Goal: Transaction & Acquisition: Complete application form

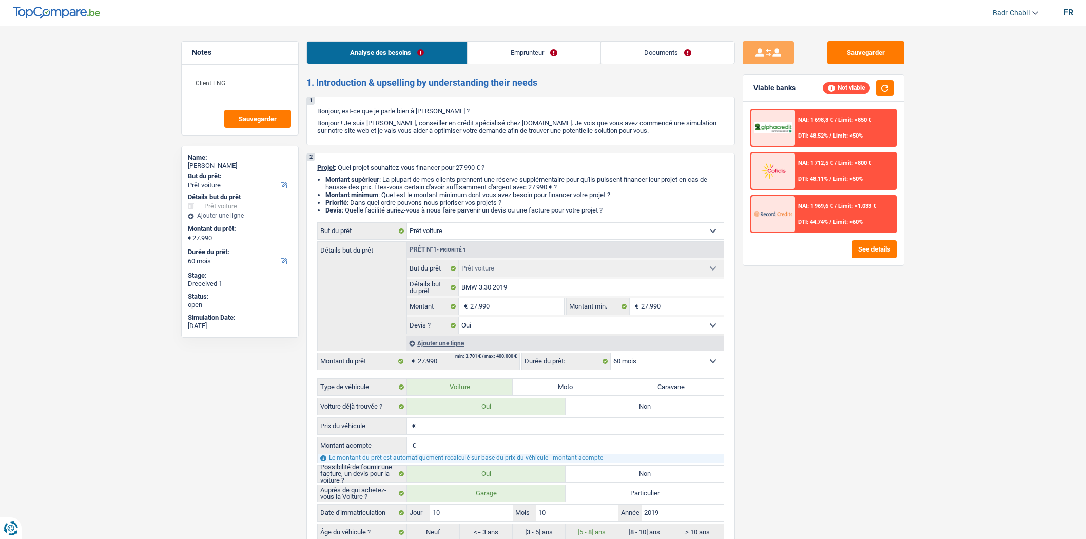
select select "car"
select select "60"
select select "car"
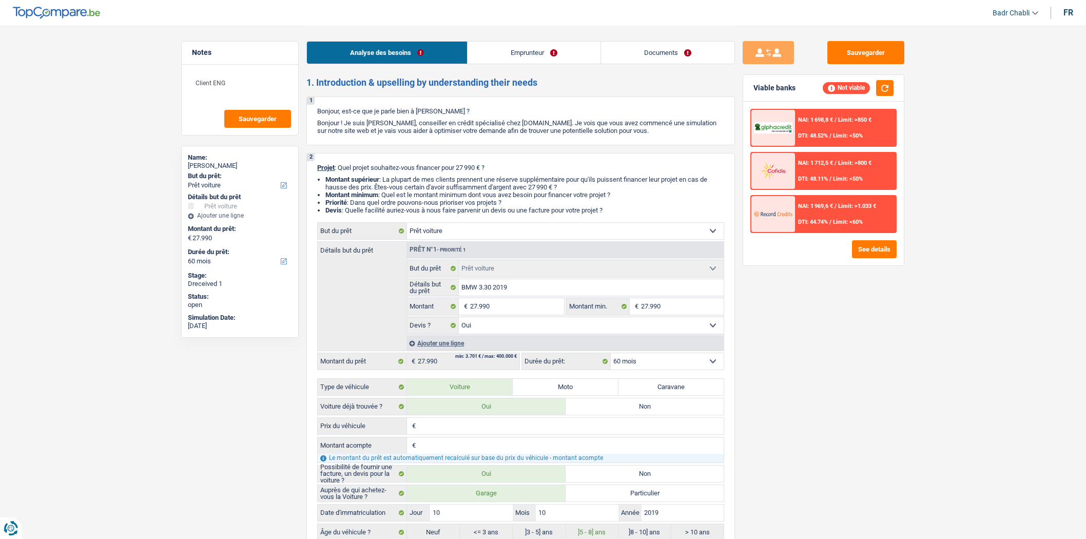
select select "yes"
select select "60"
select select "worker"
select select "netSalary"
select select "rents"
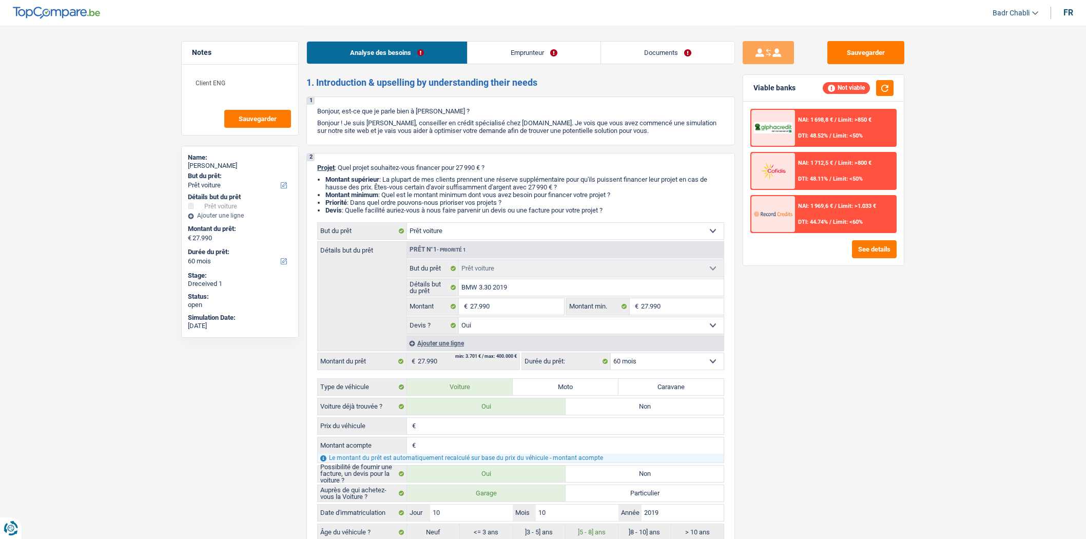
select select "car"
select select "yes"
select select "60"
click at [864, 240] on button "See details" at bounding box center [874, 249] width 45 height 18
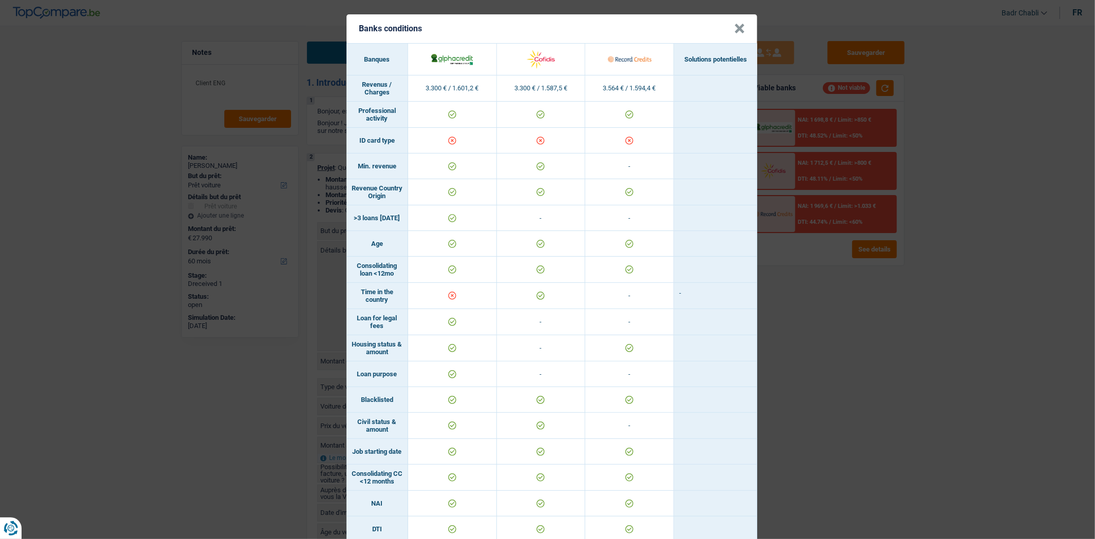
click at [735, 27] on button "×" at bounding box center [739, 29] width 11 height 10
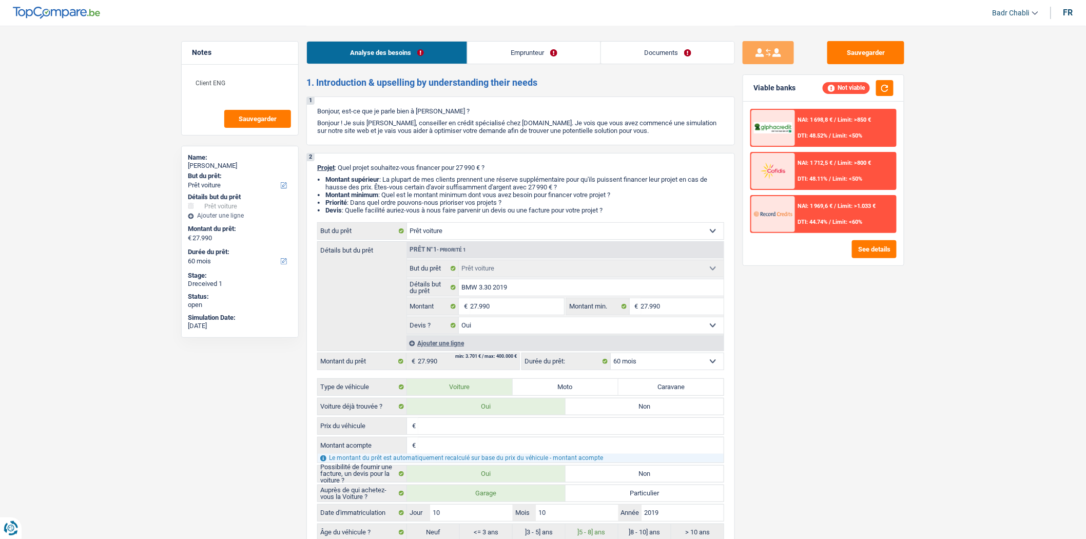
click at [650, 48] on link "Documents" at bounding box center [667, 53] width 133 height 22
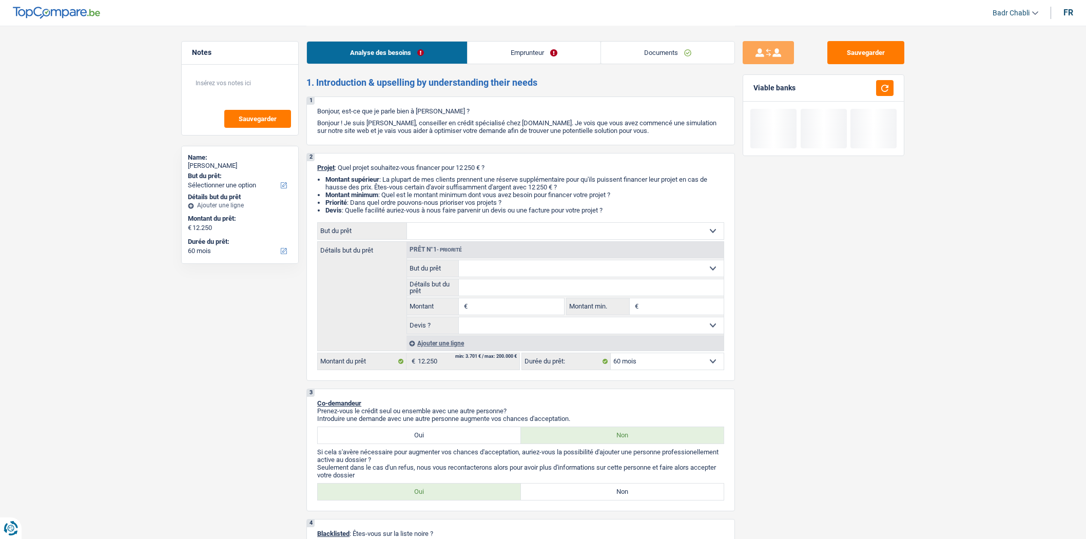
select select "60"
select select "student"
select select "60"
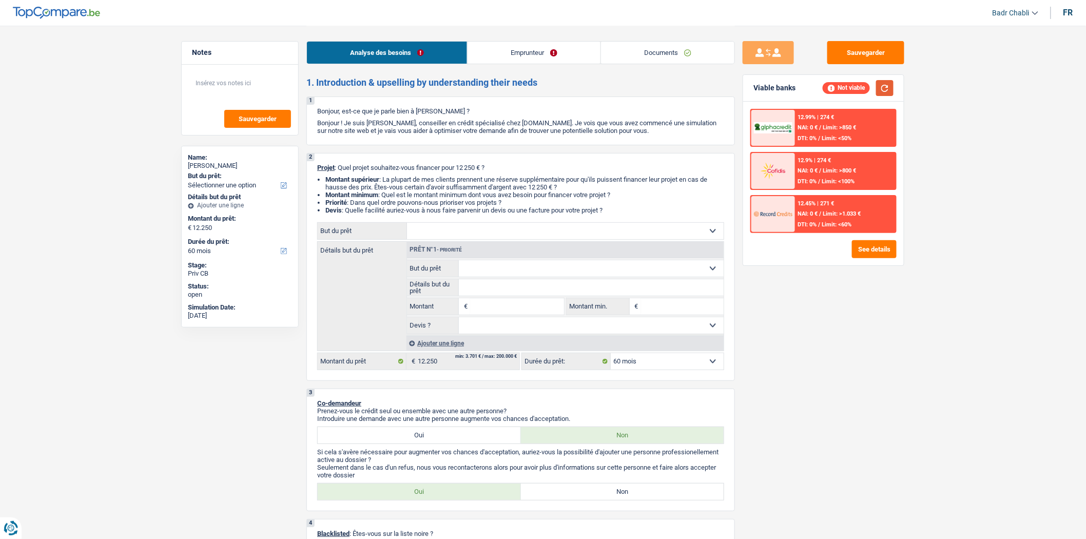
click at [886, 85] on button "button" at bounding box center [884, 88] width 17 height 16
click at [543, 45] on link "Emprunteur" at bounding box center [534, 53] width 133 height 22
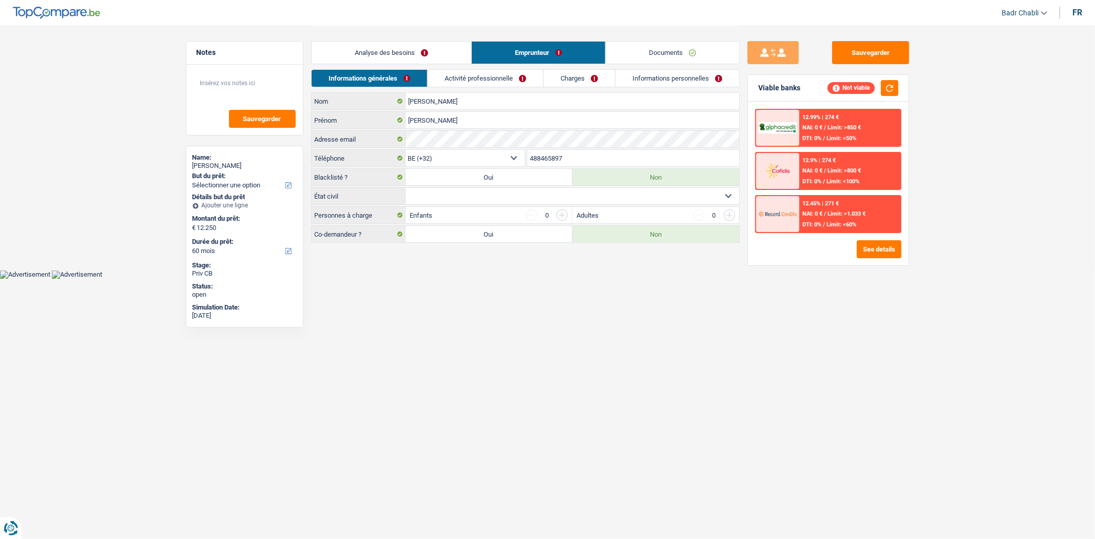
click at [507, 72] on link "Activité professionnelle" at bounding box center [486, 78] width 116 height 17
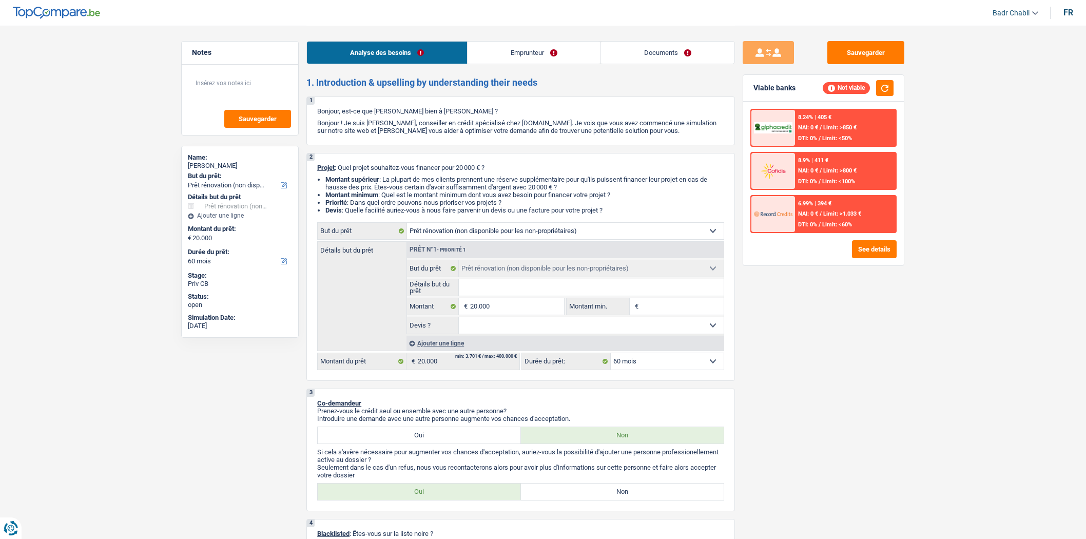
select select "renovation"
select select "60"
select select "renovation"
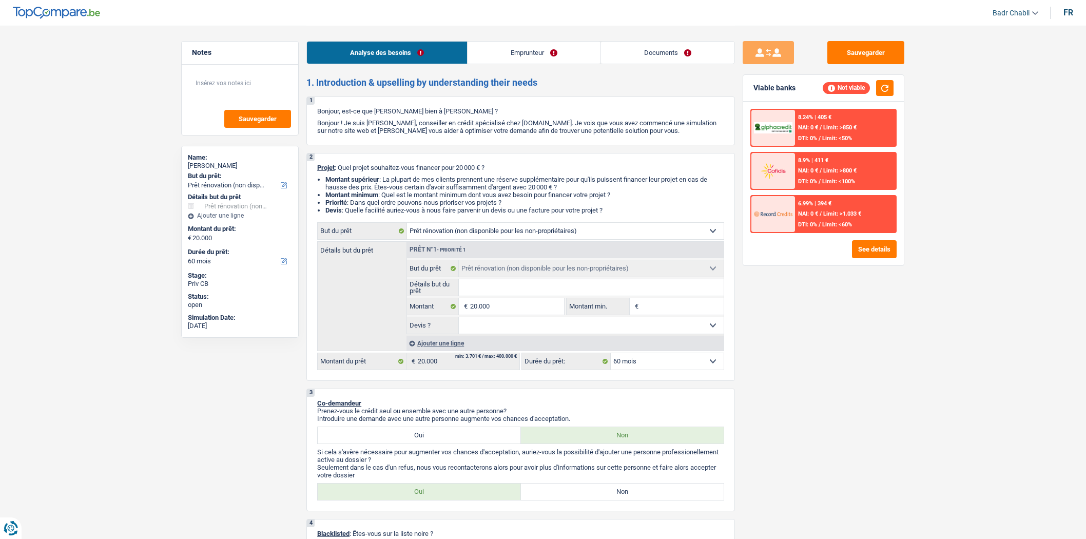
select select "60"
select select "retired"
select select "pension"
select select "renovation"
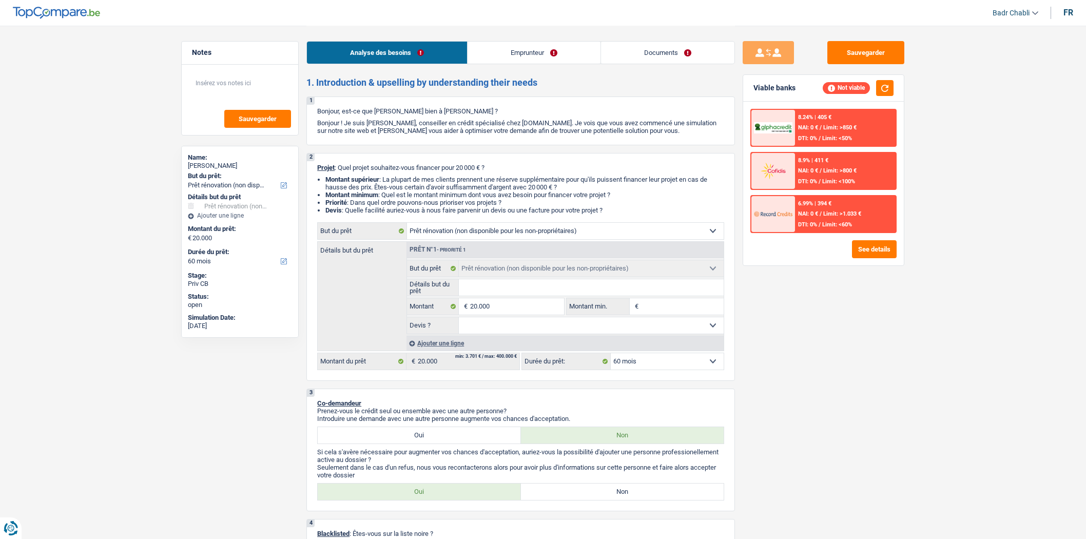
select select "60"
click at [572, 51] on link "Emprunteur" at bounding box center [534, 53] width 133 height 22
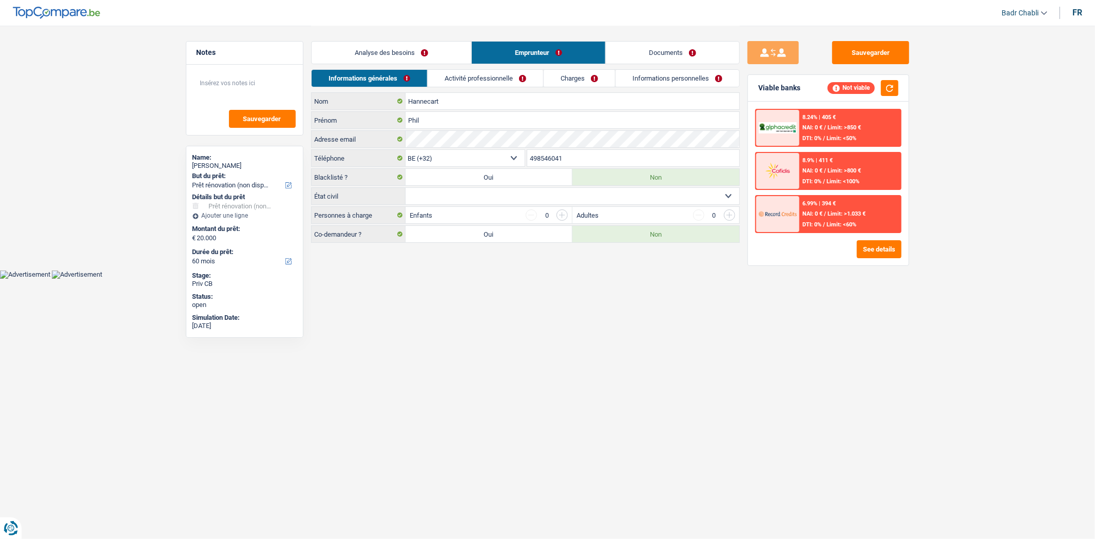
click at [574, 80] on link "Charges" at bounding box center [579, 78] width 71 height 17
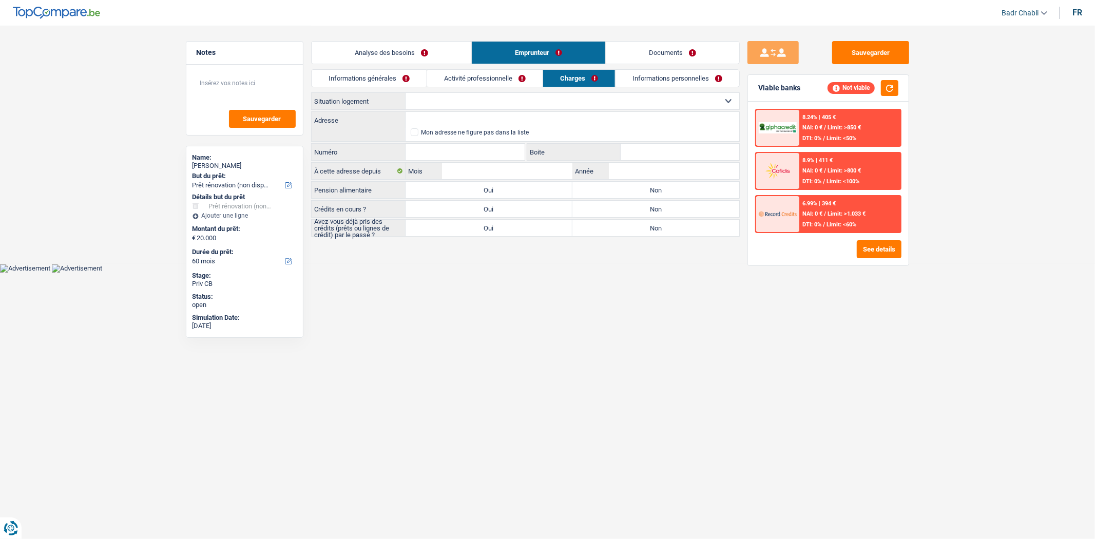
click at [568, 105] on select "Locataire Propriétaire avec prêt hypothécaire Propriétaire sans prêt hypothécai…" at bounding box center [573, 101] width 334 height 16
select select "ownerWithMortgage"
click at [406, 93] on select "Locataire Propriétaire avec prêt hypothécaire Propriétaire sans prêt hypothécai…" at bounding box center [573, 101] width 334 height 16
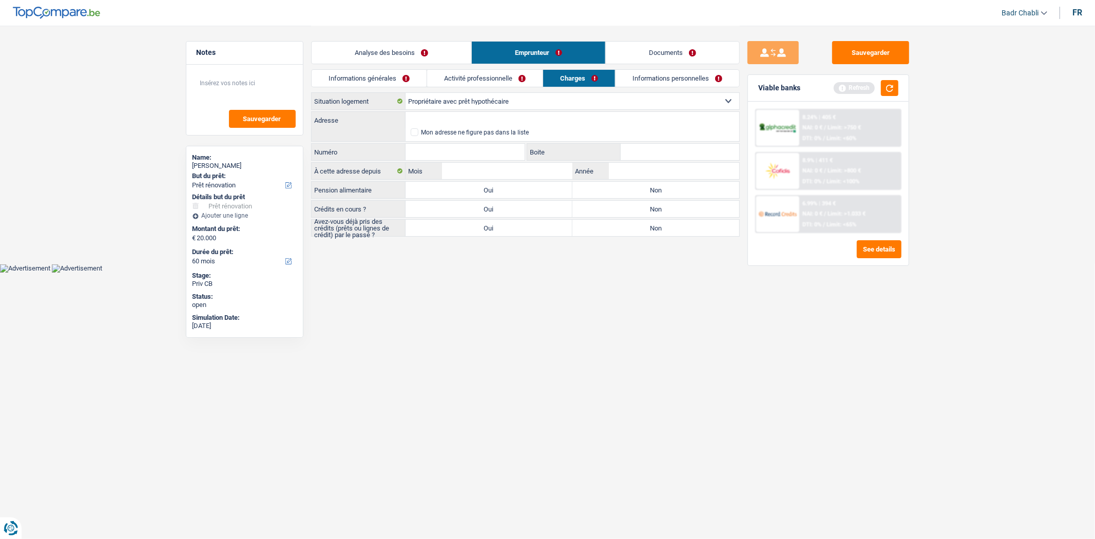
click at [644, 193] on label "Non" at bounding box center [655, 190] width 167 height 16
click at [644, 193] on input "Non" at bounding box center [655, 190] width 167 height 16
radio input "true"
click at [537, 211] on label "Oui" at bounding box center [489, 209] width 167 height 16
click at [537, 211] on input "Oui" at bounding box center [489, 209] width 167 height 16
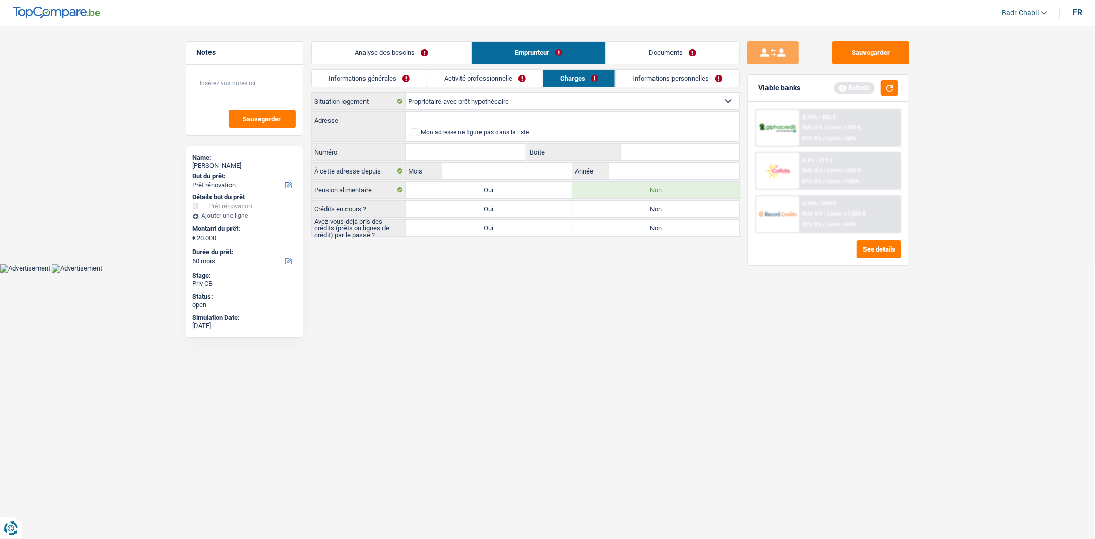
radio input "true"
select select "mortgage"
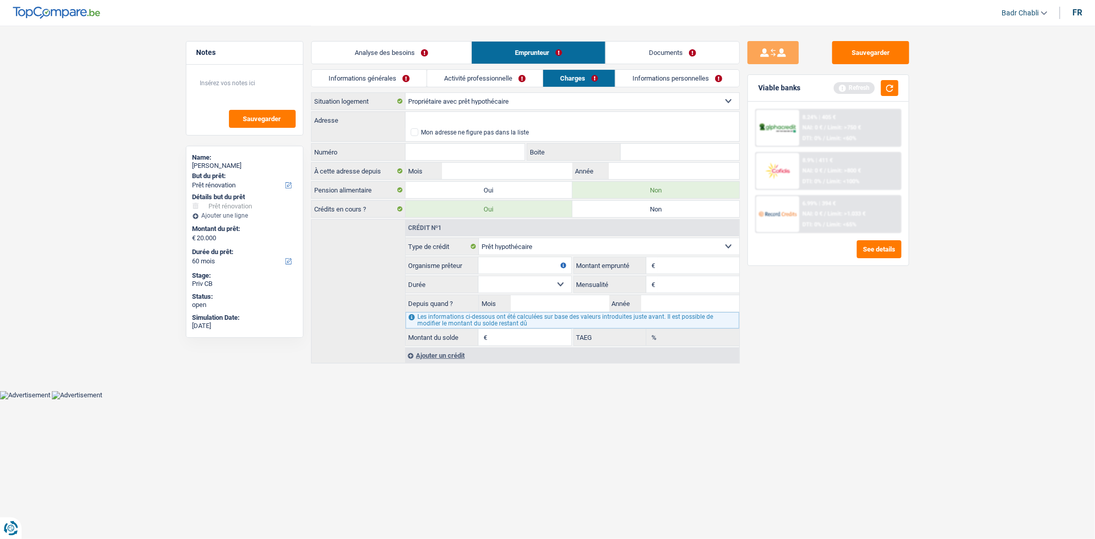
click at [639, 213] on label "Non" at bounding box center [655, 209] width 167 height 16
click at [639, 213] on input "Non" at bounding box center [655, 209] width 167 height 16
radio input "true"
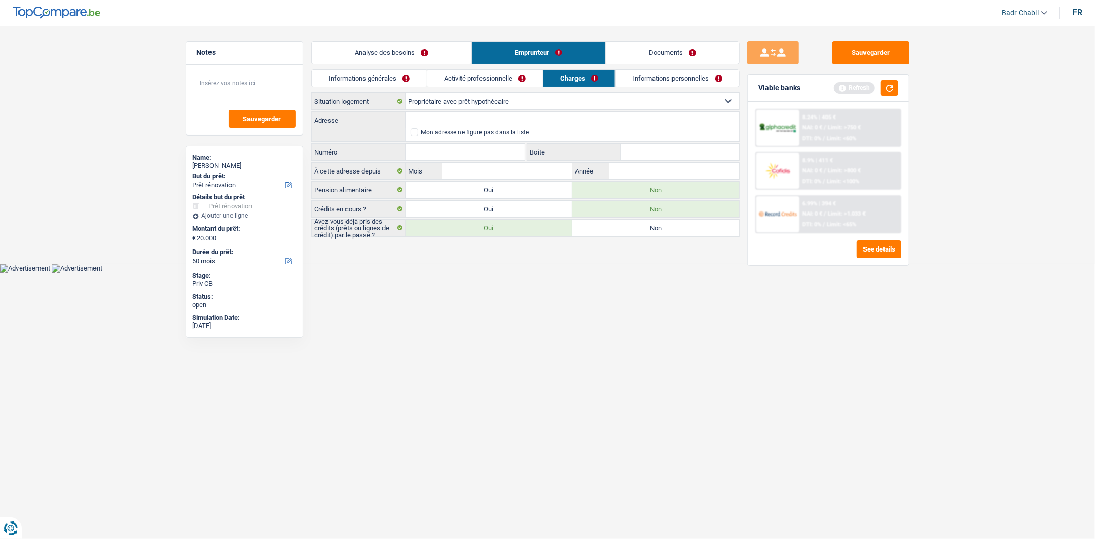
click at [435, 51] on link "Analyse des besoins" at bounding box center [392, 53] width 160 height 22
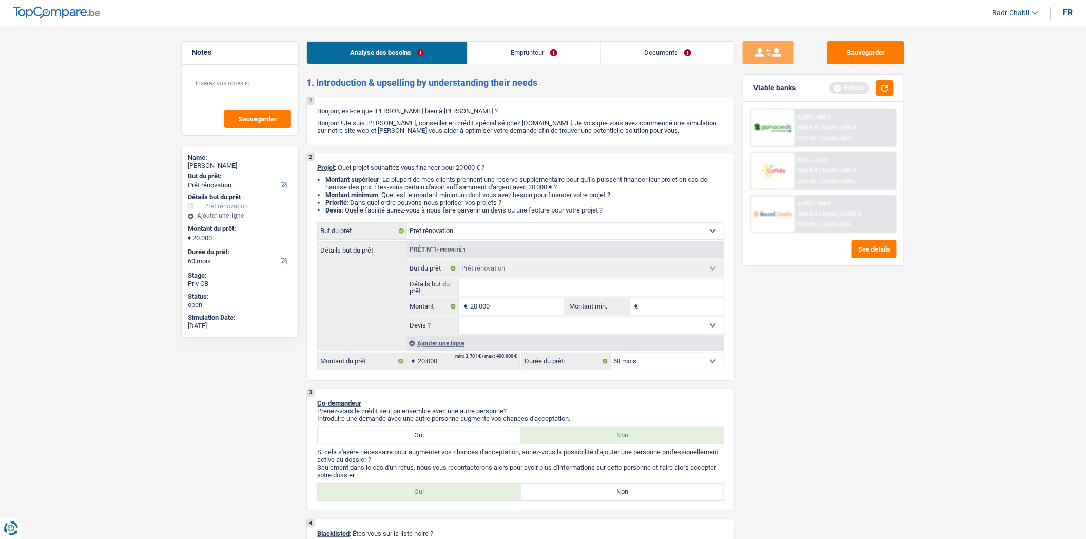
click at [614, 324] on select "Oui Non Non répondu Sélectionner une option" at bounding box center [591, 325] width 265 height 16
select select "yes"
click at [459, 320] on select "Oui Non Non répondu Sélectionner une option" at bounding box center [591, 325] width 265 height 16
select select "yes"
click at [584, 293] on input "Détails but du prêt" at bounding box center [591, 287] width 265 height 16
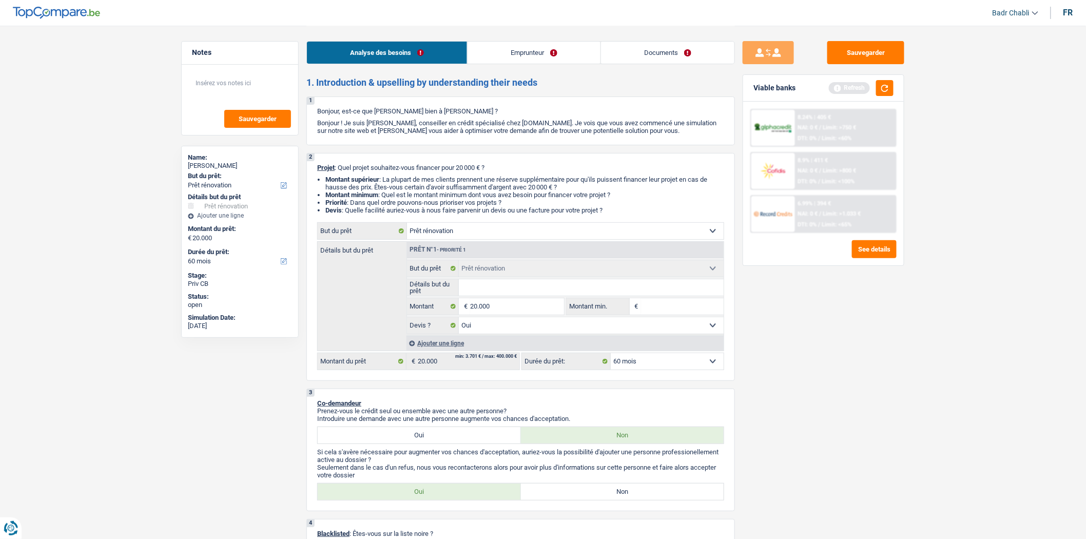
click at [584, 293] on input "Détails but du prêt" at bounding box center [591, 287] width 265 height 16
type input "T"
type input "Te"
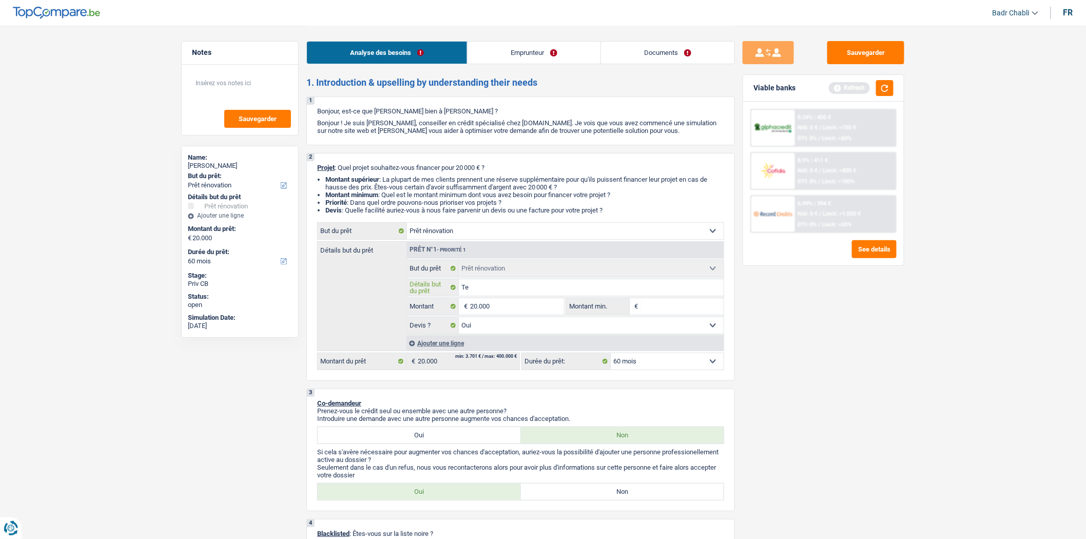
type input "Ter"
type input "Tera"
type input "Teras"
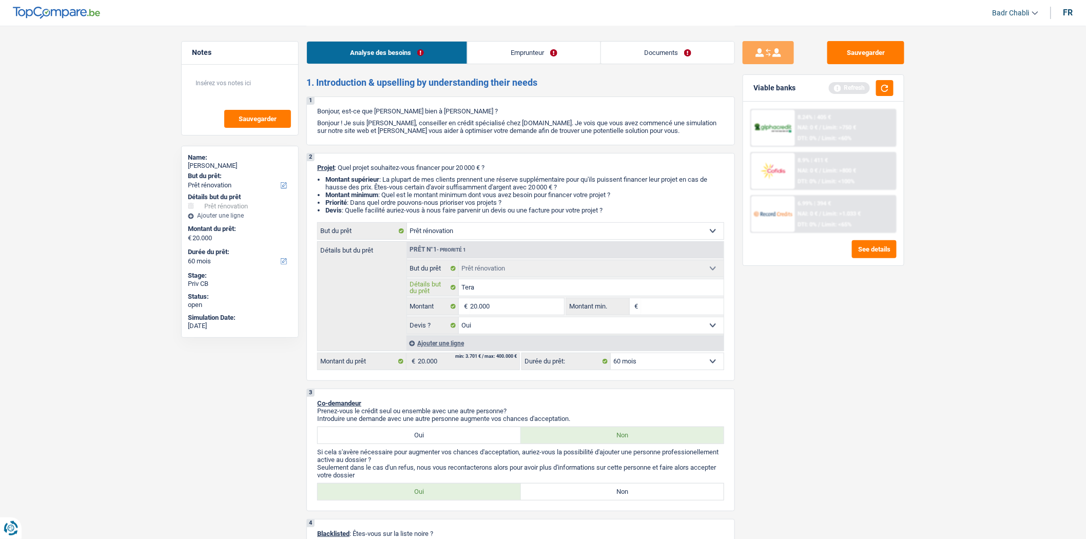
type input "Teras"
type input "Terass"
type input "Terasse"
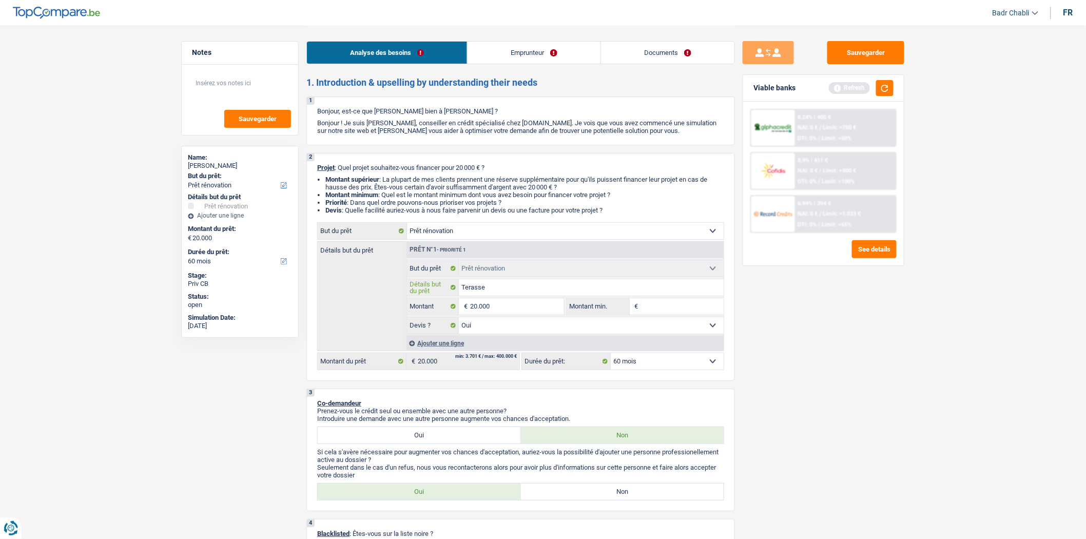
type input "Terasse"
type input "Terasse a"
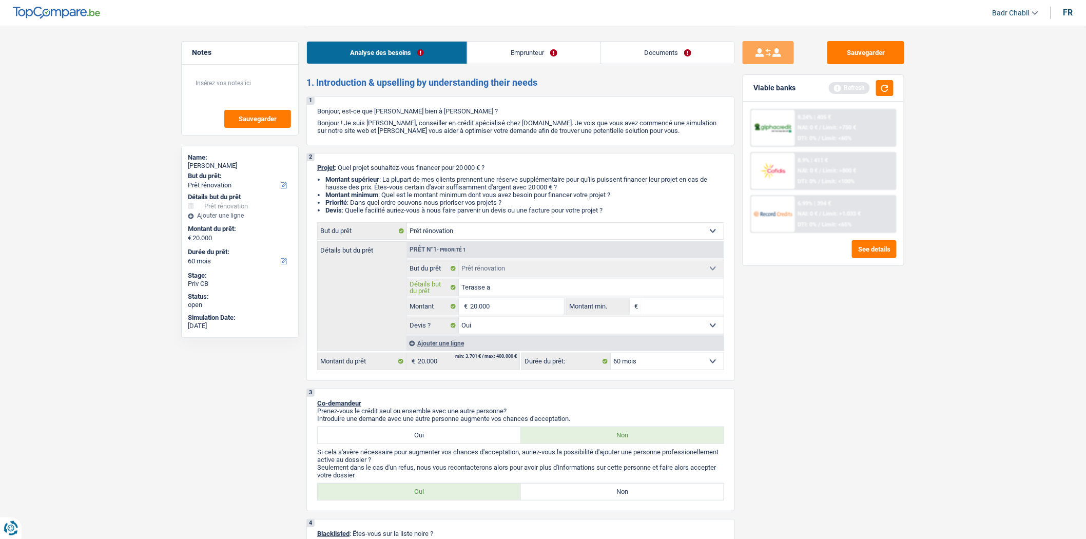
type input "Terasse a"
type input "Terasse a r"
type input "Terasse a re"
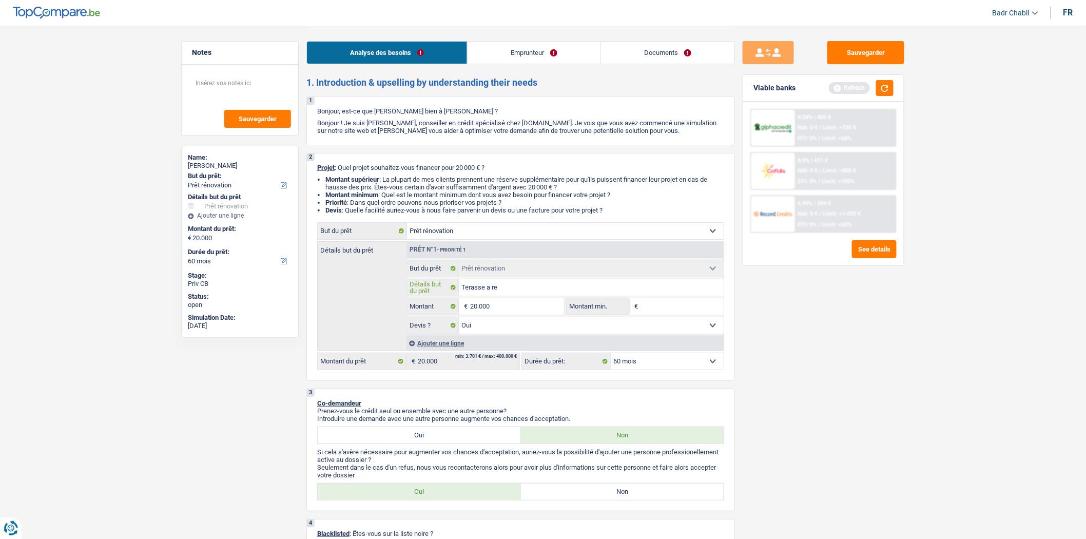
type input "Terasse a ref"
type input "Terasse a refa"
type input "Terasse a refai"
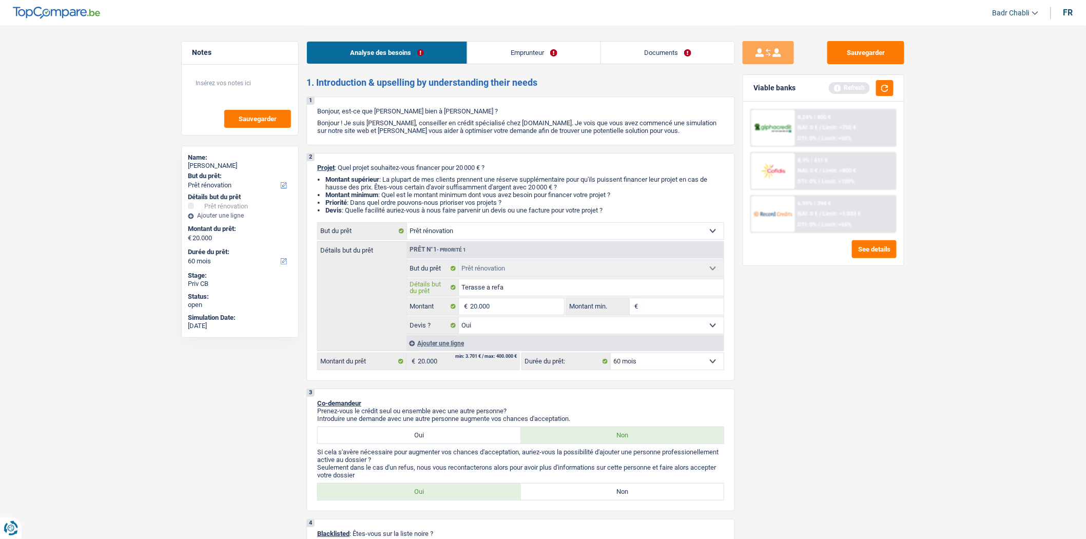
type input "Terasse a refai"
type input "Terasse a refair"
type input "Terasse a refaire"
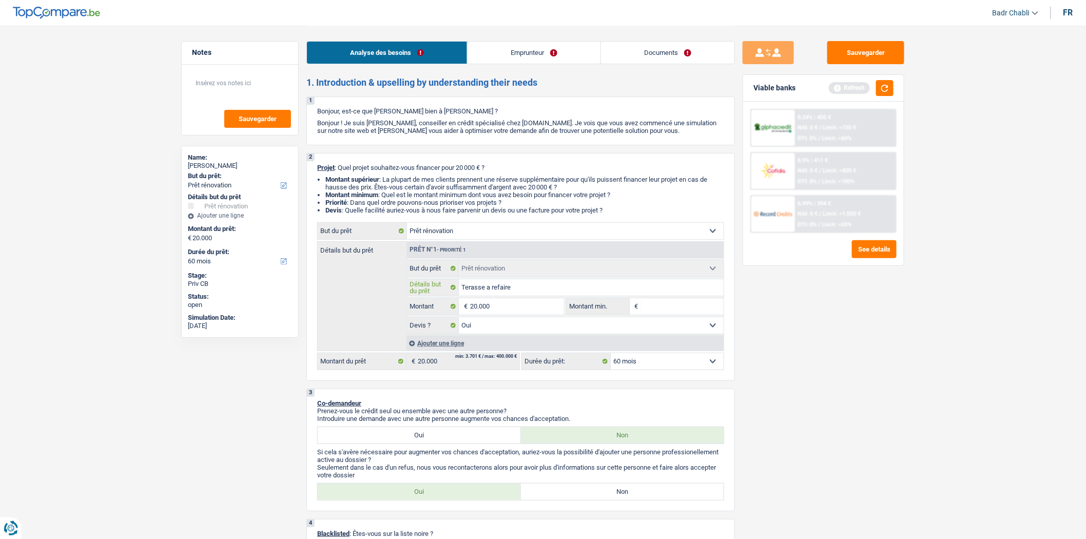
type input "Terasse a refaire,"
type input "Terasse a refaire, e"
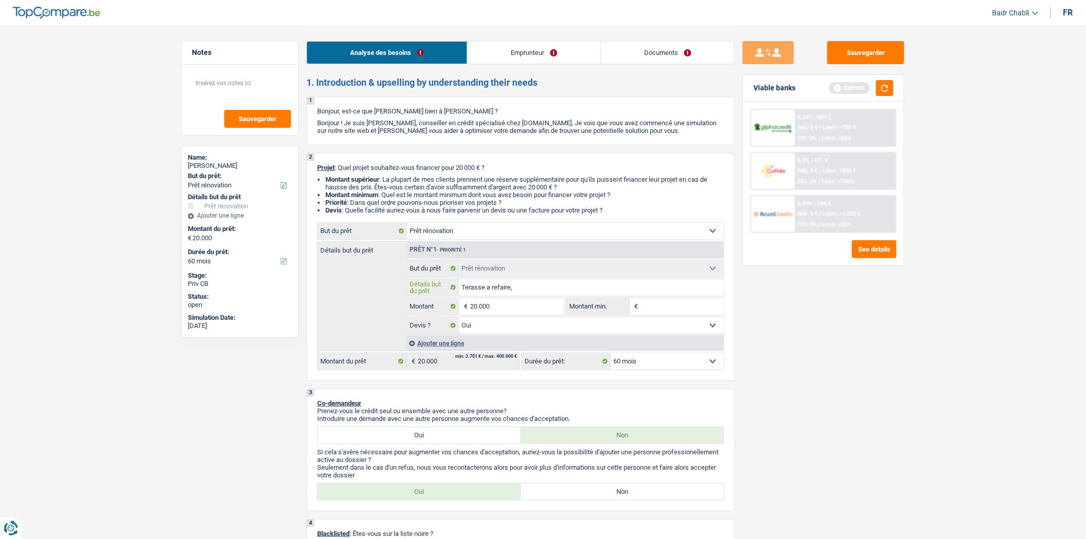
type input "Terasse a refaire, e"
type input "Terasse a refaire, et"
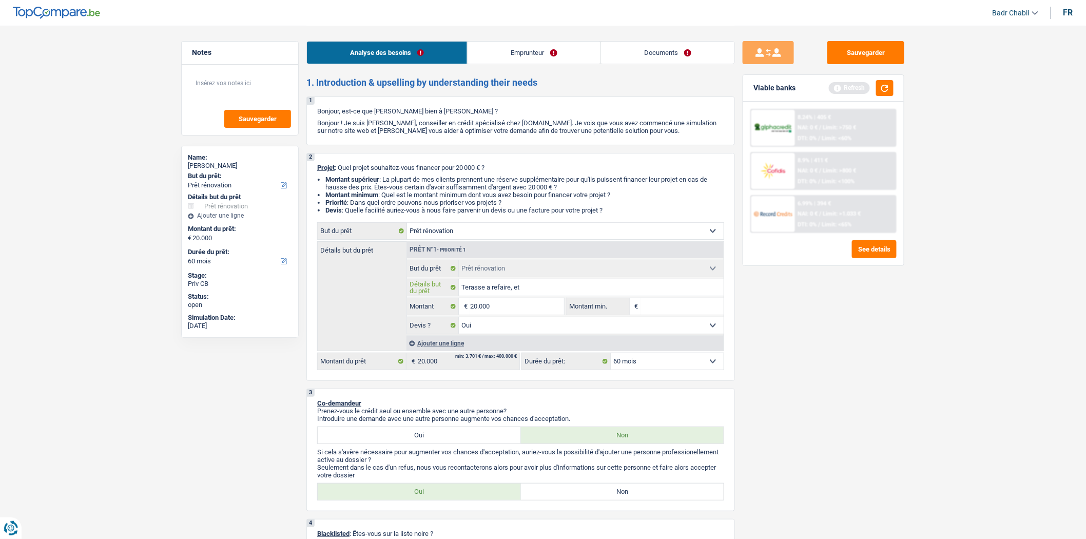
type input "Terasse a refaire, et r"
type input "Terasse a refaire, et re"
type input "Terasse a refaire, et ref"
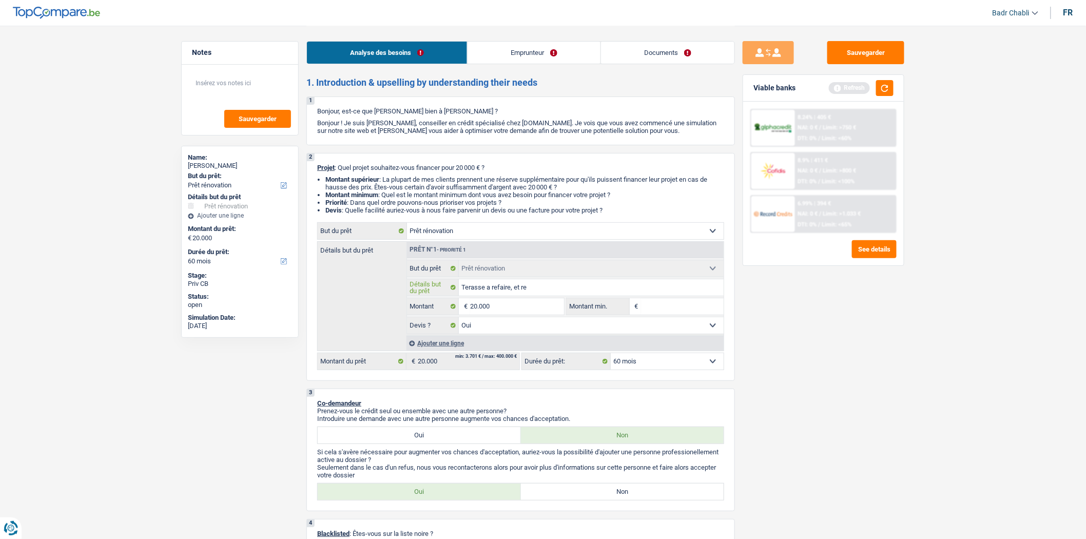
type input "Terasse a refaire, et ref"
type input "Terasse a refaire, et refa"
type input "Terasse a refaire, et refai"
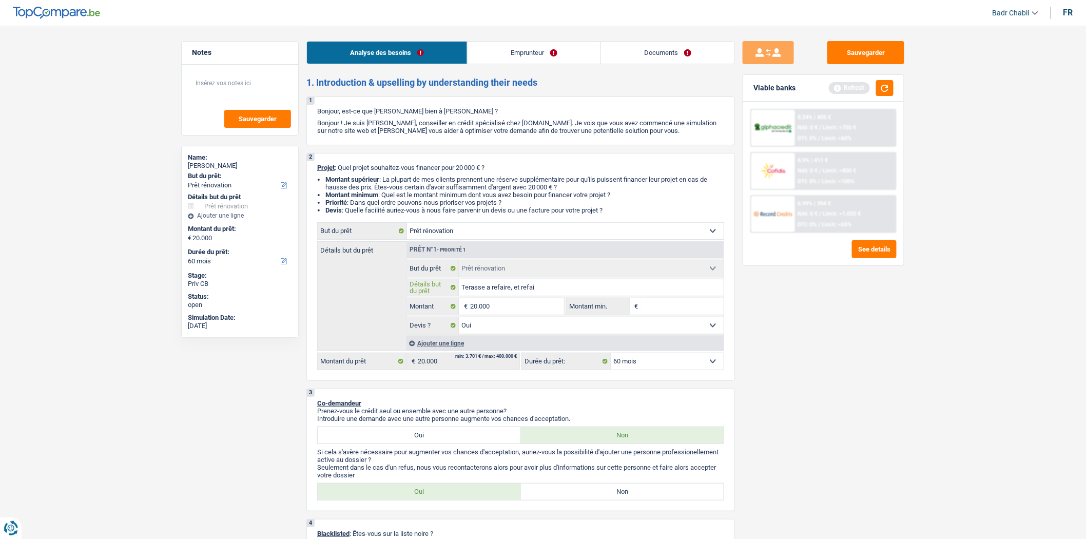
type input "Terasse a refaire, et refair"
type input "Terasse a refaire, et refaire"
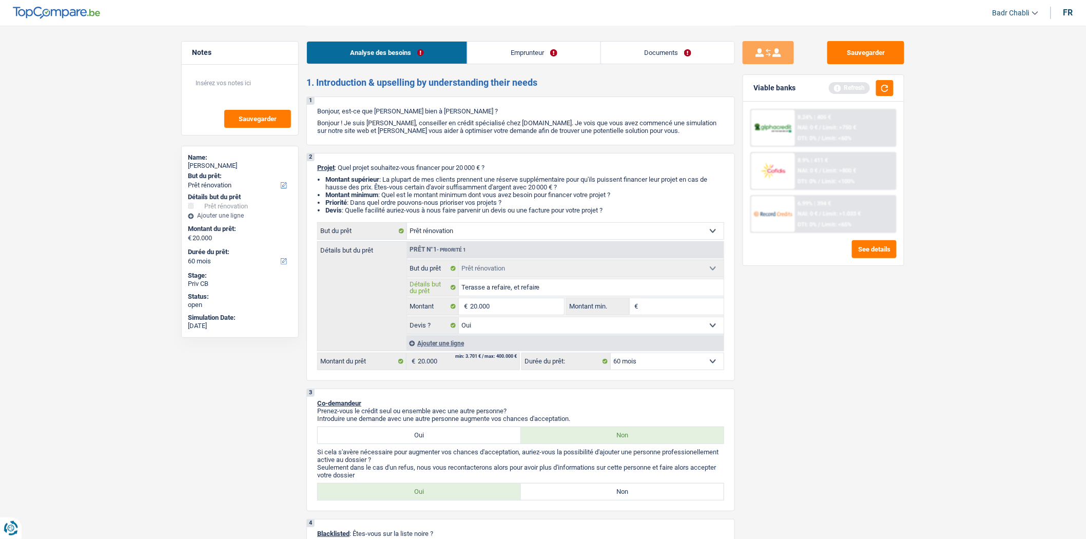
type input "Terasse a refaire, et refaire"
type input "Terasse a refaire, et refaire u"
type input "Terasse a refaire, et refaire un"
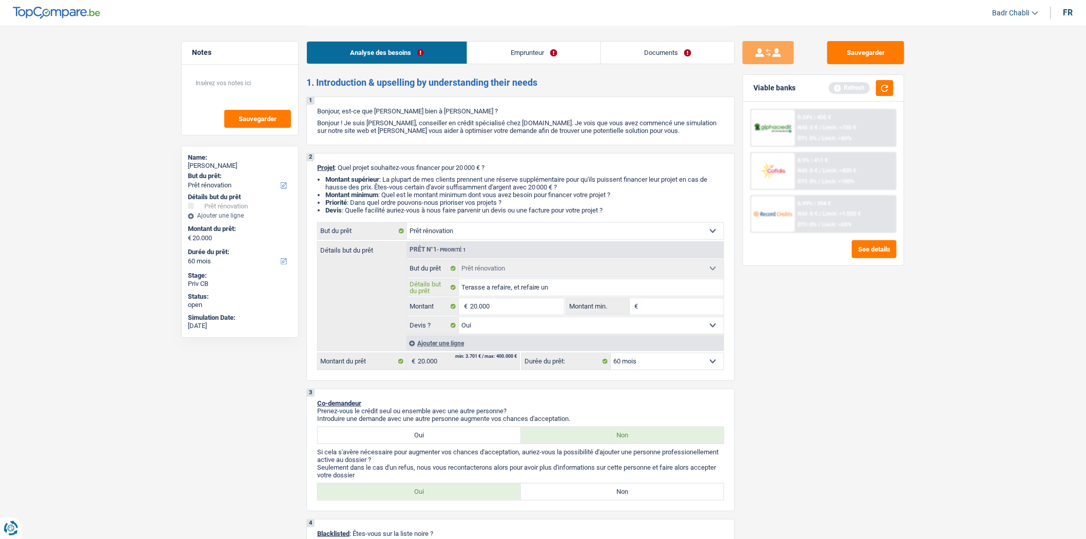
type input "Terasse a refaire, et refaire une"
type input "Terasse a refaire, et refaire une c"
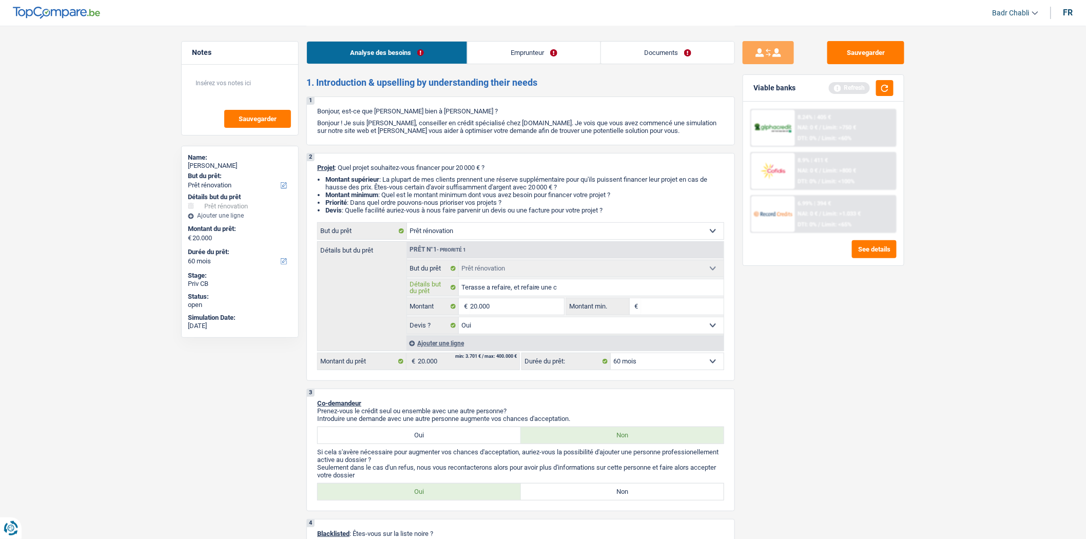
type input "Terasse a refaire, et refaire une c"
type input "Terasse a refaire, et refaire une ch"
type input "Terasse a refaire, et refaire une cha"
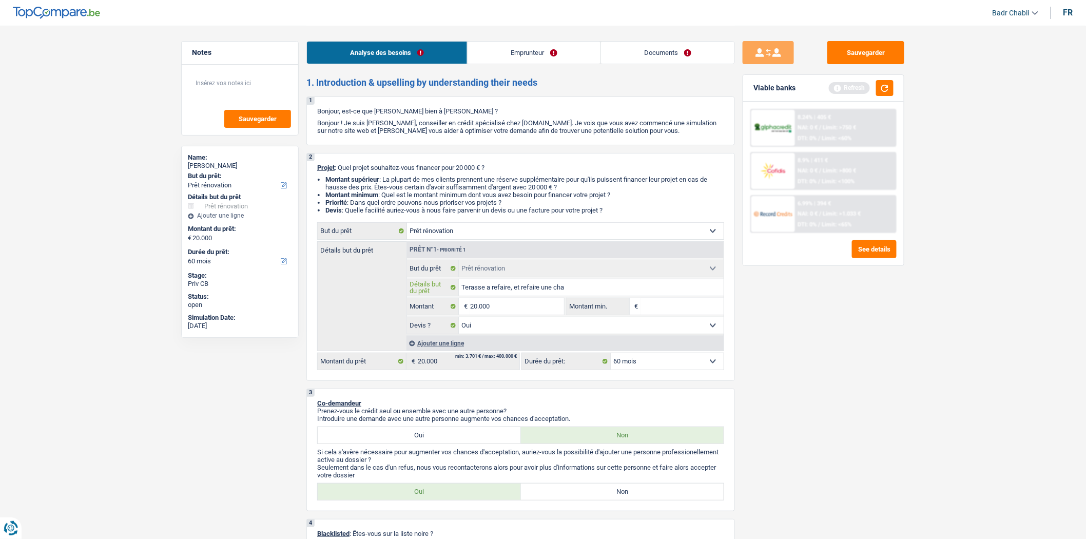
type input "Terasse a refaire, et refaire une cham"
type input "Terasse a refaire, et refaire une chamb"
type input "Terasse a refaire, et refaire une chambr"
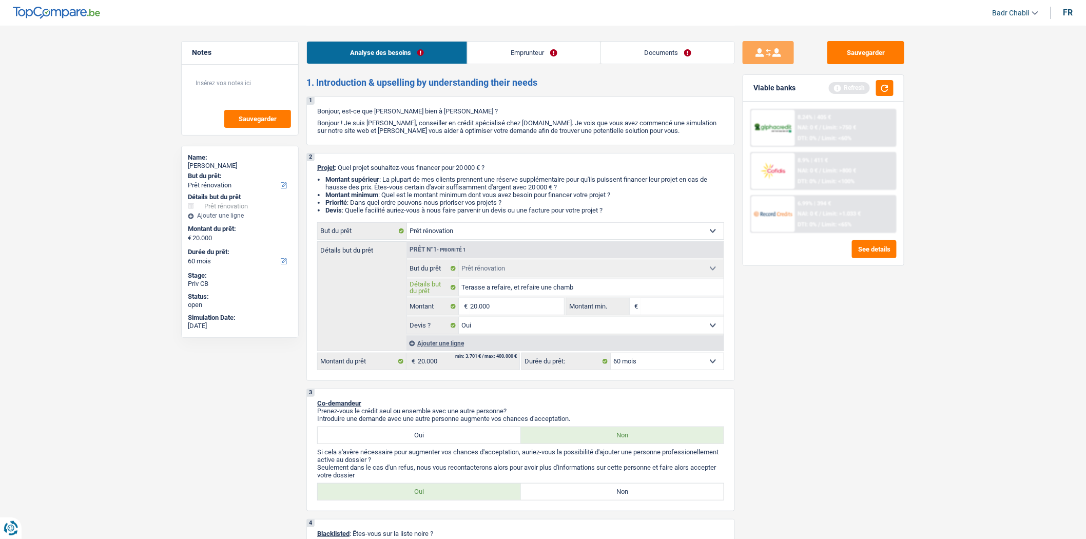
type input "Terasse a refaire, et refaire une chambr"
type input "Terasse a refaire, et refaire une chambre"
click at [501, 308] on input "20.000" at bounding box center [517, 306] width 94 height 16
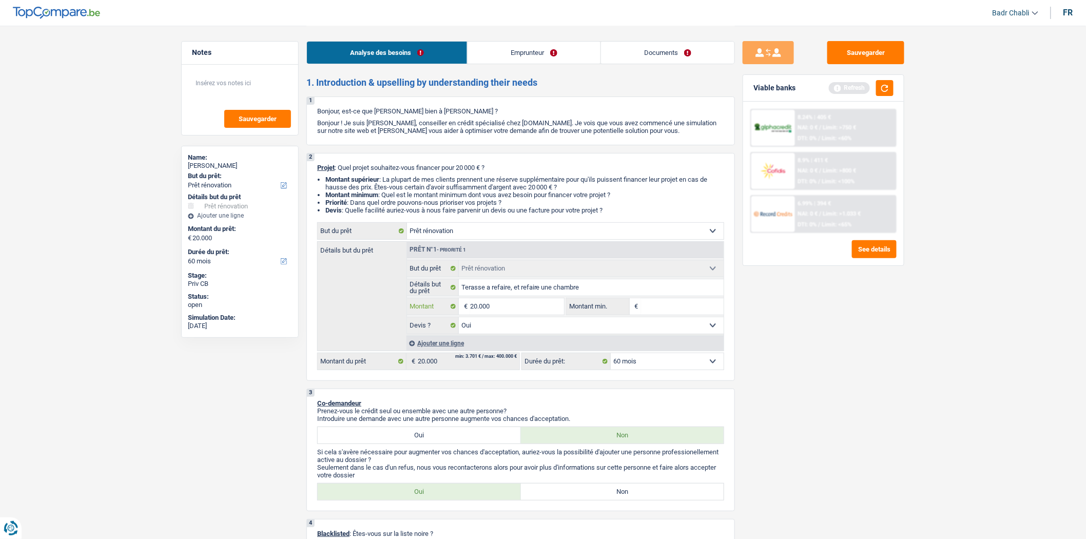
click at [501, 308] on input "20.000" at bounding box center [517, 306] width 94 height 16
drag, startPoint x: 501, startPoint y: 308, endPoint x: 721, endPoint y: 289, distance: 220.6
click at [502, 308] on input "20.000" at bounding box center [517, 306] width 94 height 16
click at [698, 307] on input "Montant min." at bounding box center [682, 306] width 83 height 16
paste input "20.000"
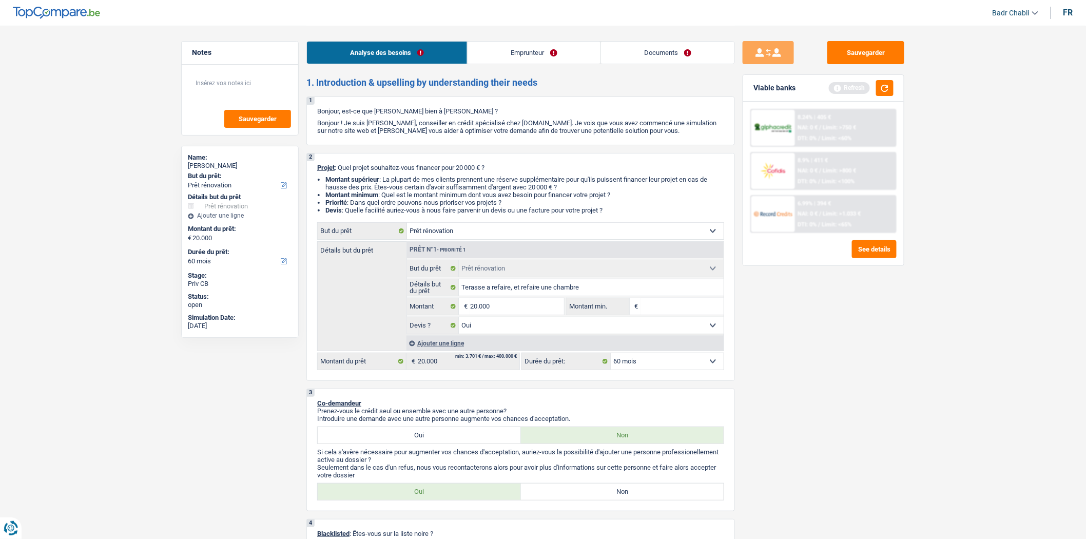
type input "20.000"
click at [879, 84] on button "button" at bounding box center [884, 88] width 17 height 16
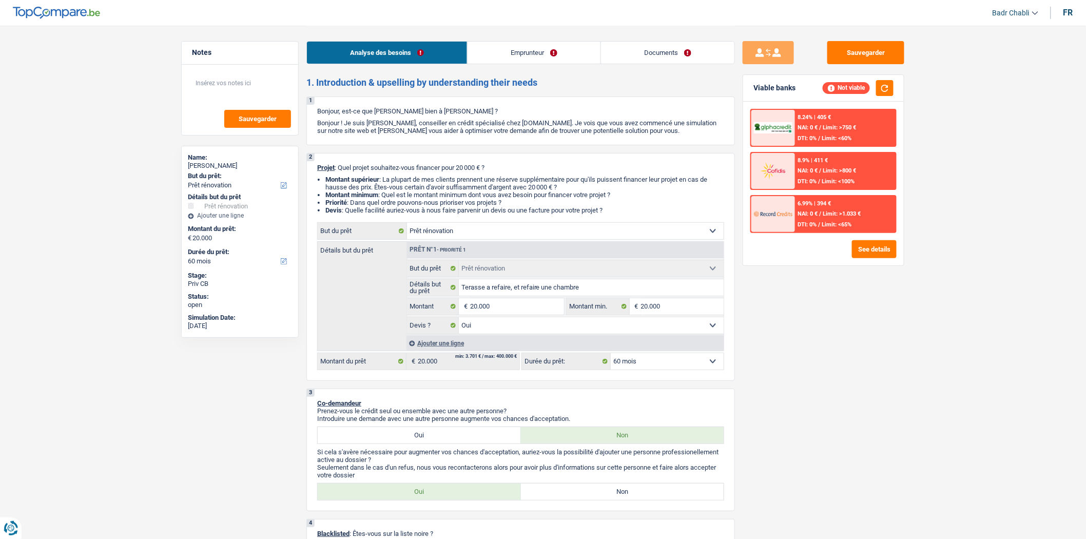
click at [846, 217] on div "6.99% | 394 € NAI: 0 € / Limit: >1.033 € DTI: 0% / Limit: <65%" at bounding box center [845, 214] width 101 height 36
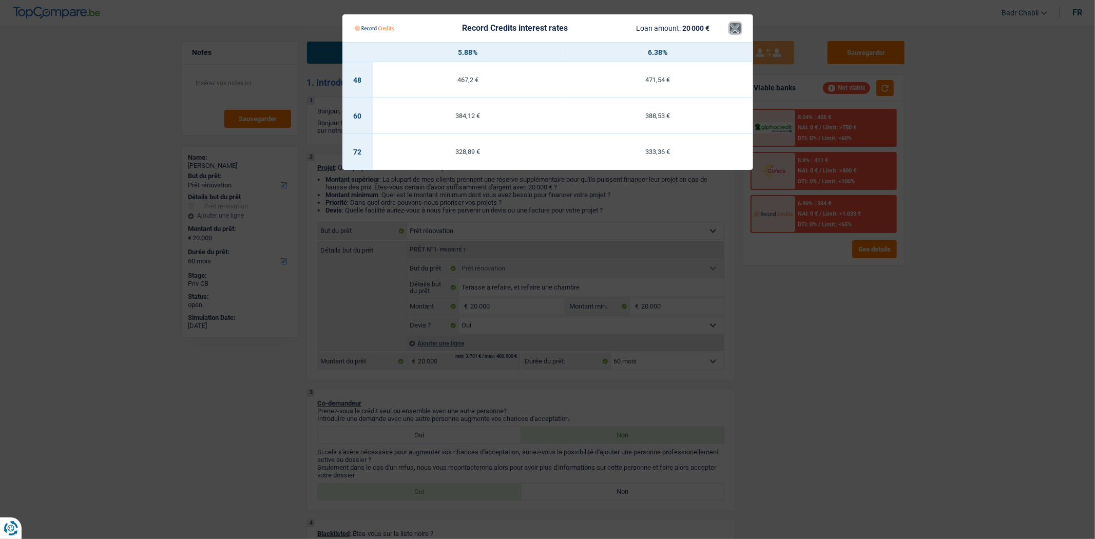
click at [736, 24] on button "×" at bounding box center [735, 28] width 11 height 10
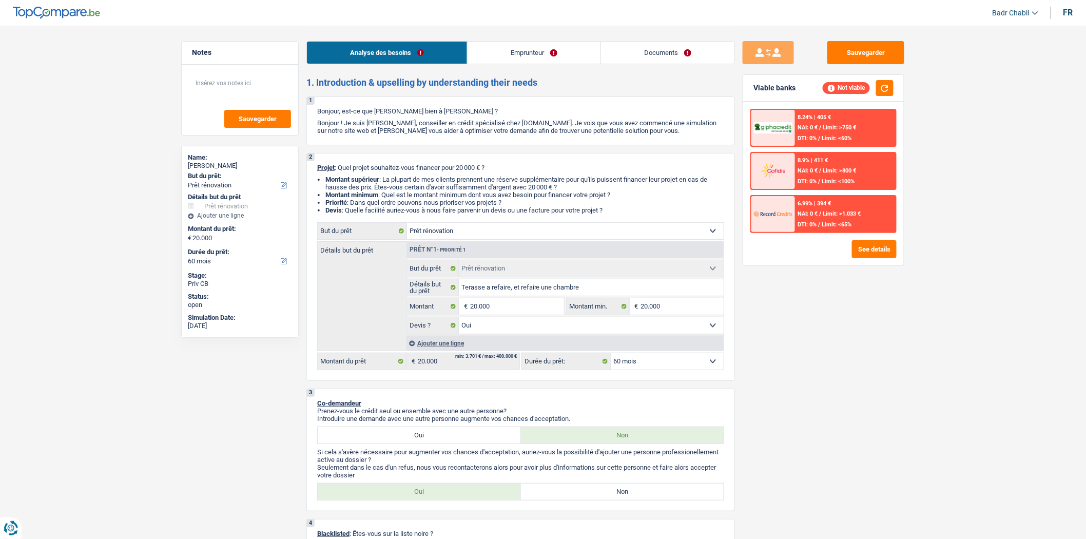
click at [853, 127] on span "Limit: >750 €" at bounding box center [840, 127] width 33 height 7
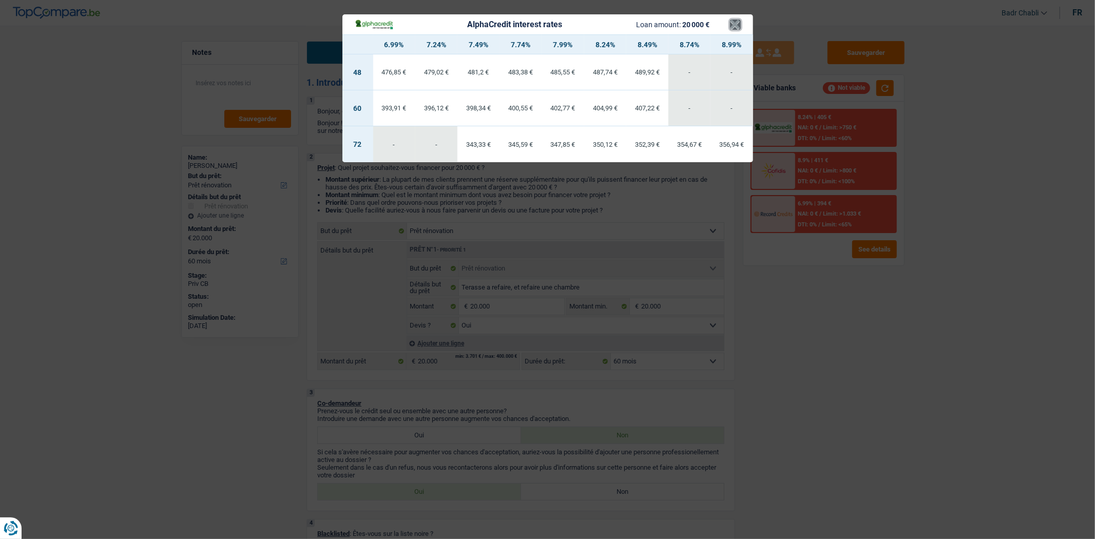
click at [733, 24] on button "×" at bounding box center [735, 25] width 11 height 10
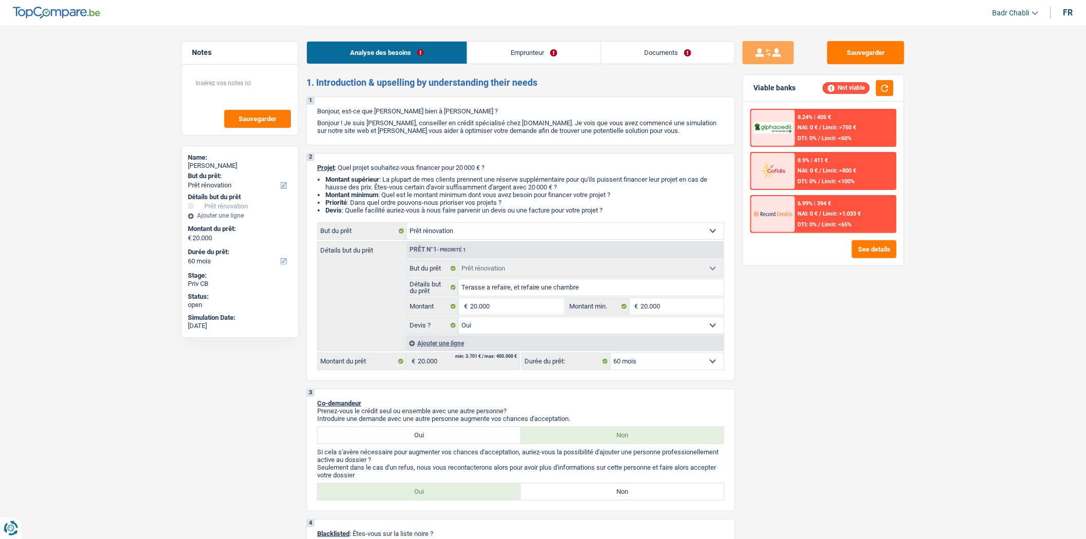
click at [837, 229] on div "6.99% | 394 € NAI: 0 € / Limit: >1.033 € DTI: 0% / Limit: <65%" at bounding box center [845, 214] width 101 height 36
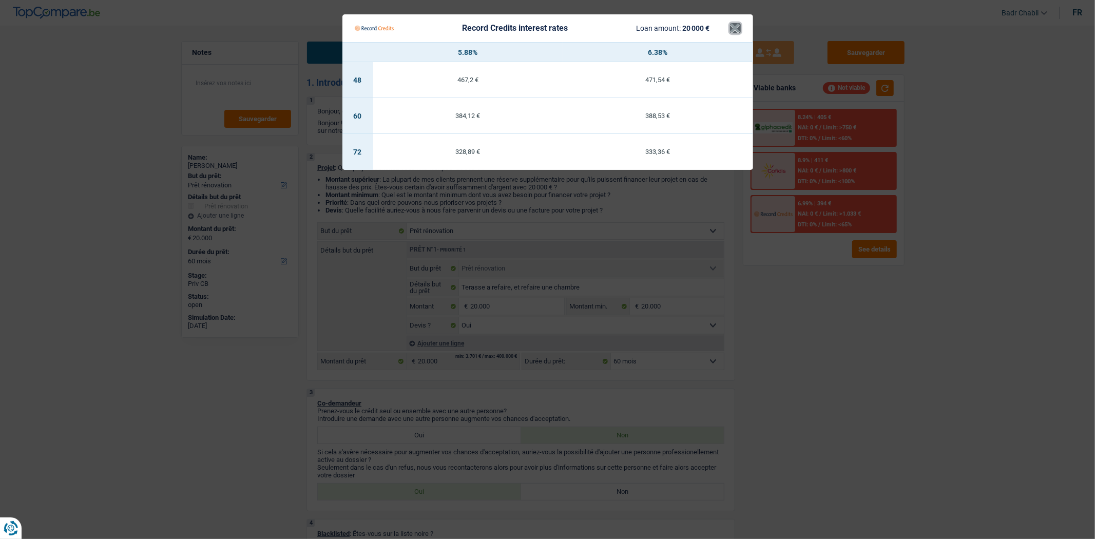
click at [734, 27] on button "×" at bounding box center [735, 28] width 11 height 10
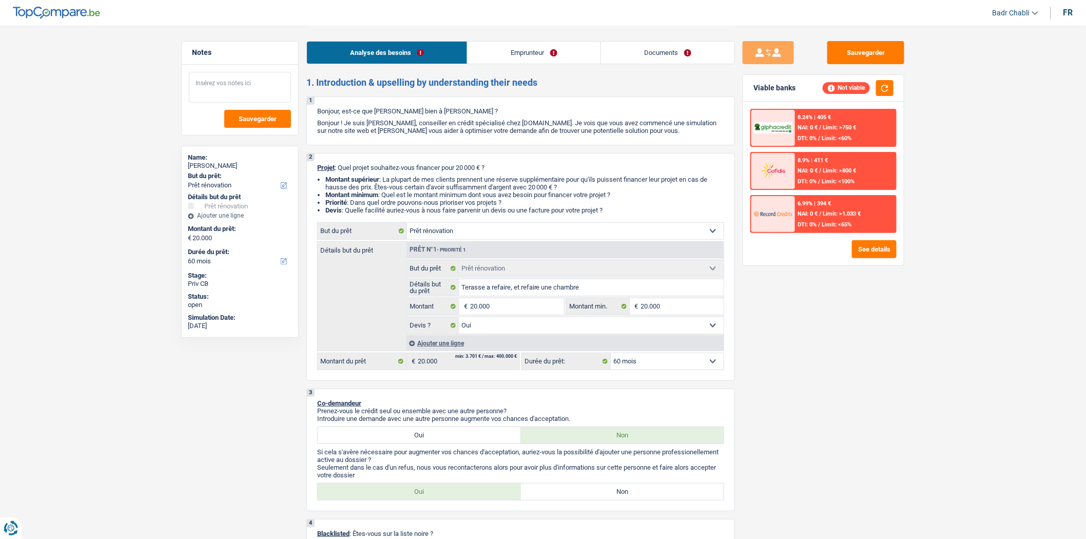
click at [220, 86] on textarea at bounding box center [240, 87] width 102 height 31
click at [254, 89] on textarea at bounding box center [240, 87] width 102 height 31
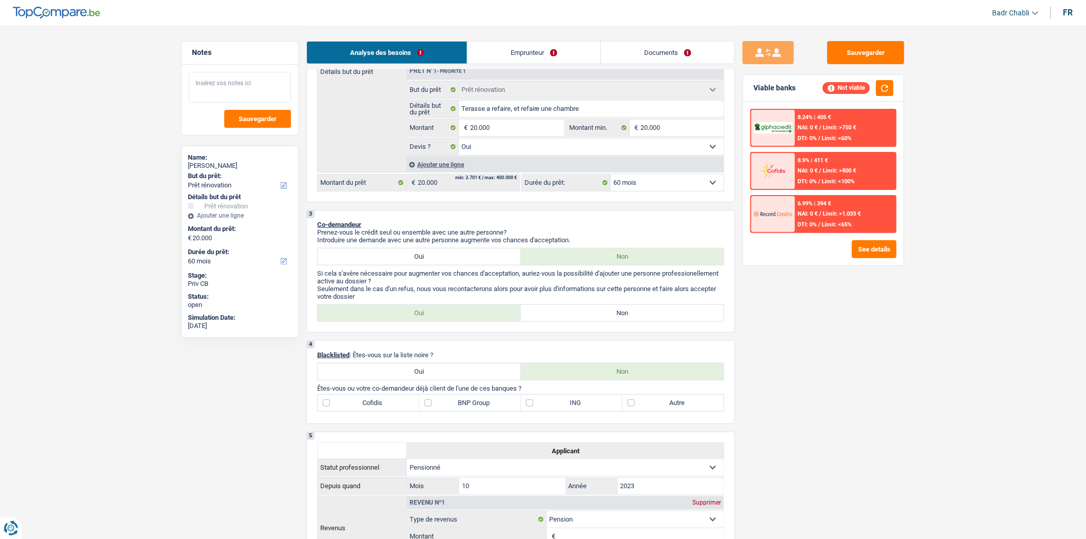
scroll to position [285, 0]
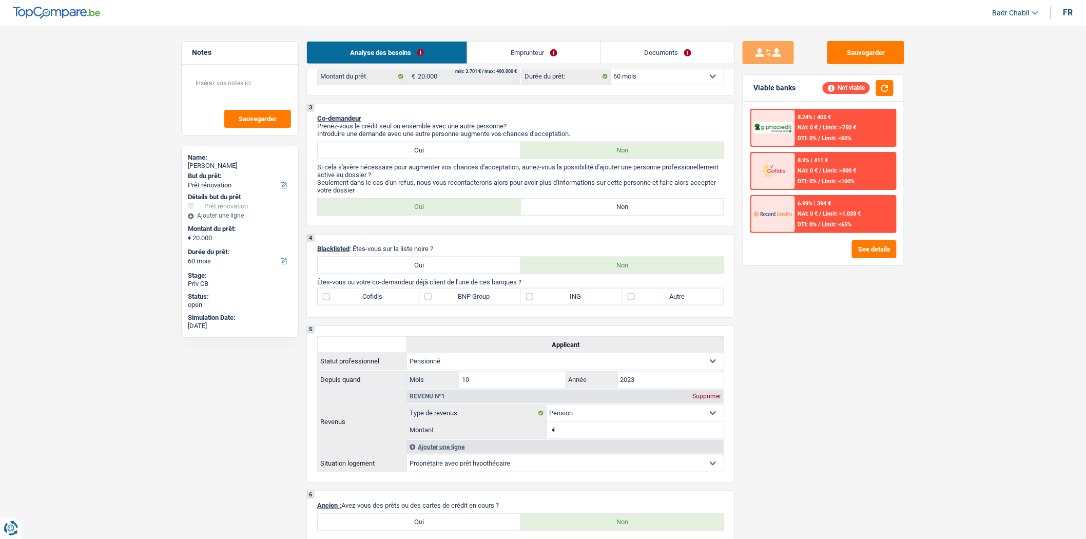
click at [611, 209] on label "Non" at bounding box center [622, 207] width 203 height 16
click at [611, 209] on input "Non" at bounding box center [622, 207] width 203 height 16
radio input "true"
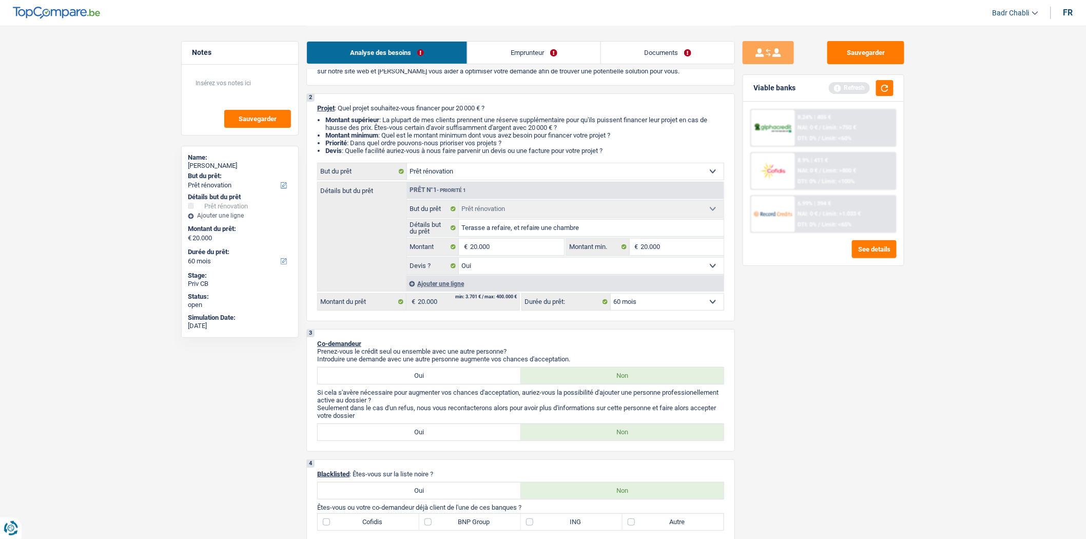
scroll to position [0, 0]
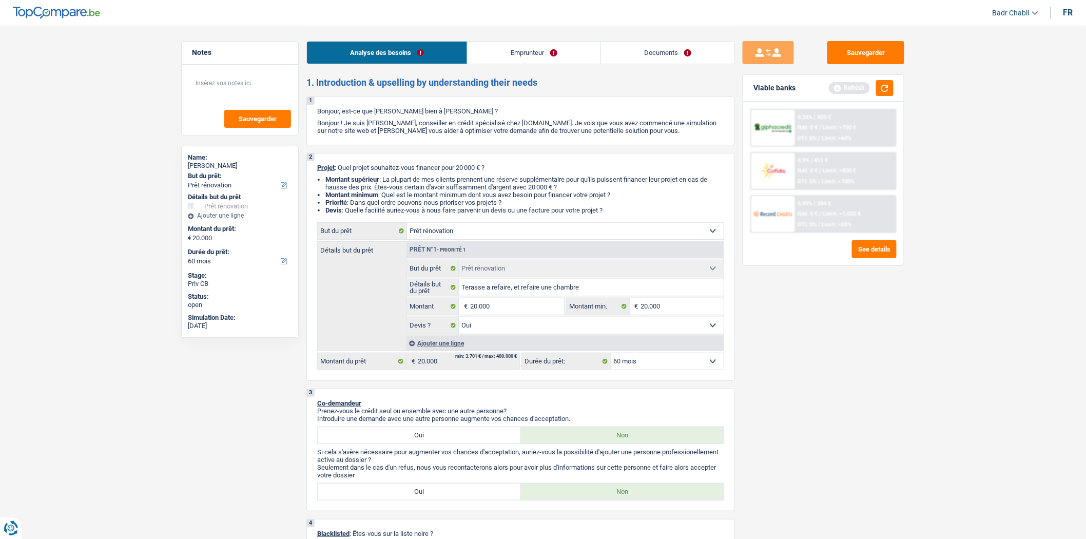
click at [517, 62] on link "Emprunteur" at bounding box center [534, 53] width 133 height 22
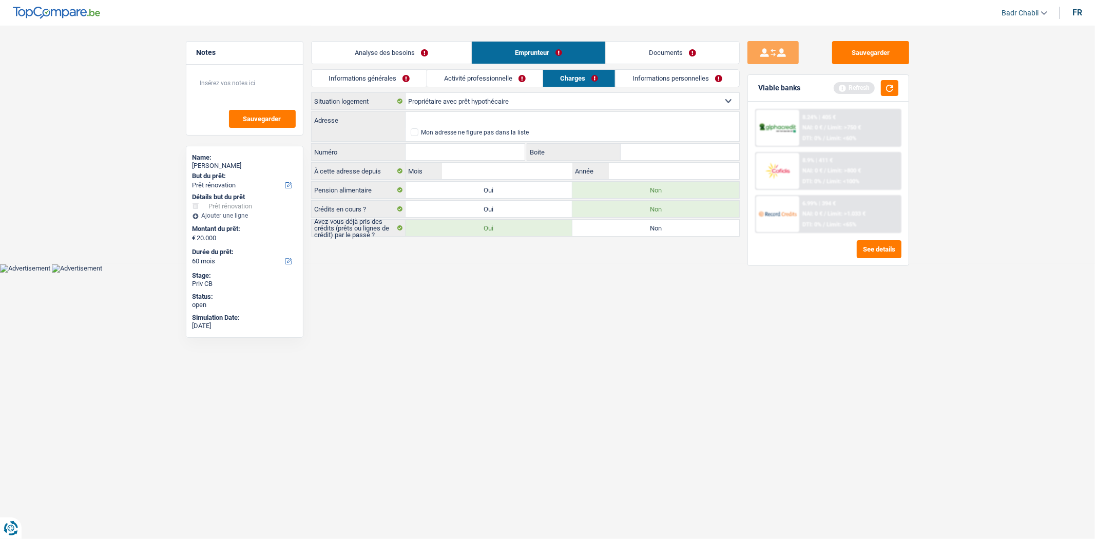
click at [353, 79] on link "Informations générales" at bounding box center [369, 78] width 115 height 17
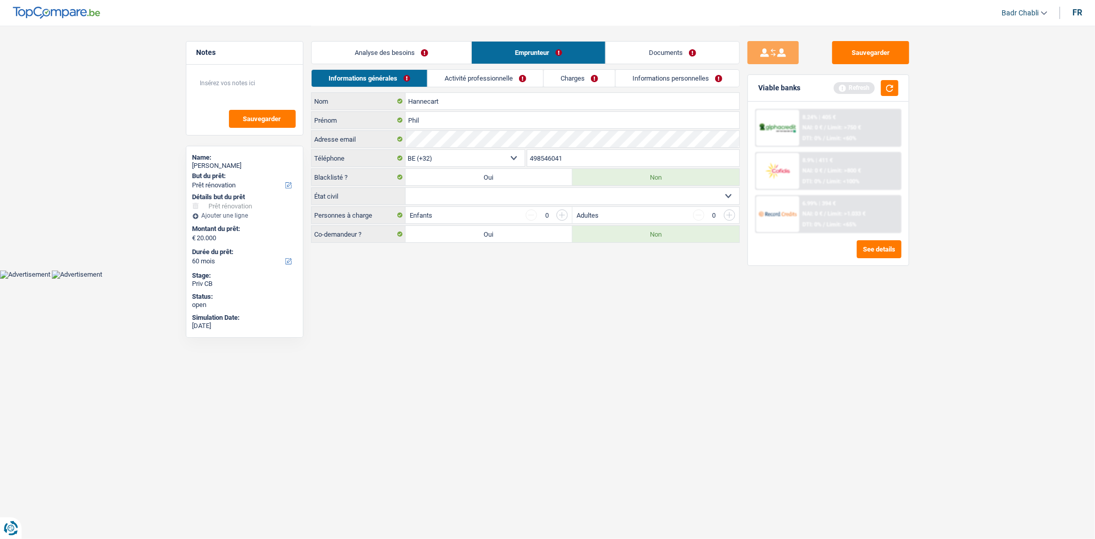
click at [464, 196] on select "Célibataire Marié(e) Cohabitant(e) légal(e) Divorcé(e) Veuf(ve) Séparé (de fait…" at bounding box center [573, 196] width 334 height 16
select select "cohabitation"
click at [406, 188] on select "Célibataire Marié(e) Cohabitant(e) légal(e) Divorcé(e) Veuf(ve) Séparé (de fait…" at bounding box center [573, 196] width 334 height 16
click at [438, 52] on link "Analyse des besoins" at bounding box center [392, 53] width 160 height 22
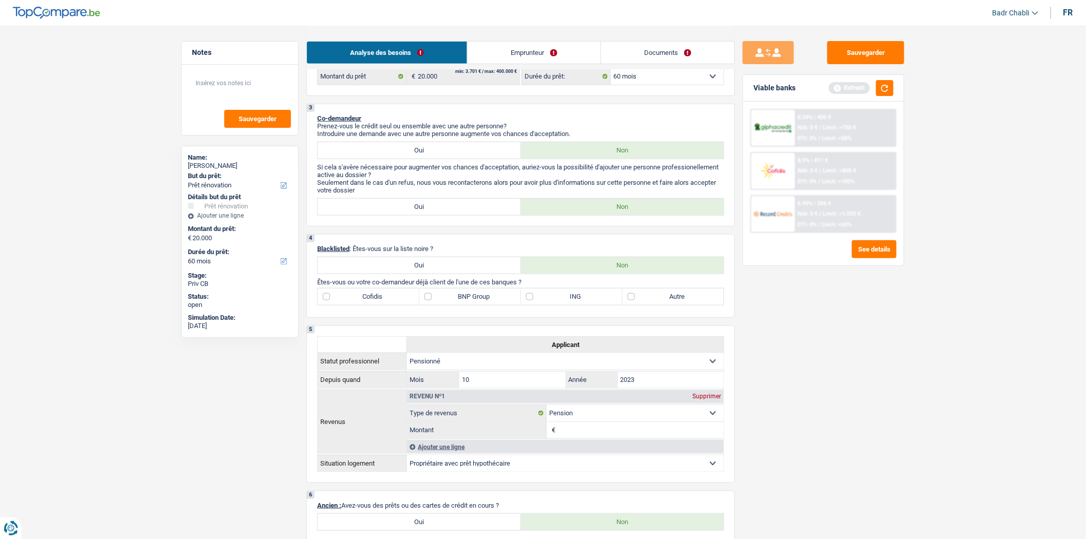
scroll to position [570, 0]
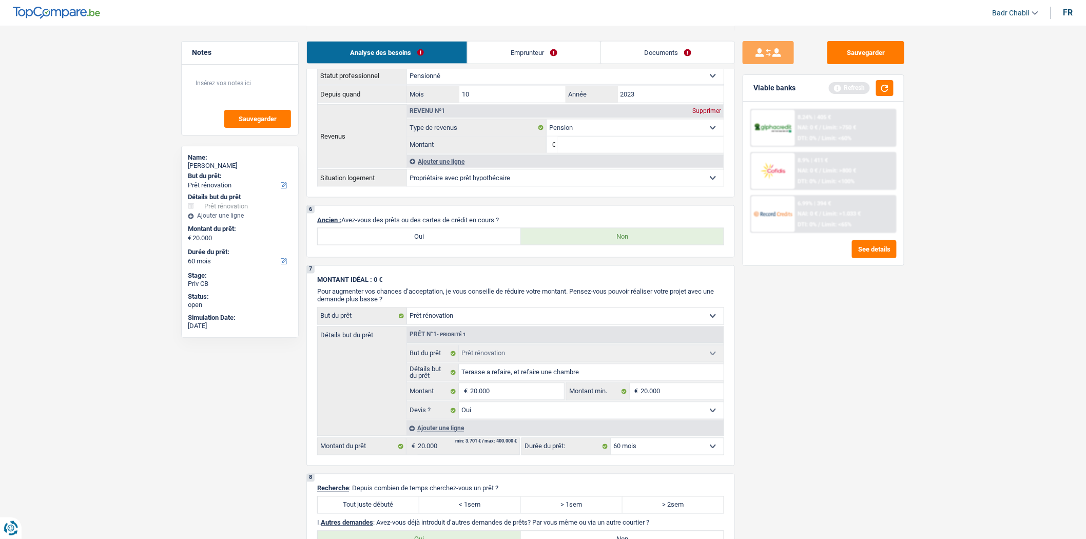
click at [444, 245] on label "Oui" at bounding box center [419, 236] width 203 height 16
click at [444, 245] on input "Oui" at bounding box center [419, 236] width 203 height 16
radio input "true"
select select "mortgage"
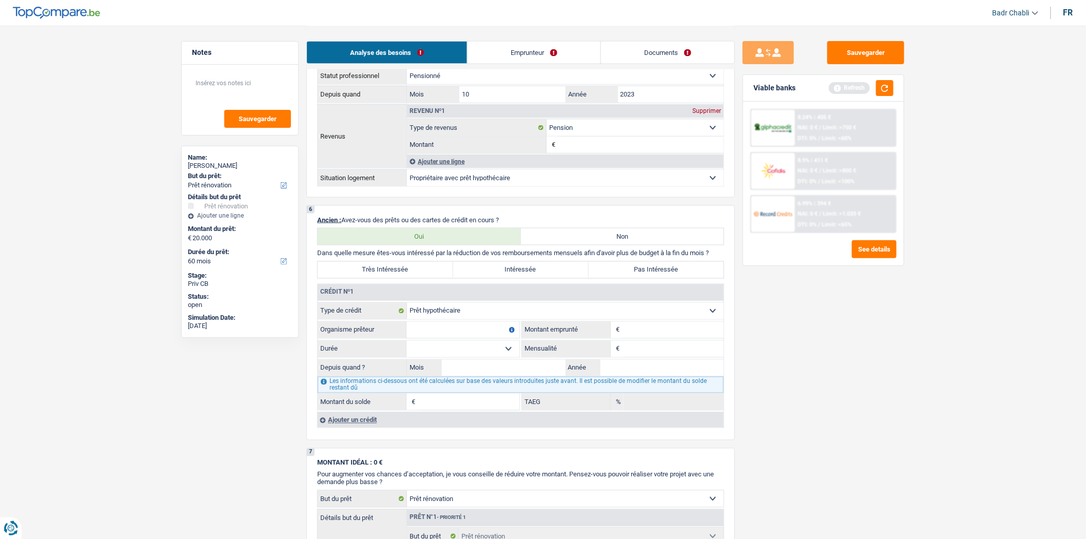
click at [468, 338] on input "Organisme prêteur" at bounding box center [463, 330] width 113 height 16
click at [471, 338] on input "Organisme prêteur" at bounding box center [463, 330] width 113 height 16
type input "Record"
type input "130.000"
click at [504, 356] on select "120 mois 132 mois 144 mois 180 mois 240 mois 300 mois 360 mois 420 mois Sélecti…" at bounding box center [463, 349] width 113 height 16
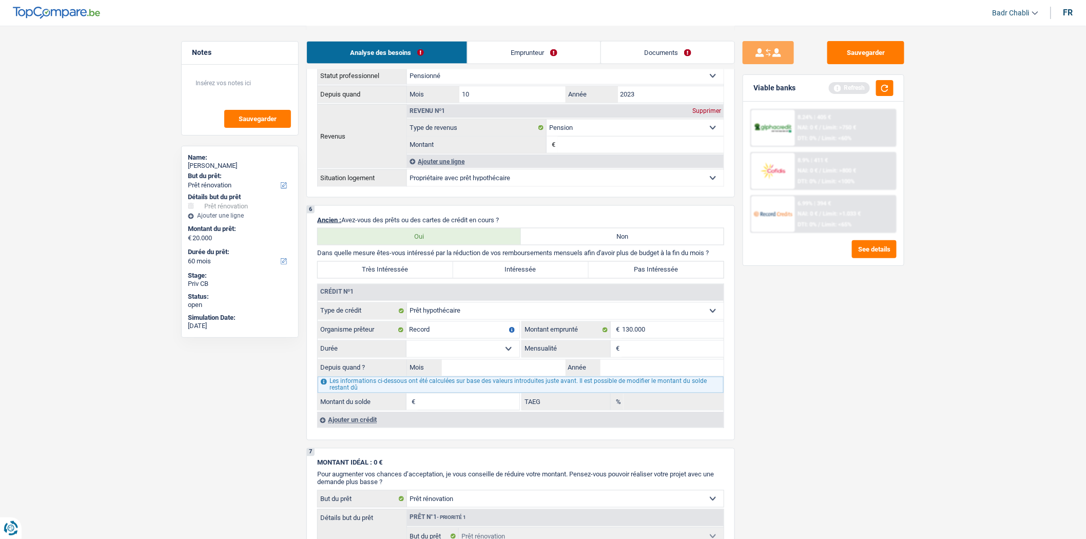
select select "240"
click at [407, 349] on select "120 mois 132 mois 144 mois 180 mois 240 mois 300 mois 360 mois 420 mois Sélecti…" at bounding box center [463, 349] width 113 height 16
click at [637, 357] on input "Mensualité" at bounding box center [673, 349] width 102 height 16
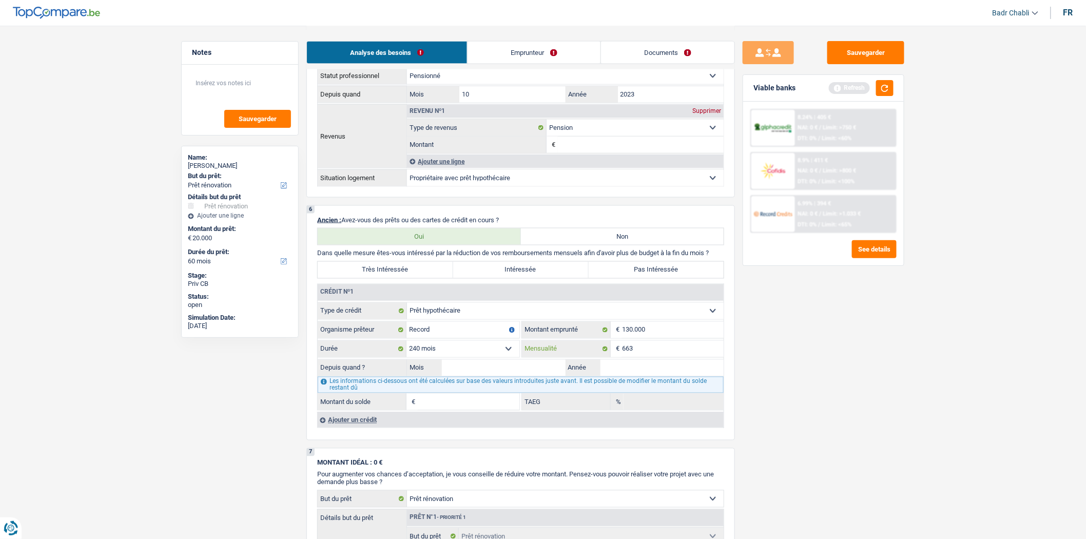
type input "663"
click at [530, 376] on input "Mois" at bounding box center [504, 368] width 124 height 16
click at [533, 376] on input "Mois" at bounding box center [504, 368] width 124 height 16
click at [558, 375] on input "Mois" at bounding box center [504, 368] width 124 height 16
type input "05"
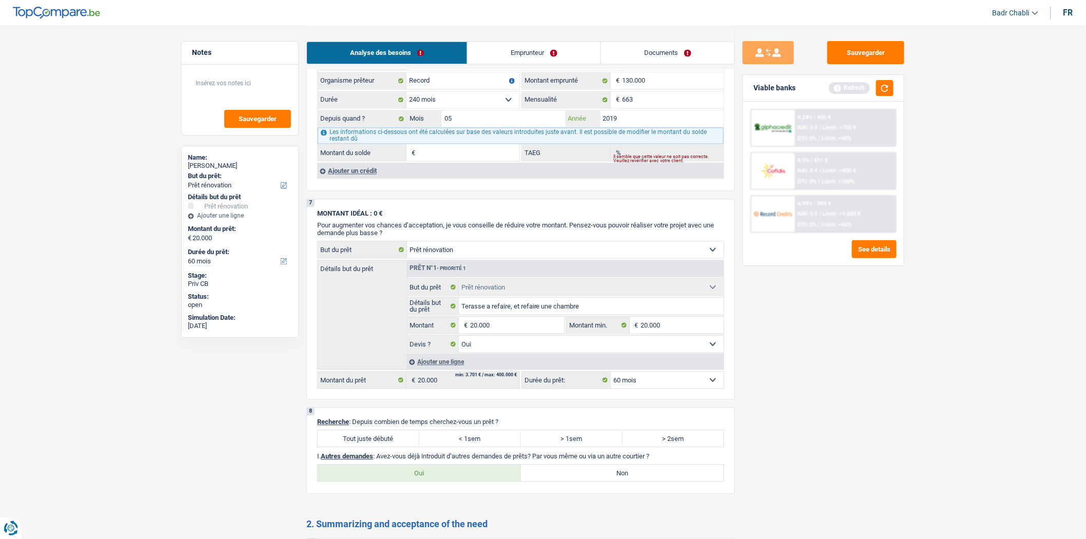
scroll to position [912, 0]
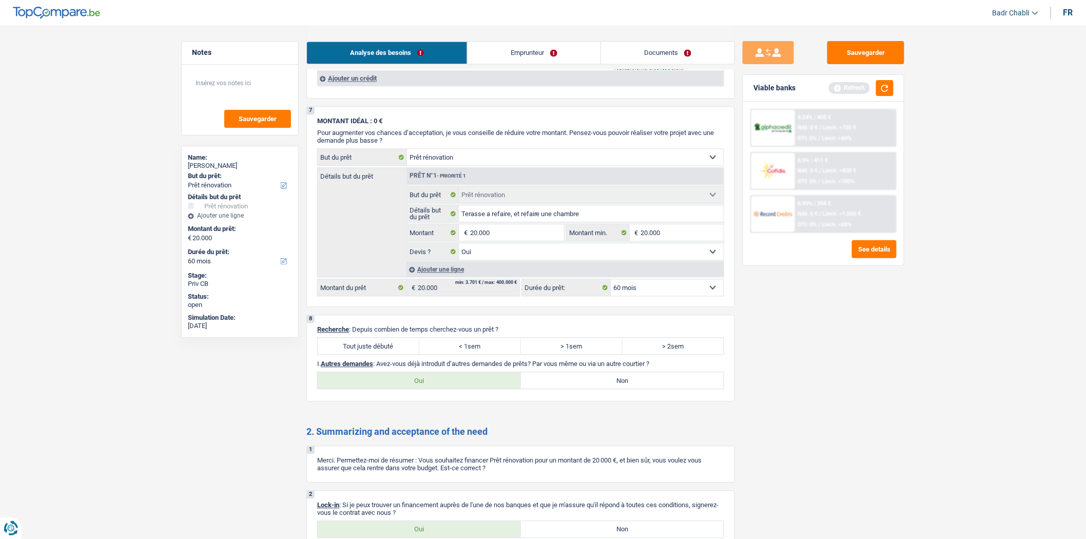
type input "2019"
type input "94.532"
type input "2,11"
click at [394, 350] on label "Tout juste débuté" at bounding box center [369, 346] width 102 height 16
click at [394, 350] on input "Tout juste débuté" at bounding box center [369, 346] width 102 height 16
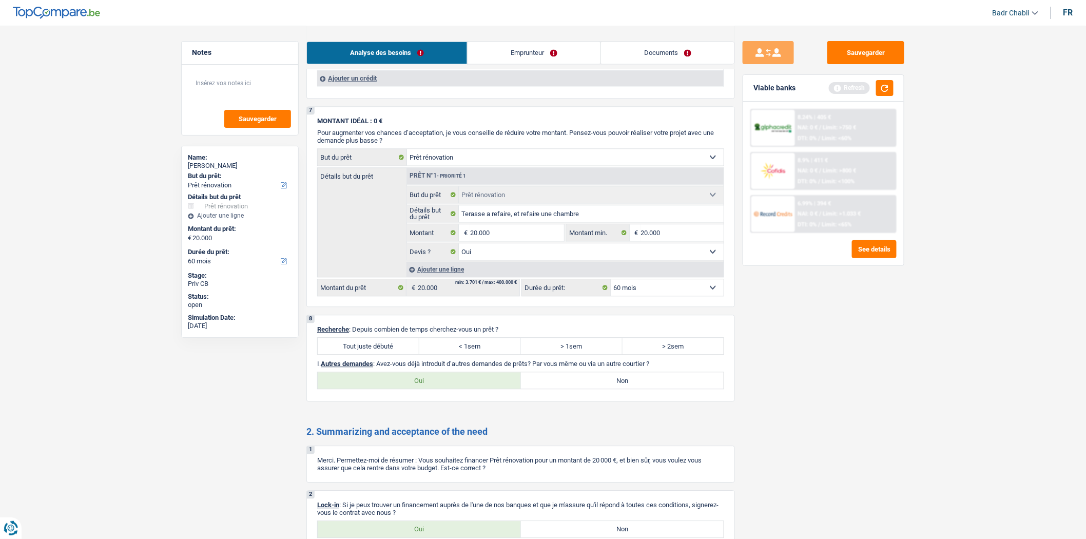
radio input "true"
click at [551, 389] on label "Non" at bounding box center [622, 380] width 203 height 16
click at [551, 389] on input "Non" at bounding box center [622, 380] width 203 height 16
radio input "true"
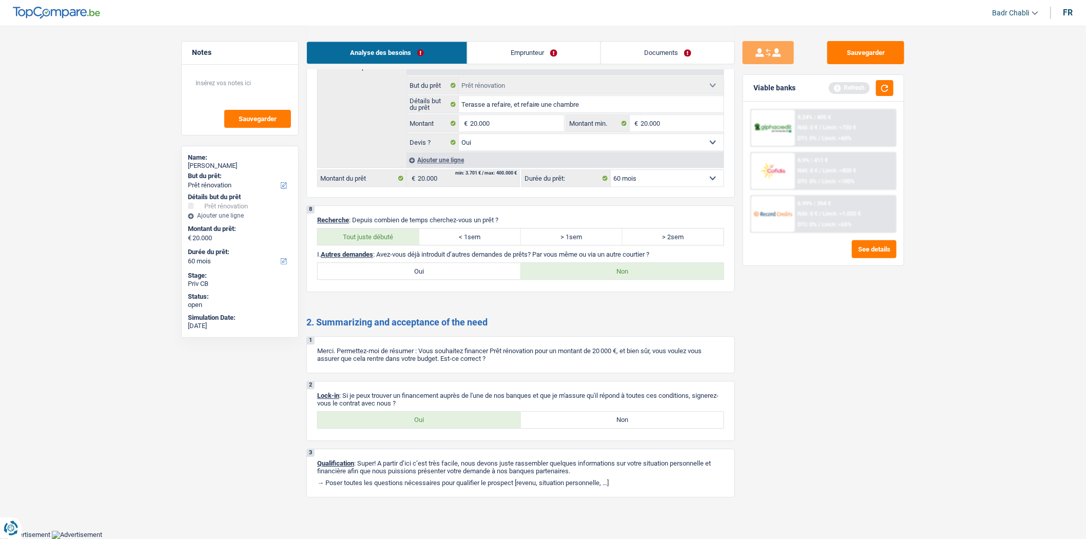
click at [438, 423] on label "Oui" at bounding box center [419, 420] width 203 height 16
click at [438, 423] on input "Oui" at bounding box center [419, 420] width 203 height 16
radio input "true"
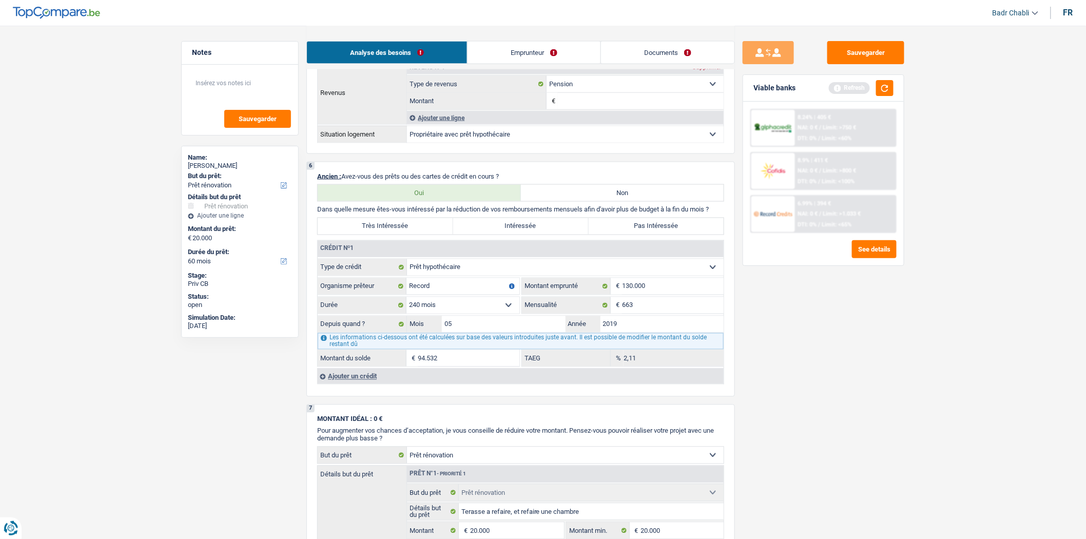
scroll to position [693, 0]
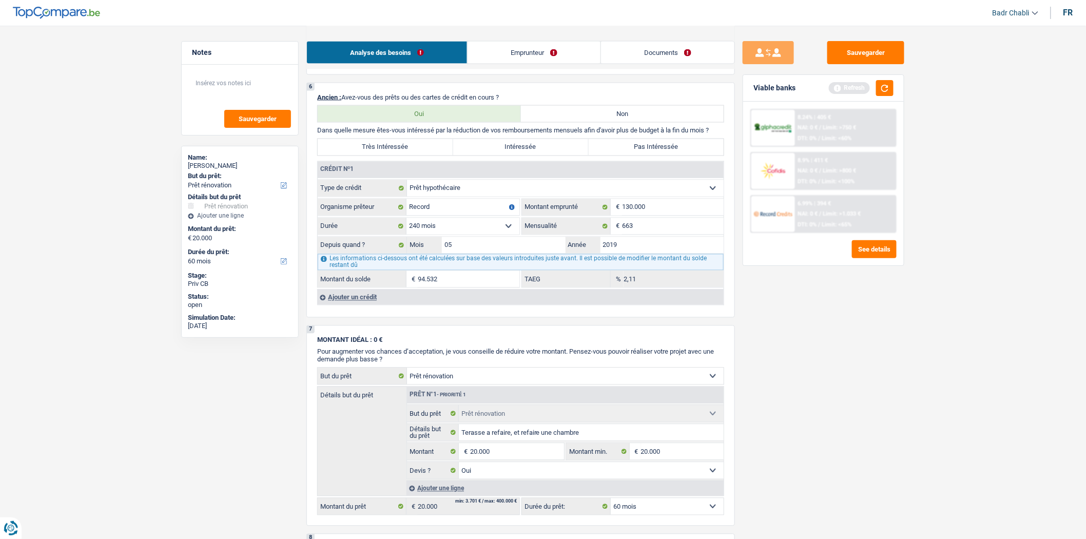
click at [373, 301] on div "Ajouter un crédit" at bounding box center [520, 297] width 407 height 15
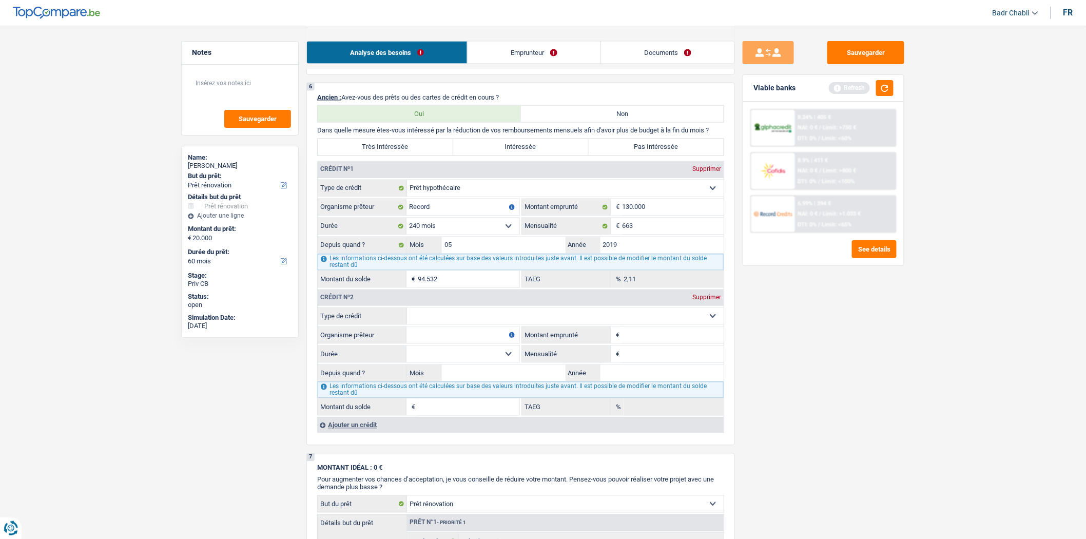
click at [545, 324] on select "Carte ou ouverture de crédit Prêt hypothécaire Vente à tempérament Prêt à tempé…" at bounding box center [565, 316] width 317 height 16
select select "carLoan"
type input "0"
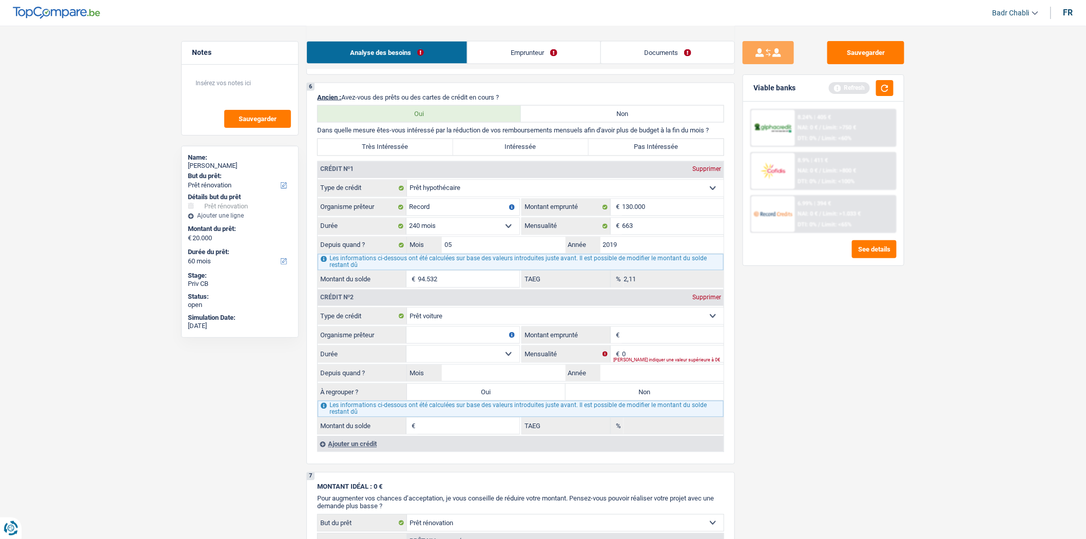
click at [482, 337] on input "Organisme prêteur" at bounding box center [463, 335] width 113 height 16
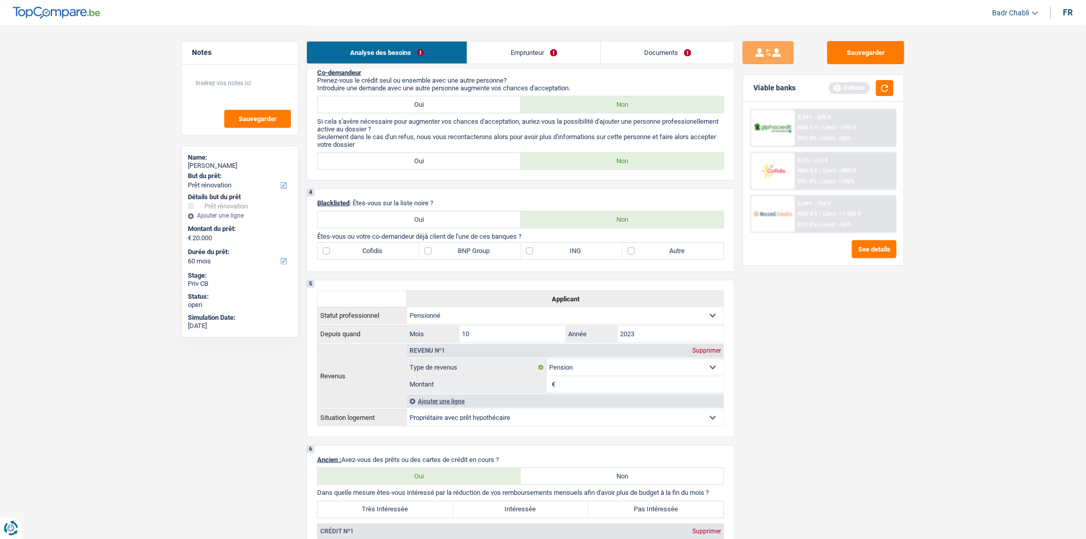
scroll to position [180, 0]
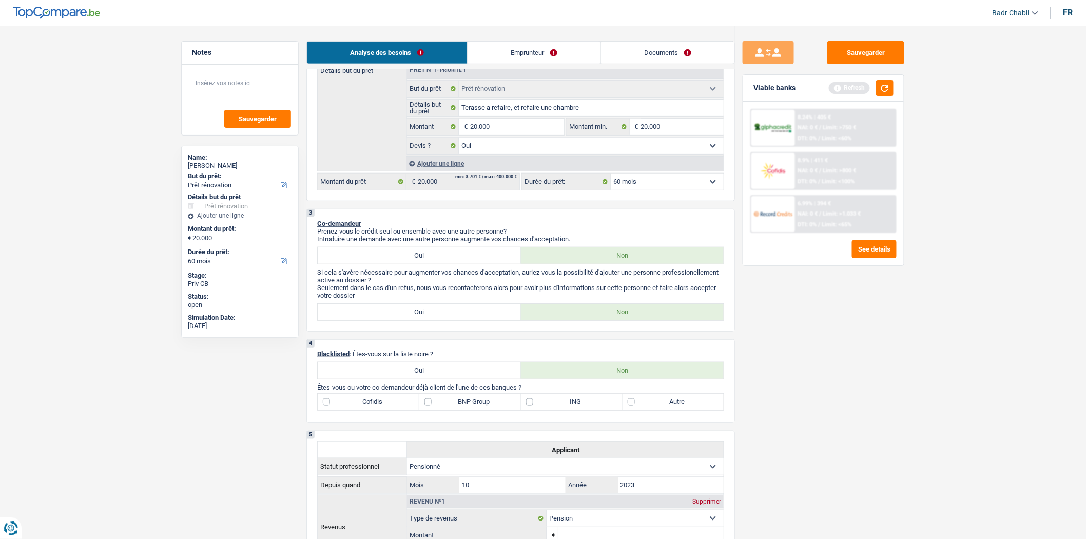
type input "Alphacredit"
click at [458, 417] on div "4 Blacklisted : Êtes-vous sur la liste noire ? Oui Non Êtes-vous ou votre co-de…" at bounding box center [521, 381] width 429 height 84
click at [467, 408] on label "BNP Group" at bounding box center [470, 402] width 102 height 16
click at [467, 408] on input "BNP Group" at bounding box center [470, 402] width 102 height 16
checkbox input "true"
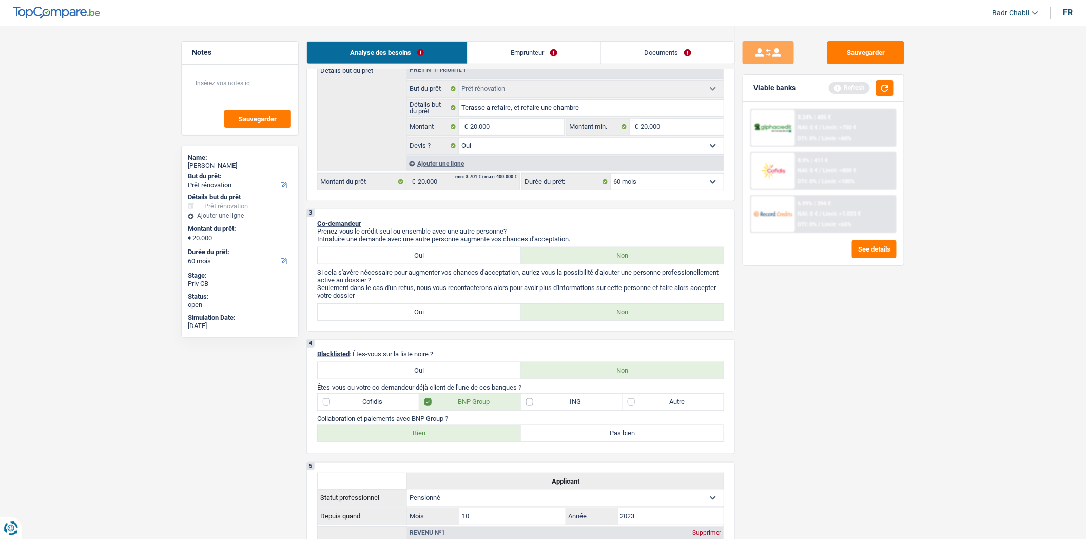
click at [452, 439] on label "Bien" at bounding box center [419, 433] width 203 height 16
click at [452, 439] on input "Bien" at bounding box center [419, 433] width 203 height 16
radio input "true"
click at [577, 408] on label "ING" at bounding box center [572, 402] width 102 height 16
click at [577, 408] on input "ING" at bounding box center [572, 402] width 102 height 16
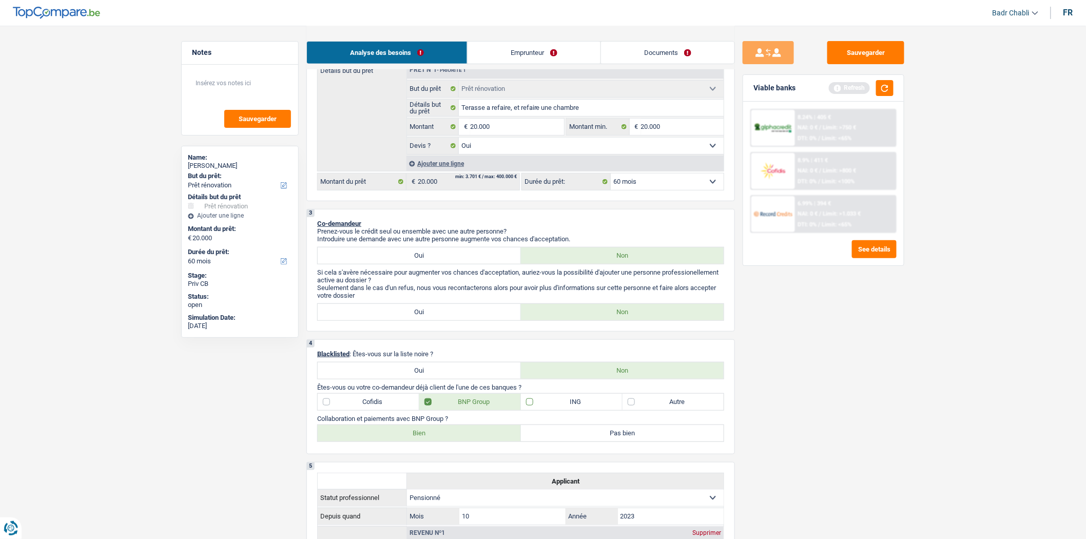
checkbox input "true"
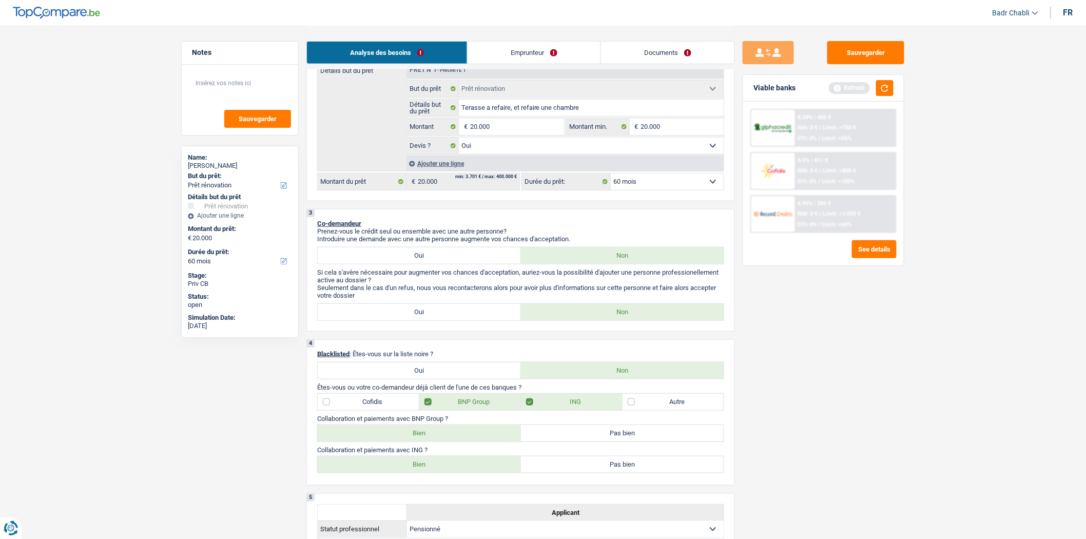
click at [456, 473] on label "Bien" at bounding box center [419, 464] width 203 height 16
click at [456, 473] on input "Bien" at bounding box center [419, 464] width 203 height 16
radio input "true"
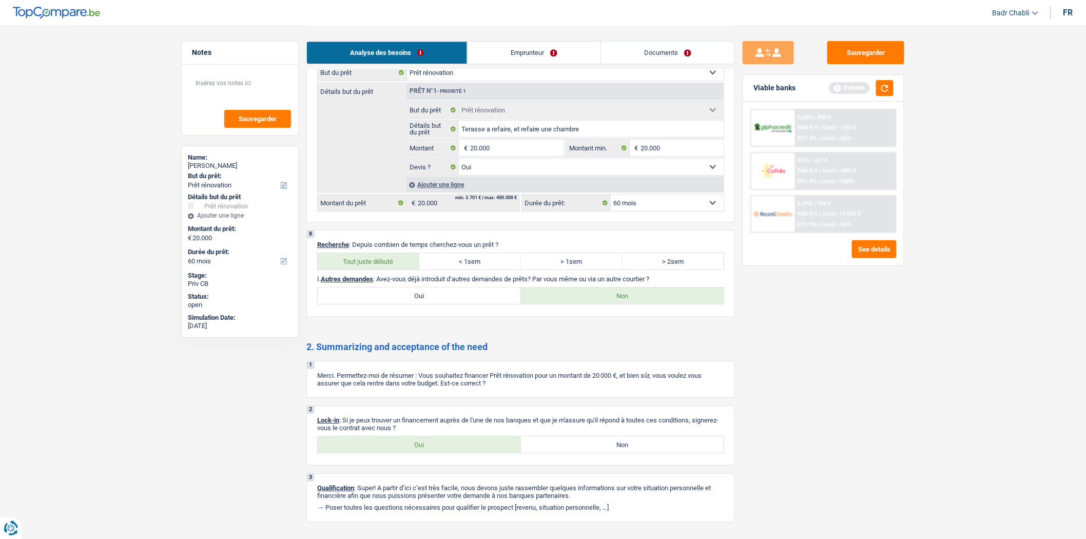
scroll to position [921, 0]
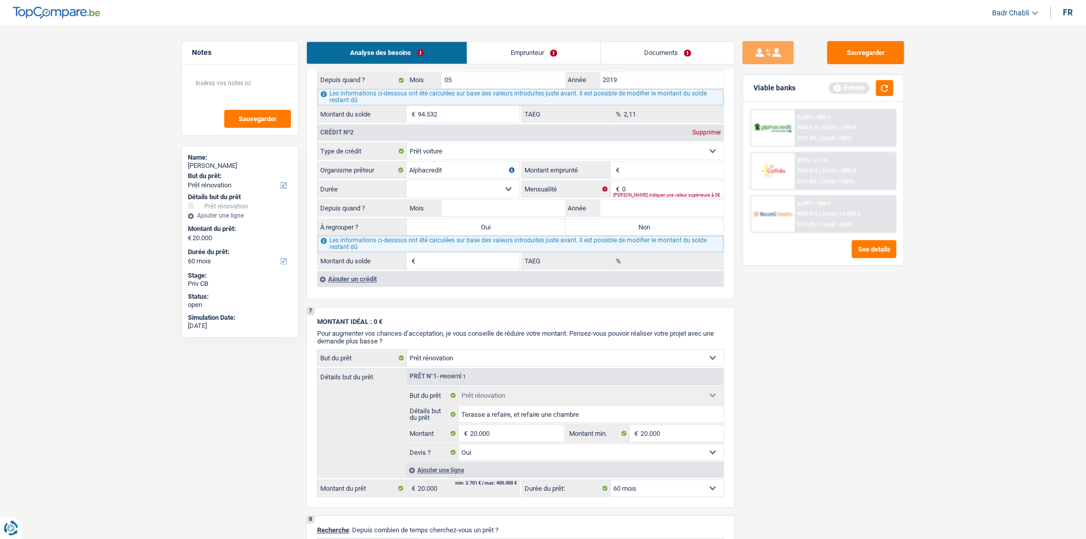
click at [689, 178] on input "Montant emprunté" at bounding box center [673, 170] width 102 height 16
type input "16.900"
click at [499, 216] on input "Mois" at bounding box center [504, 208] width 124 height 16
type input "05"
type input "2025"
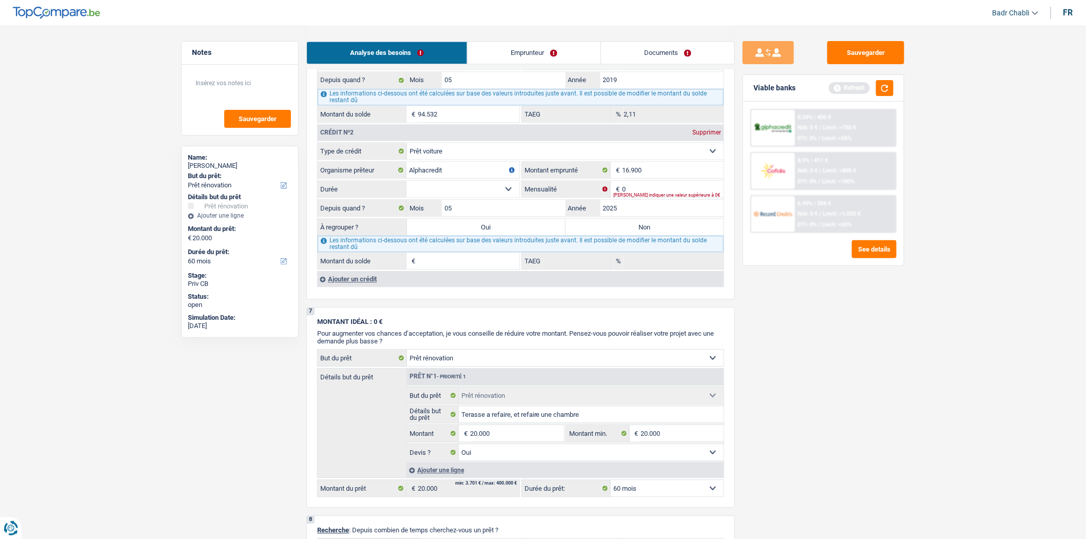
click at [510, 192] on select "12 mois 18 mois 24 mois 30 mois 36 mois 42 mois 48 mois 60 mois 72 mois 84 mois…" at bounding box center [463, 189] width 113 height 16
select select "60"
click at [407, 190] on select "12 mois 18 mois 24 mois 30 mois 36 mois 42 mois 48 mois 60 mois 72 mois 84 mois…" at bounding box center [463, 189] width 113 height 16
type input "1"
type input "0,00"
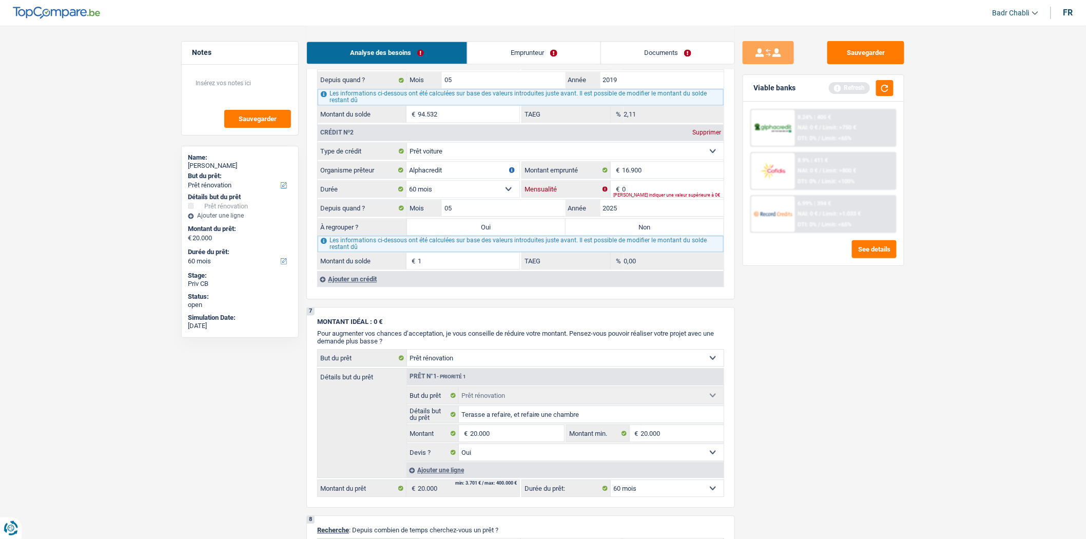
click at [638, 197] on input "0" at bounding box center [673, 189] width 102 height 16
type input "350"
type input "15.992"
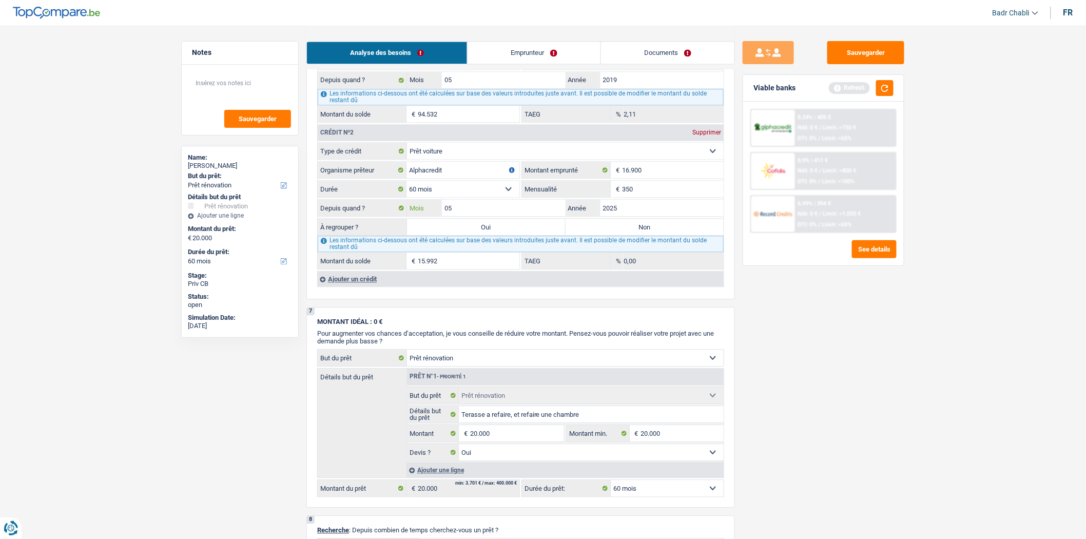
type input "9,27"
click at [612, 229] on label "Non" at bounding box center [645, 227] width 159 height 16
click at [612, 229] on input "Non" at bounding box center [645, 227] width 159 height 16
radio input "true"
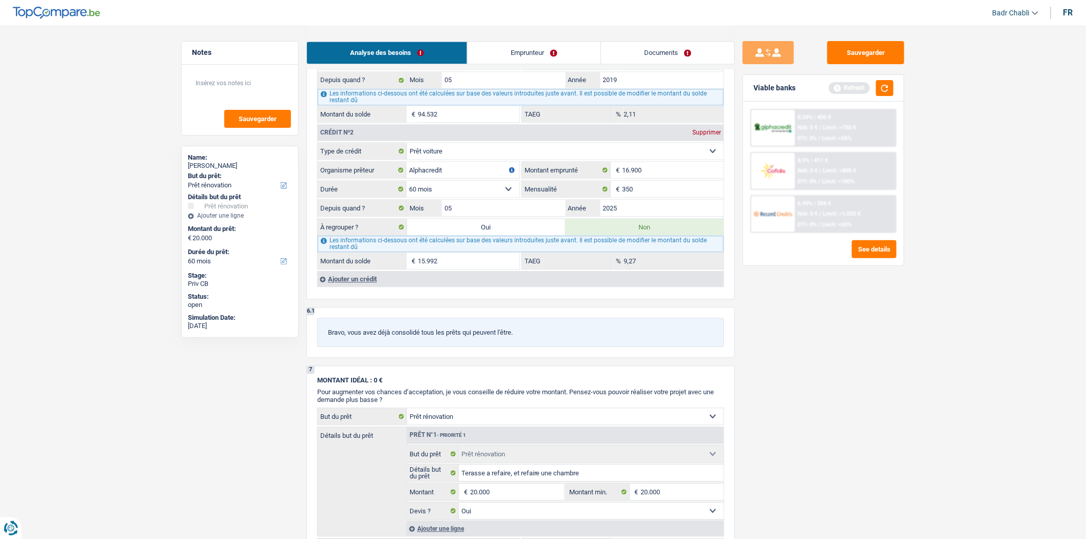
scroll to position [636, 0]
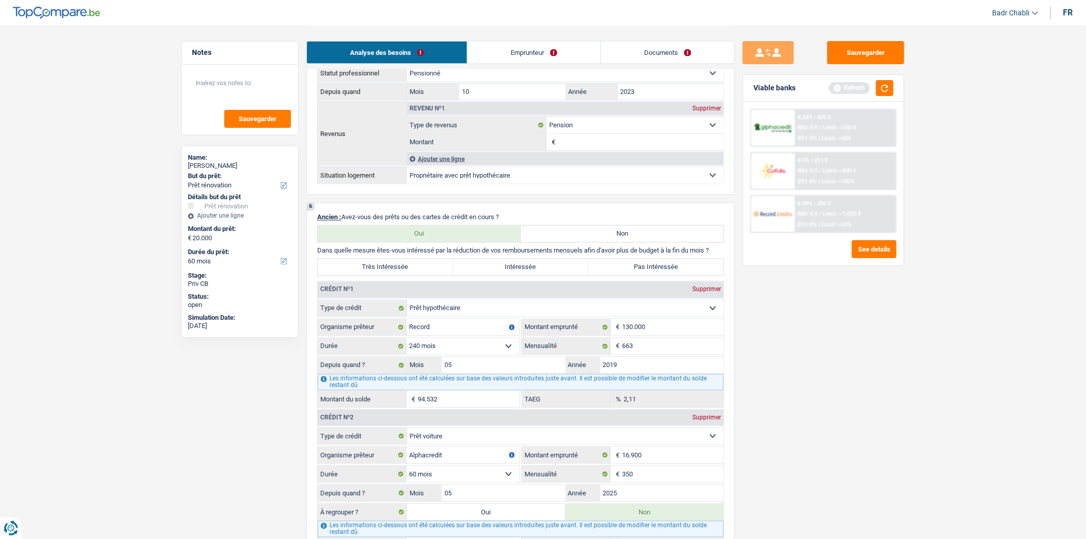
click at [645, 274] on label "Pas Intéressée" at bounding box center [657, 267] width 136 height 16
click at [645, 274] on input "Pas Intéressée" at bounding box center [657, 267] width 136 height 16
radio input "true"
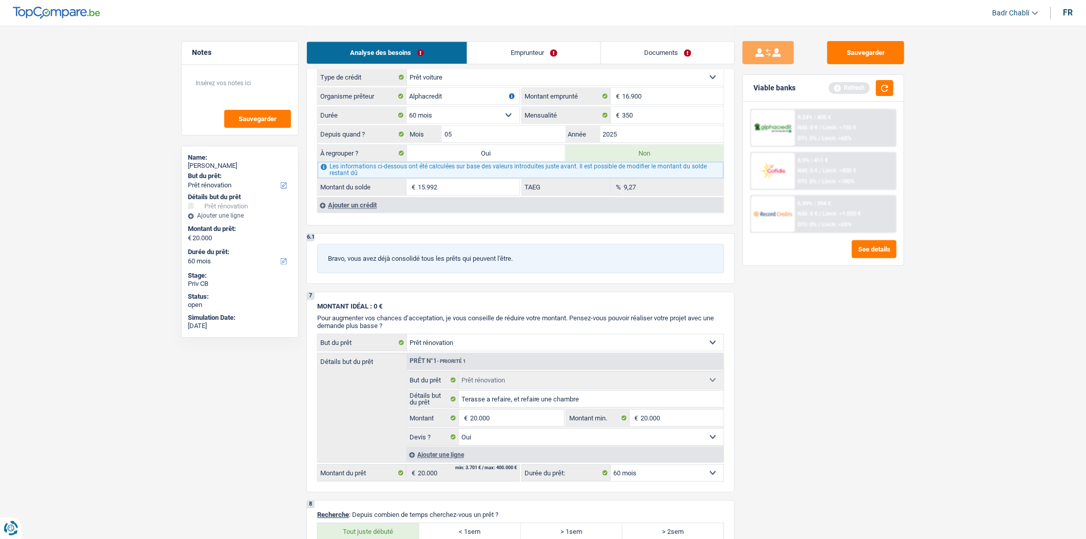
scroll to position [1092, 0]
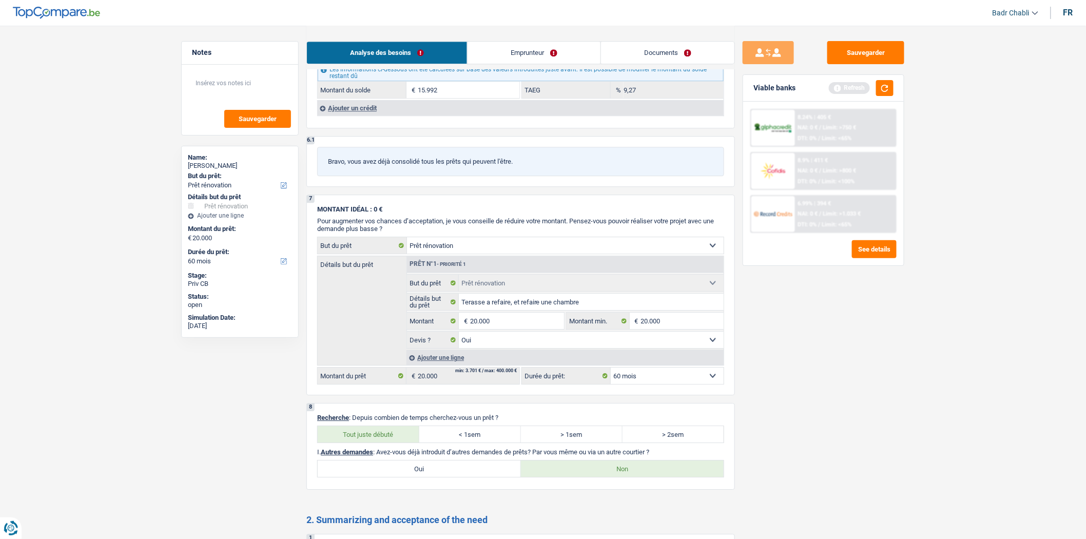
click at [366, 116] on div "Ajouter un crédit" at bounding box center [520, 107] width 407 height 15
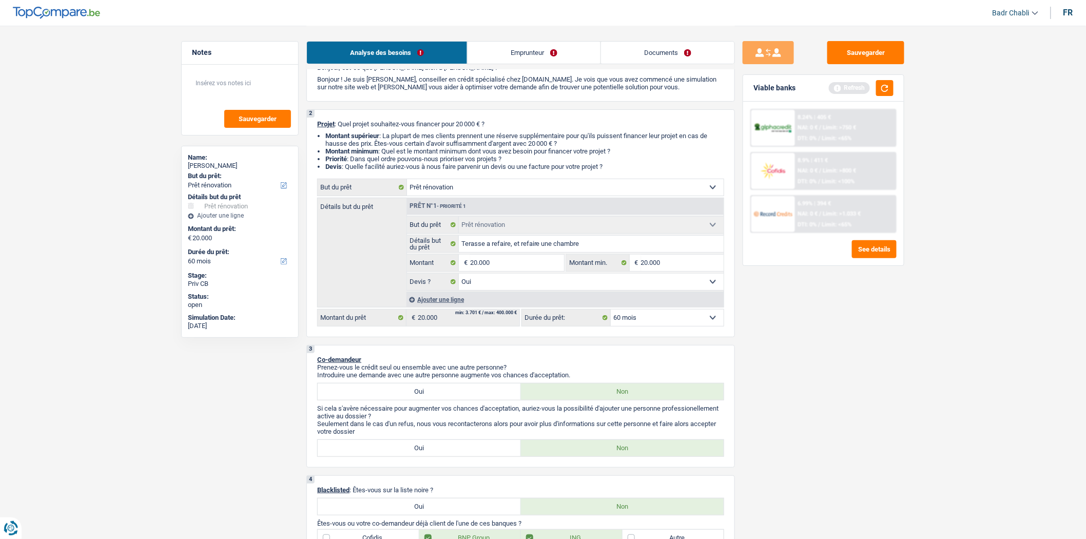
scroll to position [0, 0]
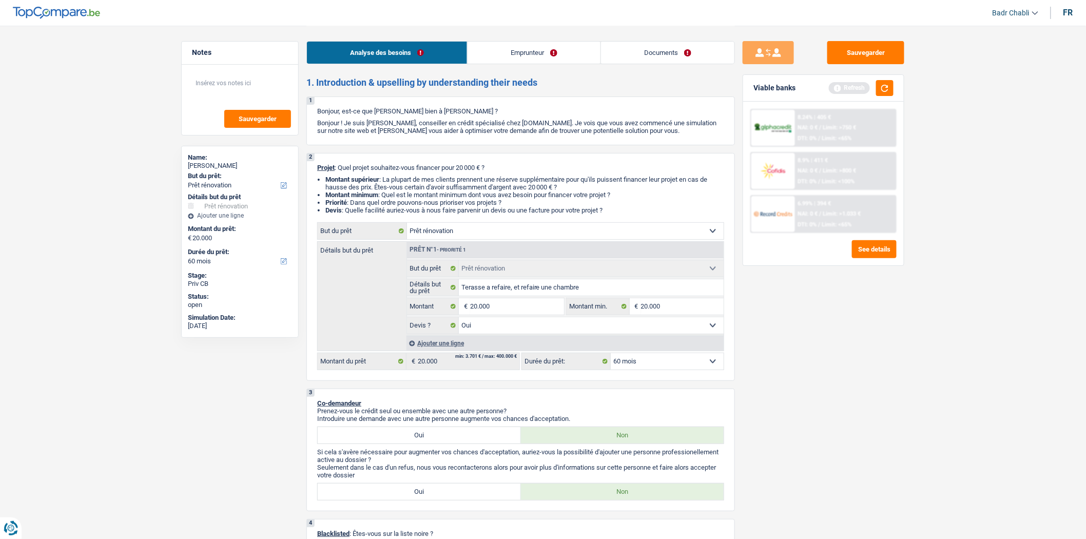
click at [518, 45] on link "Emprunteur" at bounding box center [534, 53] width 133 height 22
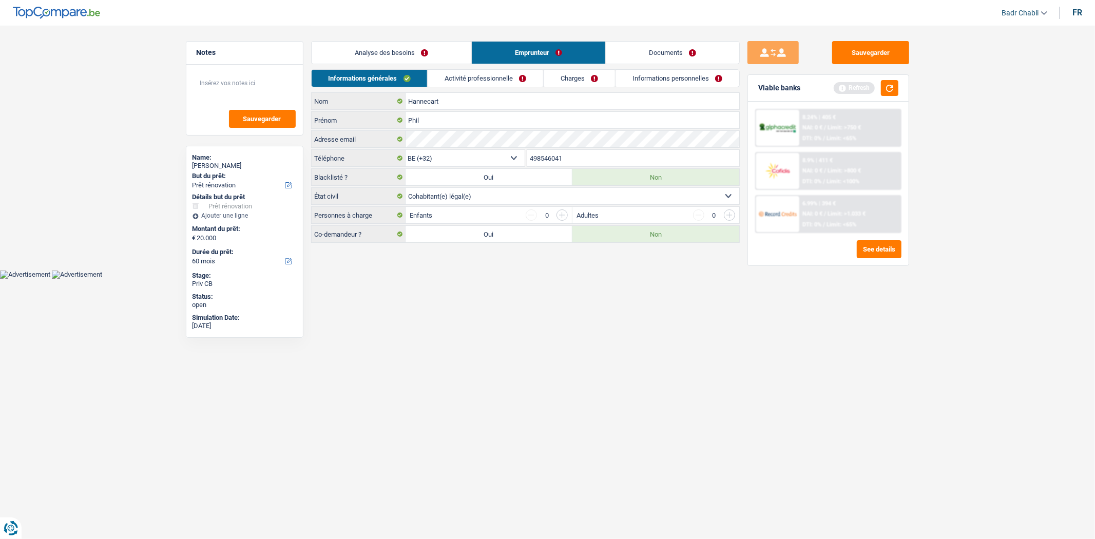
click at [484, 237] on label "Oui" at bounding box center [489, 234] width 167 height 16
click at [484, 237] on input "Oui" at bounding box center [489, 234] width 167 height 16
radio input "true"
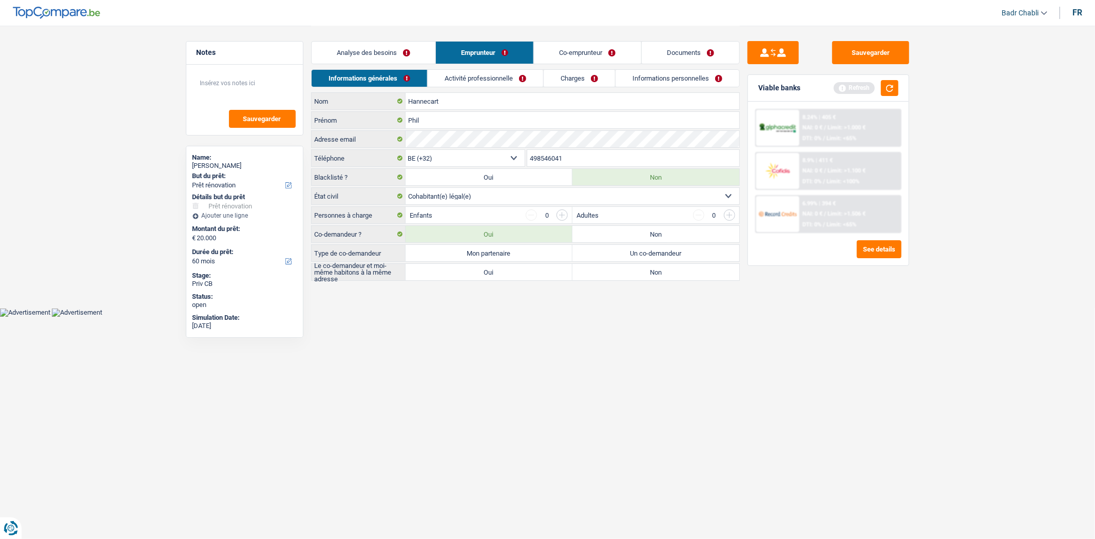
click at [488, 249] on label "Mon partenaire" at bounding box center [489, 253] width 167 height 16
click at [488, 249] on input "Mon partenaire" at bounding box center [489, 253] width 167 height 16
radio input "true"
click at [493, 279] on label "Oui" at bounding box center [489, 272] width 167 height 16
click at [493, 279] on input "Oui" at bounding box center [489, 272] width 167 height 16
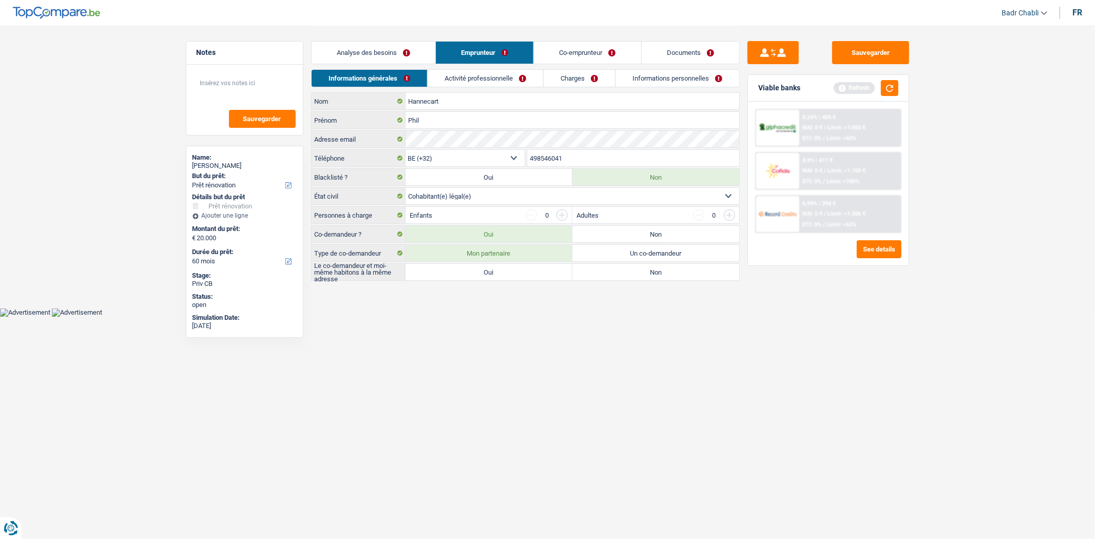
radio input "true"
click at [404, 62] on link "Analyse des besoins" at bounding box center [374, 53] width 124 height 22
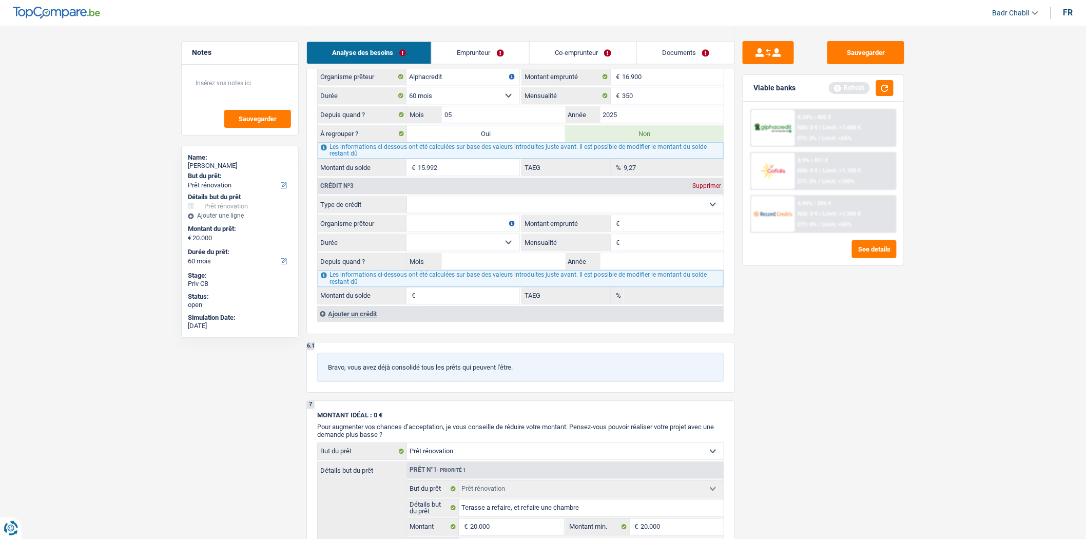
scroll to position [912, 0]
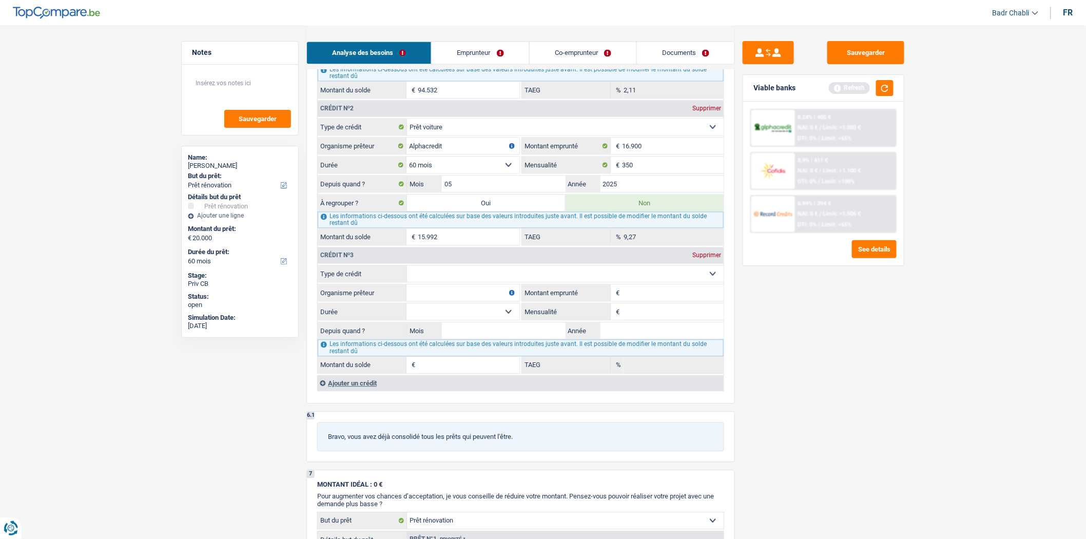
click at [698, 258] on div "Supprimer" at bounding box center [707, 255] width 34 height 6
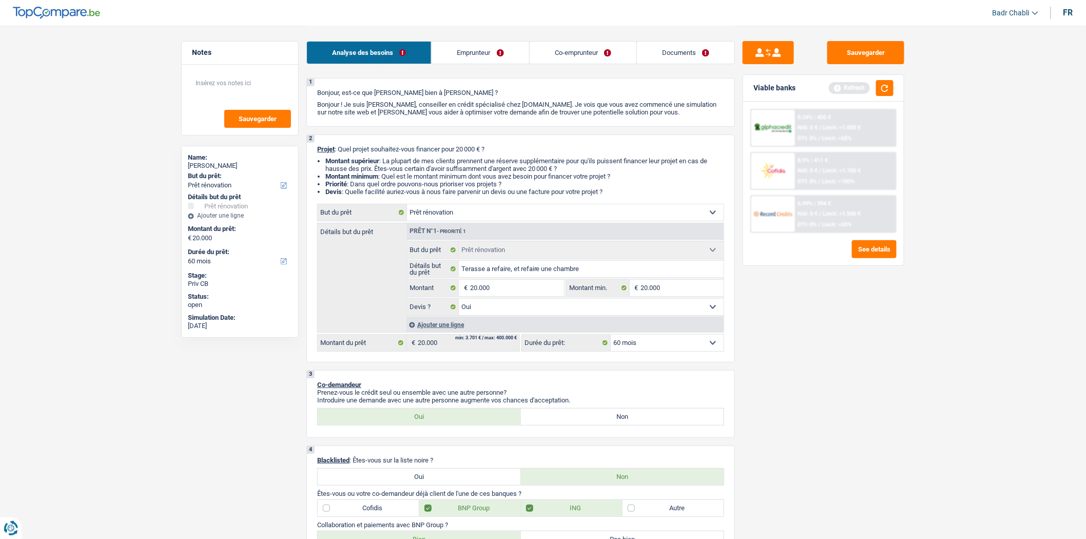
scroll to position [0, 0]
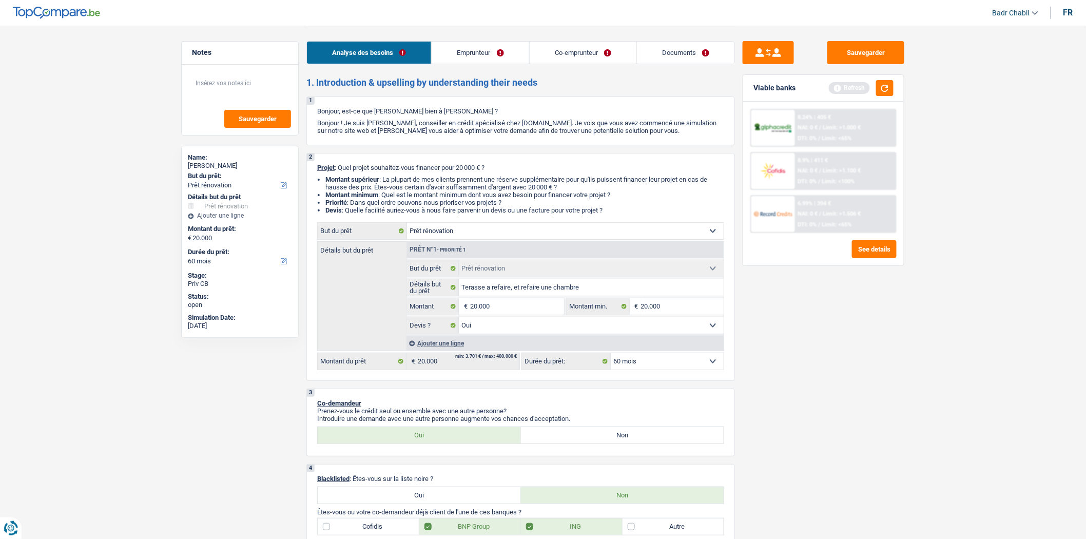
click at [494, 52] on link "Emprunteur" at bounding box center [480, 53] width 97 height 22
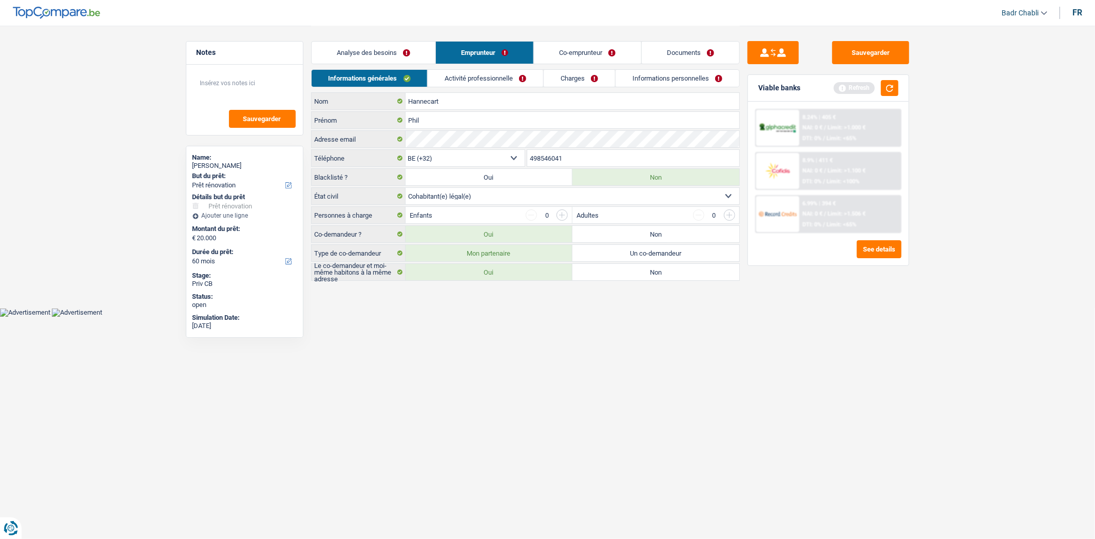
click at [370, 47] on link "Analyse des besoins" at bounding box center [374, 53] width 124 height 22
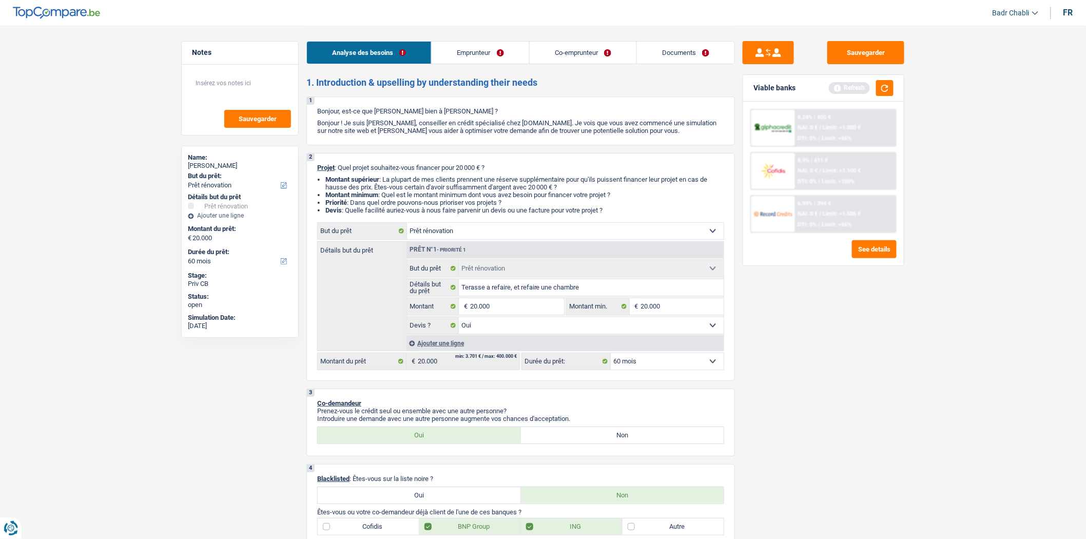
click at [450, 61] on link "Emprunteur" at bounding box center [480, 53] width 97 height 22
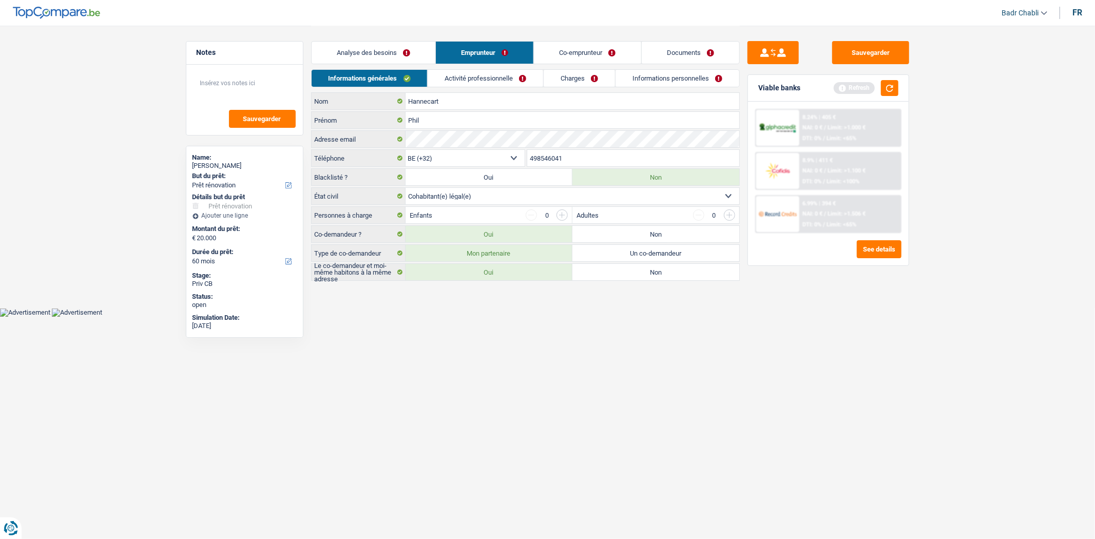
click at [382, 40] on div "Analyse des besoins Emprunteur Co-emprunteur Documents" at bounding box center [525, 48] width 429 height 44
click at [388, 49] on link "Analyse des besoins" at bounding box center [374, 53] width 124 height 22
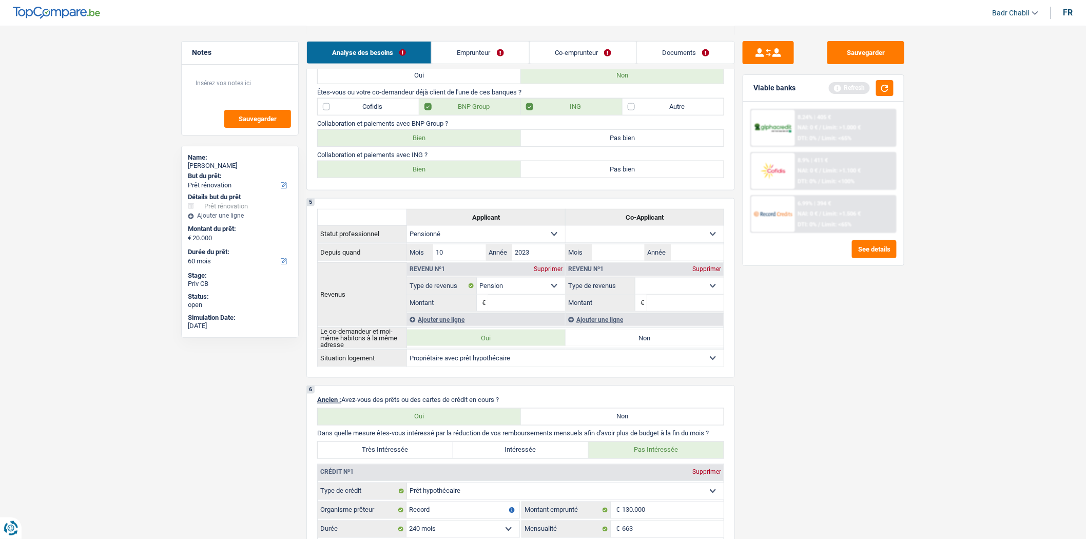
scroll to position [342, 0]
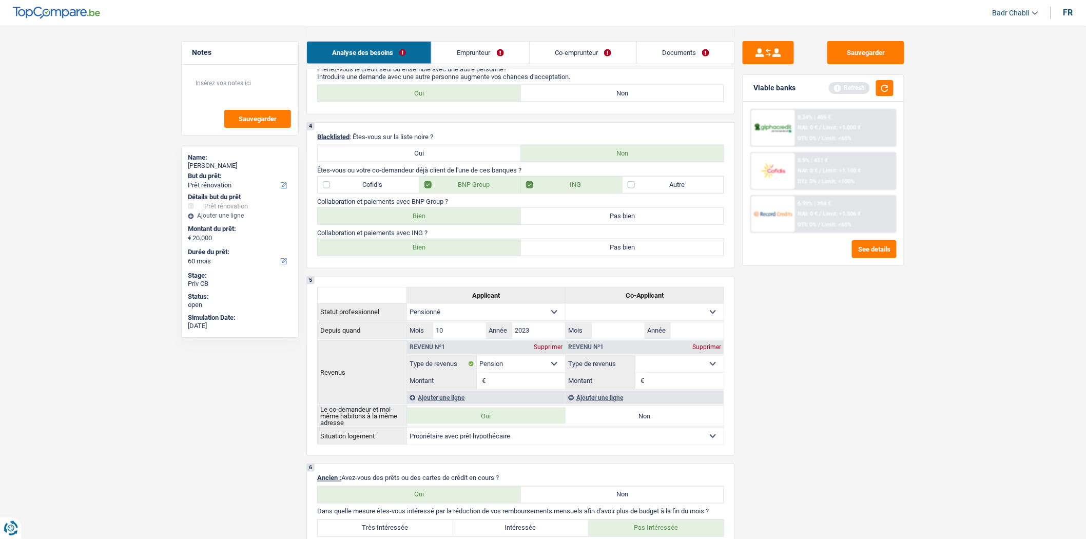
click at [341, 181] on div "Cofidis BNP Group ING Autre" at bounding box center [520, 184] width 407 height 17
click at [341, 186] on label "Cofidis" at bounding box center [369, 185] width 102 height 16
click at [341, 186] on input "Cofidis" at bounding box center [369, 185] width 102 height 16
checkbox input "true"
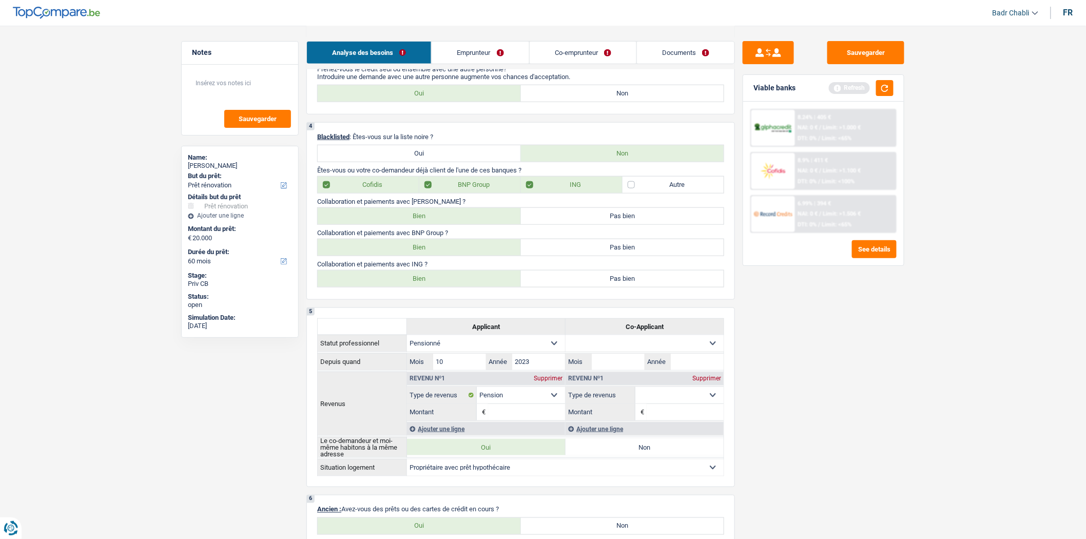
click at [415, 221] on label "Bien" at bounding box center [419, 216] width 203 height 16
click at [415, 221] on input "Bien" at bounding box center [419, 216] width 203 height 16
radio input "true"
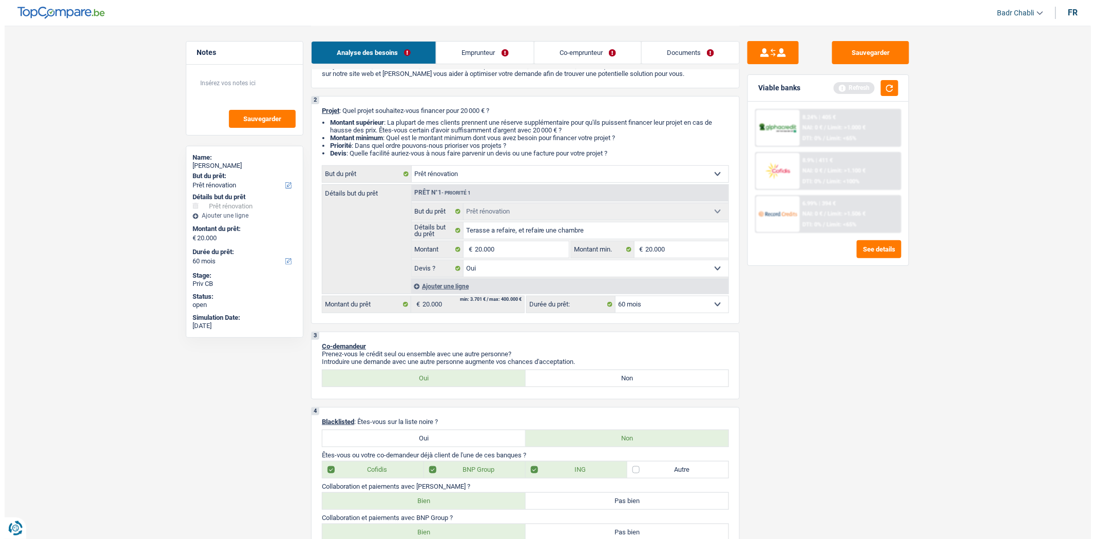
scroll to position [0, 0]
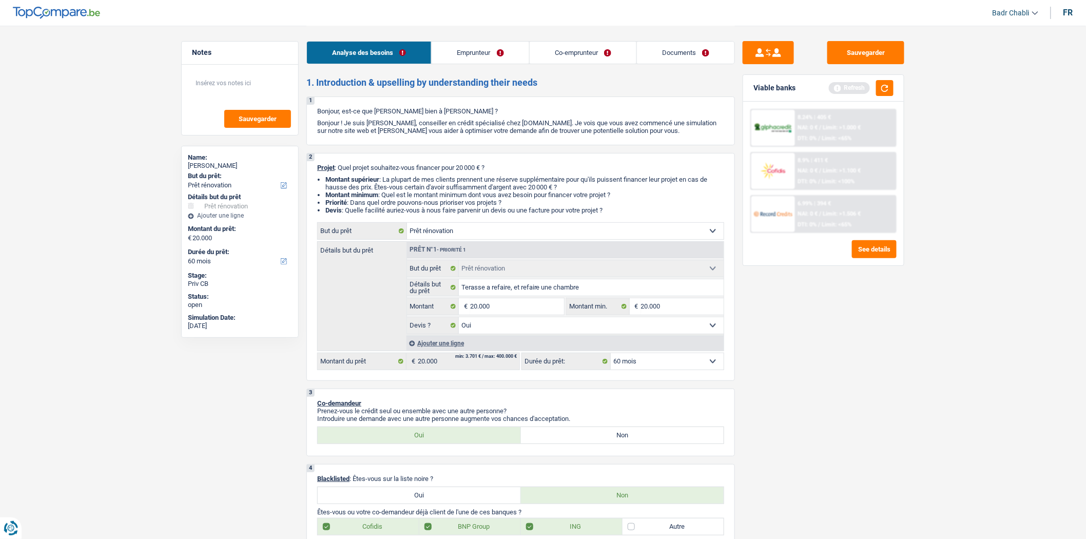
click at [469, 61] on link "Emprunteur" at bounding box center [480, 53] width 97 height 22
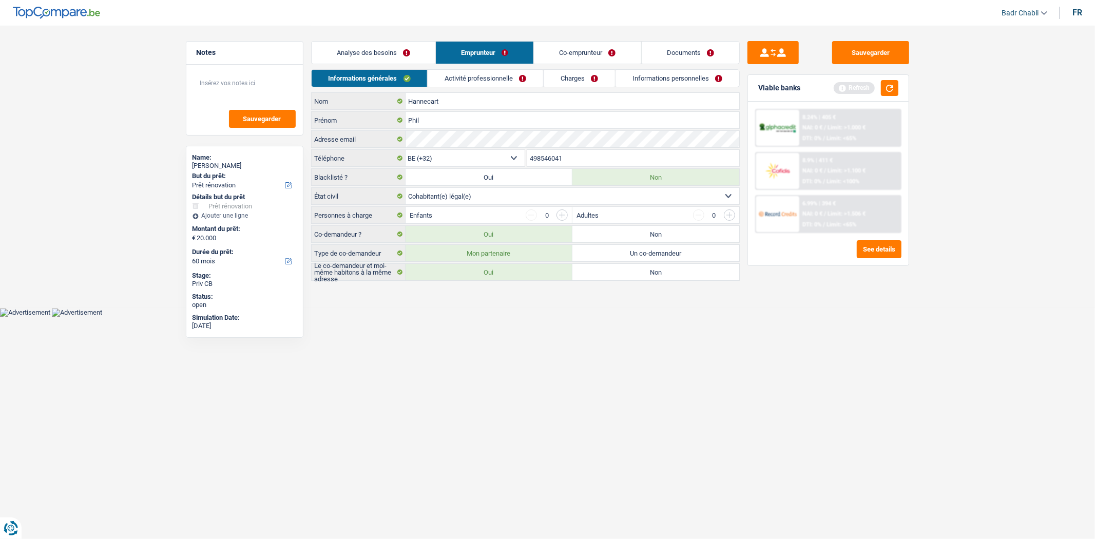
click at [484, 73] on link "Activité professionnelle" at bounding box center [486, 78] width 116 height 17
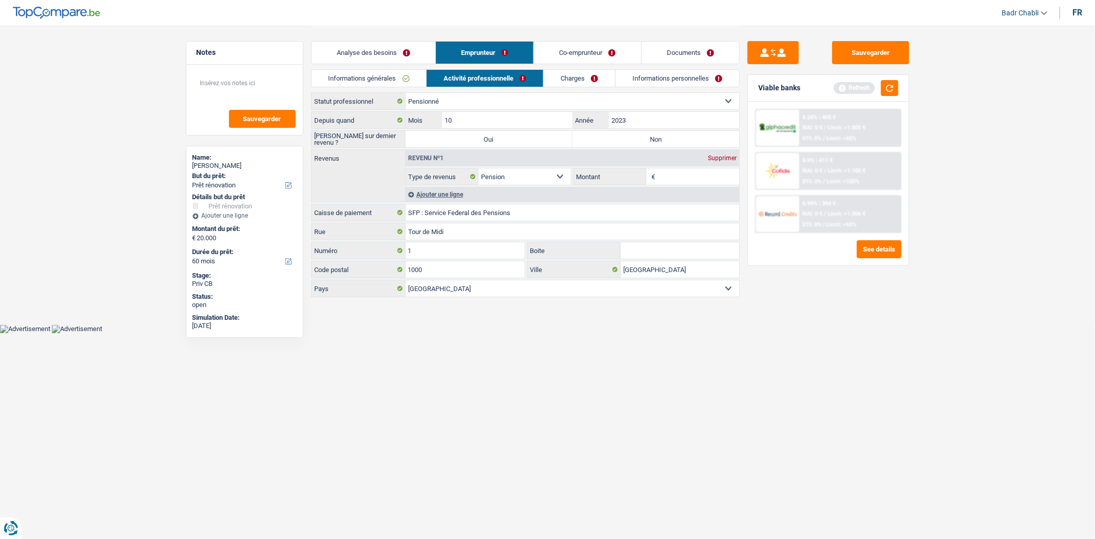
click at [651, 137] on label "Non" at bounding box center [655, 139] width 167 height 16
click at [651, 137] on input "Non" at bounding box center [655, 139] width 167 height 16
radio input "true"
click at [685, 172] on input "Montant" at bounding box center [699, 176] width 82 height 16
type input "1.712"
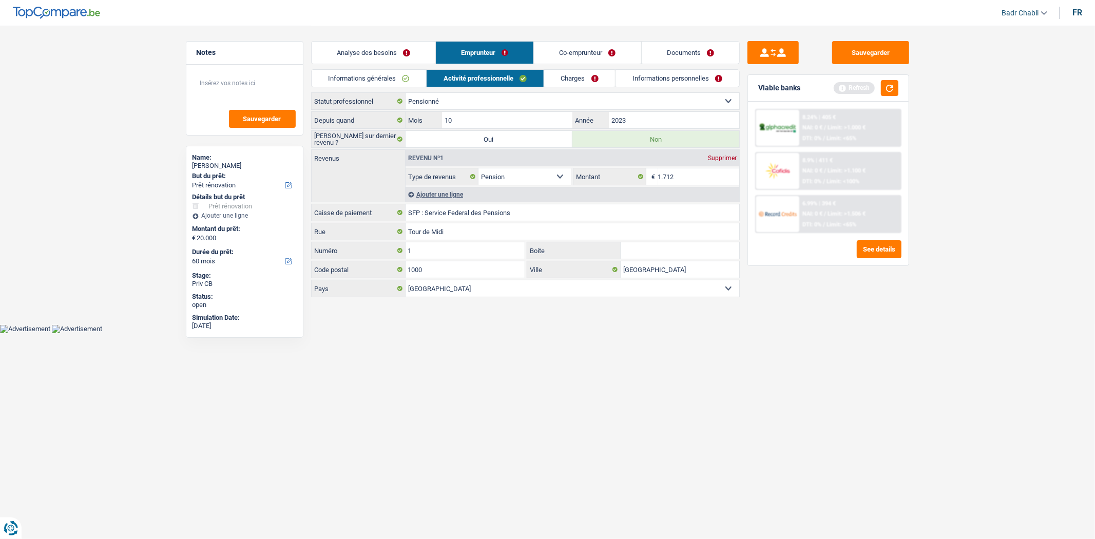
click at [588, 80] on link "Charges" at bounding box center [579, 78] width 71 height 17
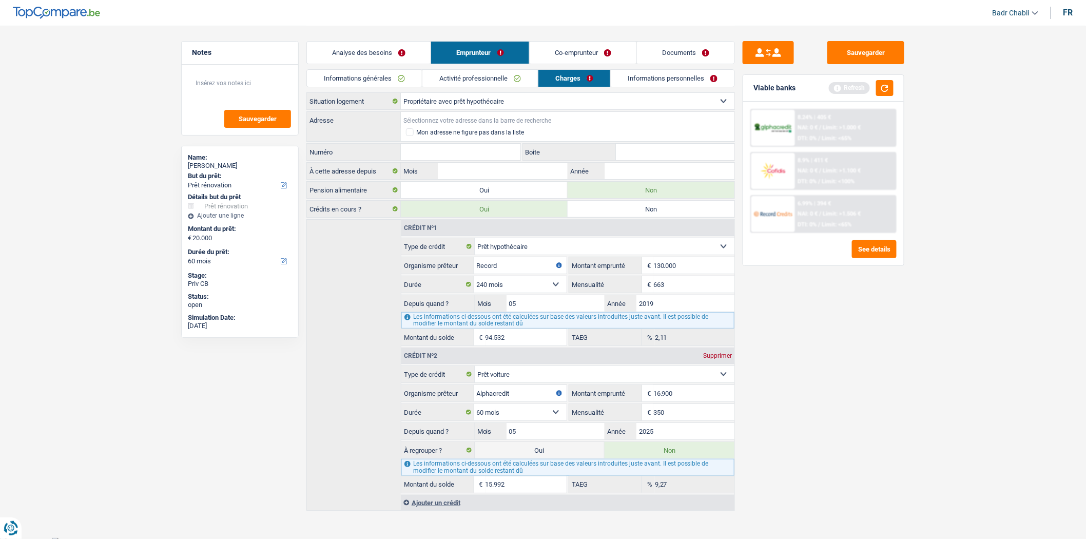
click at [485, 119] on input "Adresse" at bounding box center [568, 120] width 334 height 16
click at [488, 119] on input "Adresse" at bounding box center [568, 120] width 334 height 16
click at [489, 119] on input "Adresse" at bounding box center [568, 120] width 334 height 16
type input "Rue de Masnuy-Saint-Jean, 7020, Mons, BE"
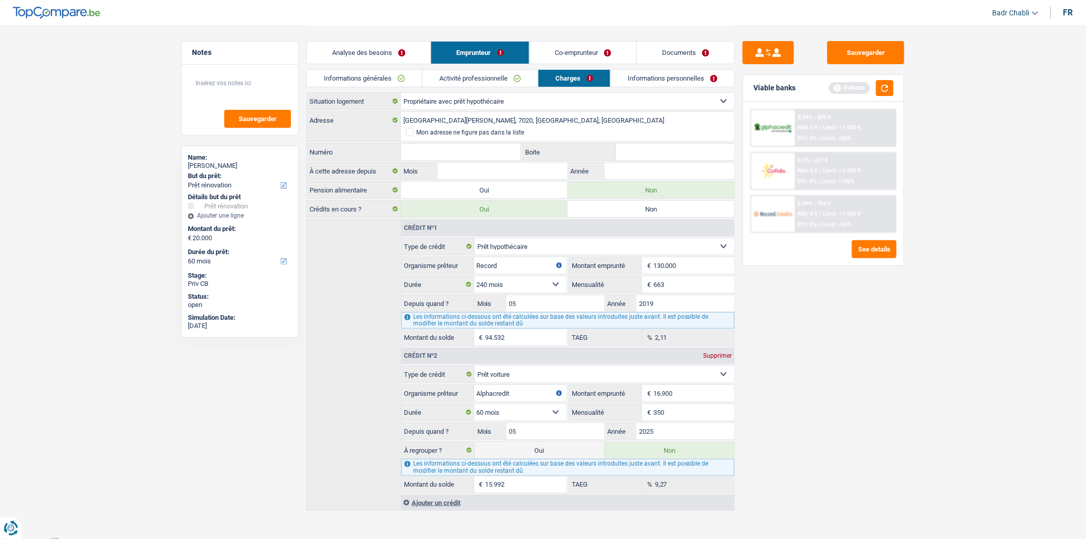
click at [490, 153] on input "Numéro" at bounding box center [461, 152] width 120 height 16
type input "8"
type input "01"
type input "2022"
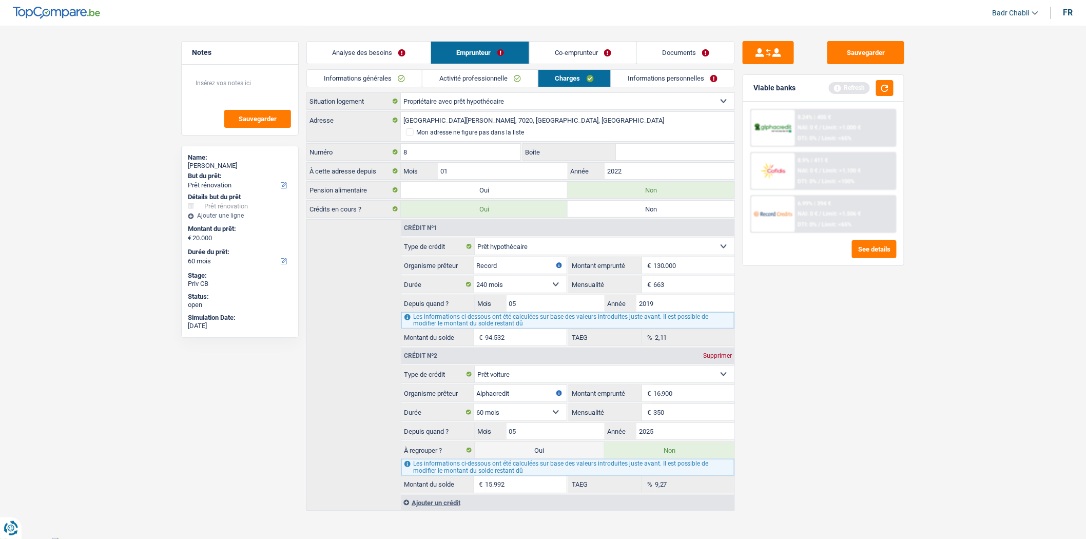
click at [670, 80] on link "Informations personnelles" at bounding box center [674, 78] width 124 height 17
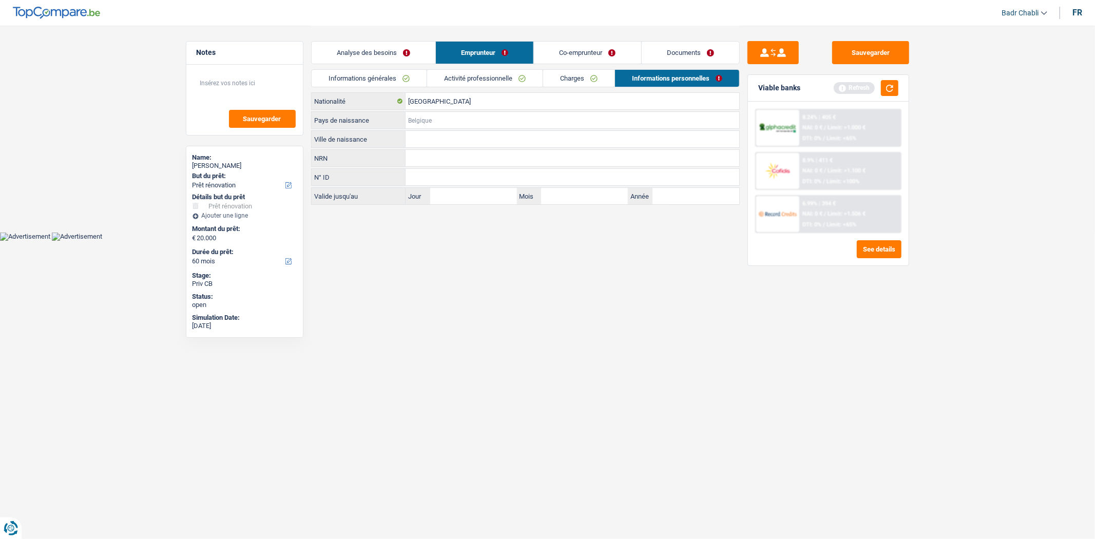
click at [474, 120] on input "Pays de naissance" at bounding box center [573, 120] width 334 height 16
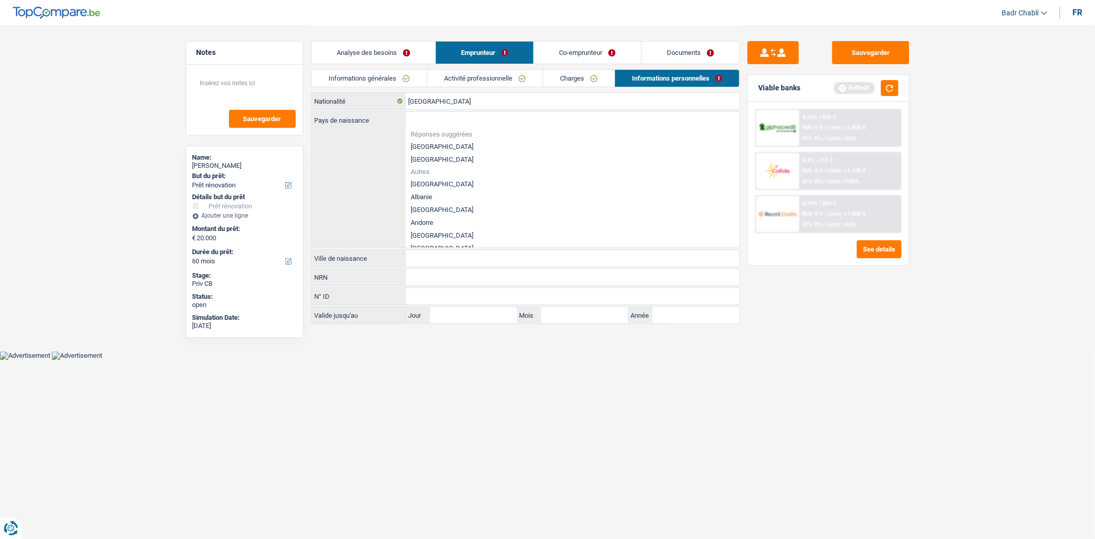
click at [434, 145] on li "[GEOGRAPHIC_DATA]" at bounding box center [573, 146] width 334 height 13
type input "[GEOGRAPHIC_DATA]"
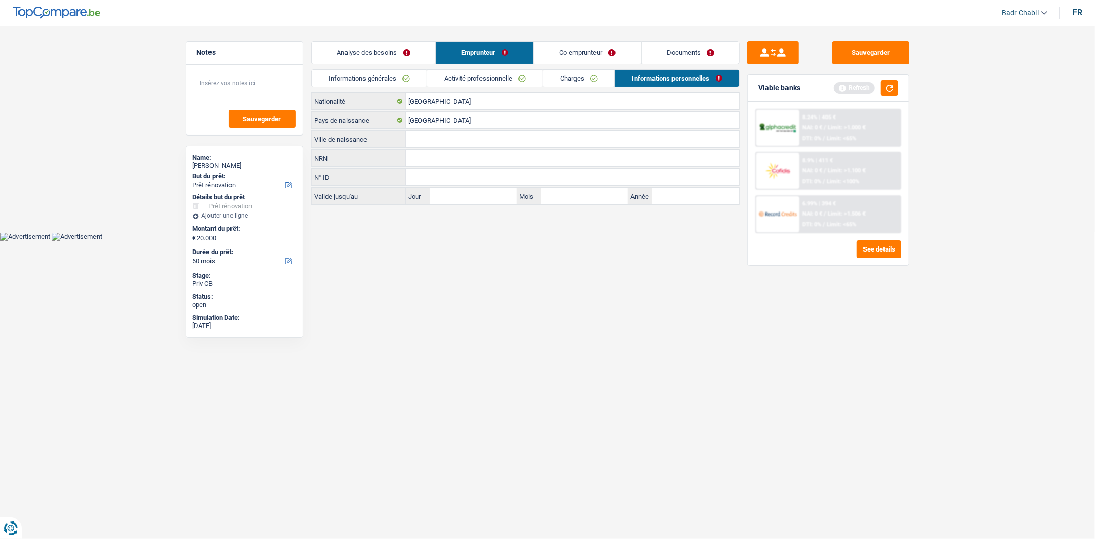
click at [448, 137] on input "Ville de naissance" at bounding box center [573, 139] width 334 height 16
type input "Mons"
click at [582, 59] on link "Co-emprunteur" at bounding box center [587, 53] width 107 height 22
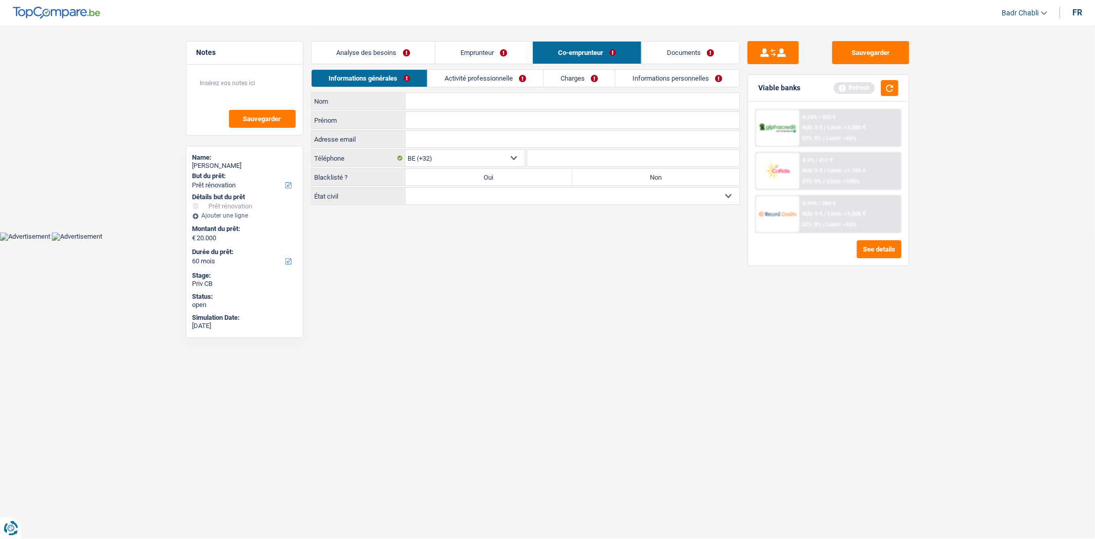
click at [650, 173] on label "Non" at bounding box center [655, 177] width 167 height 16
click at [650, 173] on input "Non" at bounding box center [655, 177] width 167 height 16
radio input "true"
click at [632, 193] on select "Célibataire Marié(e) Cohabitant(e) légal(e) Divorcé(e) Veuf(ve) Séparé (de fait…" at bounding box center [573, 196] width 334 height 16
select select "cohabitation"
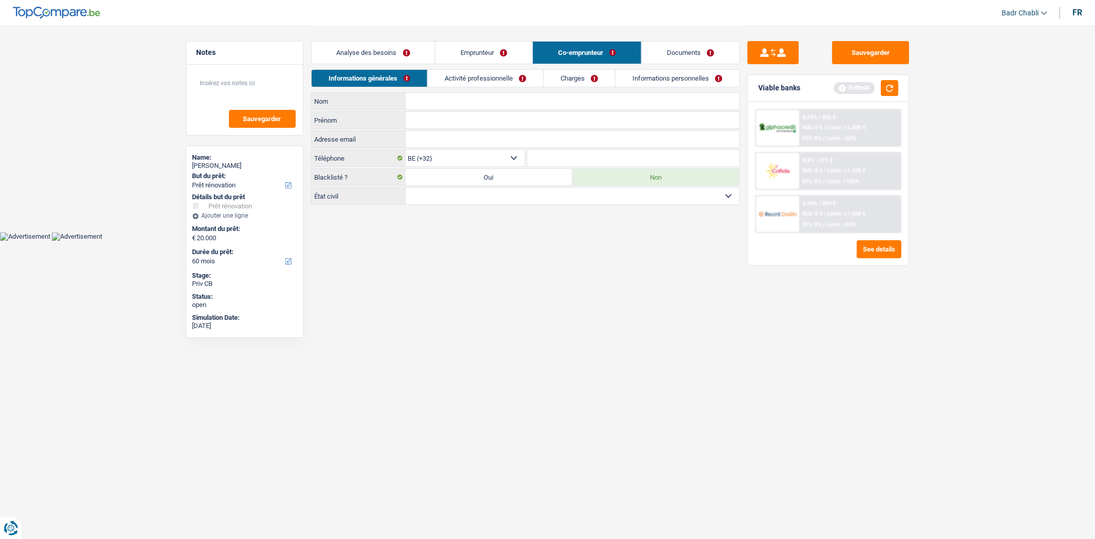
click at [406, 188] on select "Célibataire Marié(e) Cohabitant(e) légal(e) Divorcé(e) Veuf(ve) Séparé (de fait…" at bounding box center [573, 196] width 334 height 16
click at [454, 104] on input "Nom" at bounding box center [573, 101] width 334 height 16
type input "Crombez"
type input "Estelle"
click at [505, 83] on link "Activité professionnelle" at bounding box center [486, 78] width 116 height 17
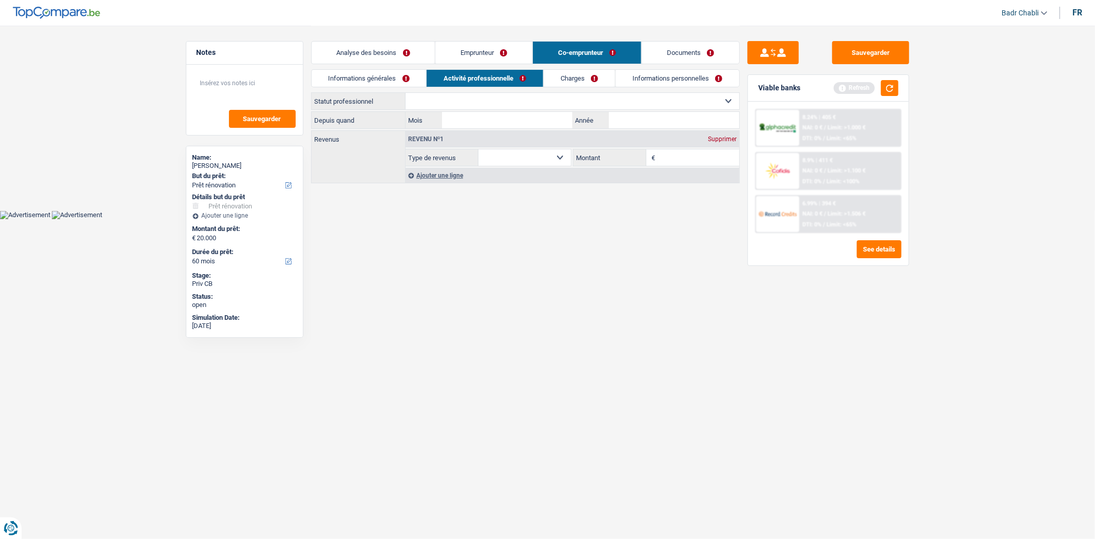
click at [525, 99] on select "Ouvrier Employé privé Employé public Invalide Indépendant Pensionné Chômeur Mut…" at bounding box center [573, 101] width 334 height 16
select select "privateEmployee"
click at [406, 93] on select "Ouvrier Employé privé Employé public Invalide Indépendant Pensionné Chômeur Mut…" at bounding box center [573, 101] width 334 height 16
select select "netSalary"
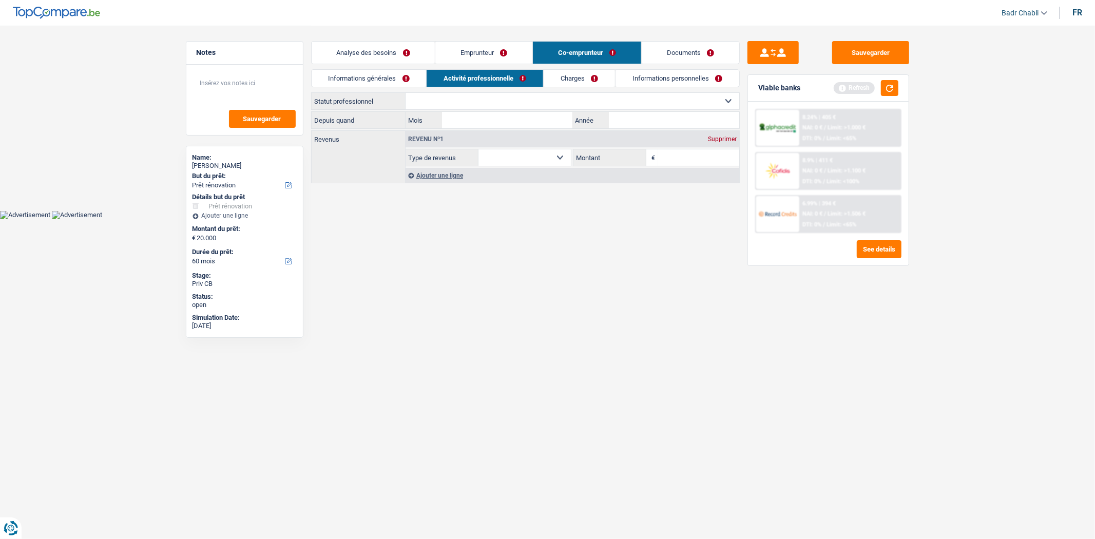
select select "mealVouchers"
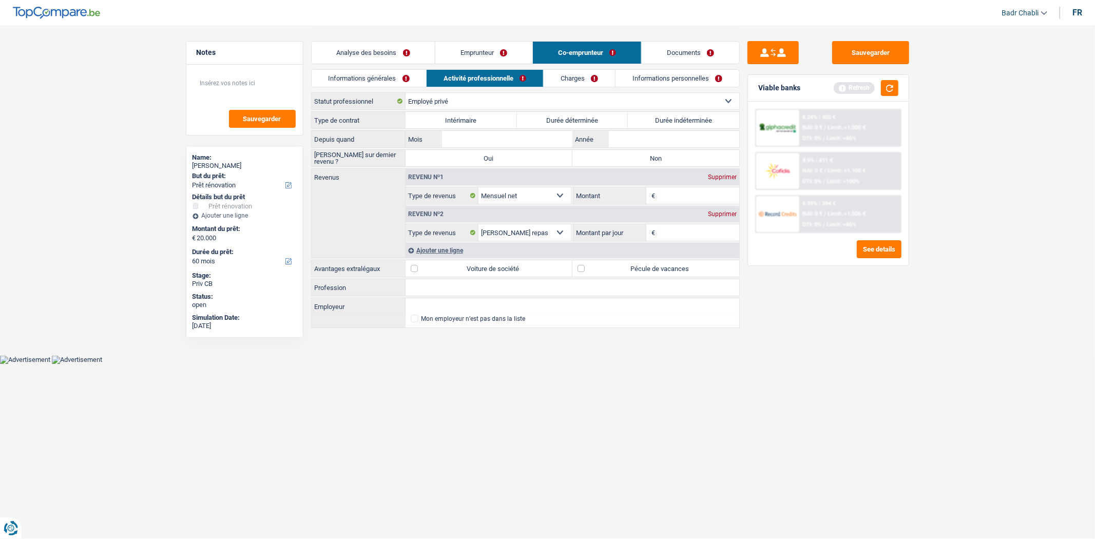
click at [464, 288] on input "Profession" at bounding box center [573, 287] width 334 height 16
type input "Secretaire de direction"
type input "Fédération Wallonie Bruxelles"
click at [485, 94] on select "Ouvrier Employé privé Employé public Invalide Indépendant Pensionné Chômeur Mut…" at bounding box center [573, 101] width 334 height 16
select select "publicEmployee"
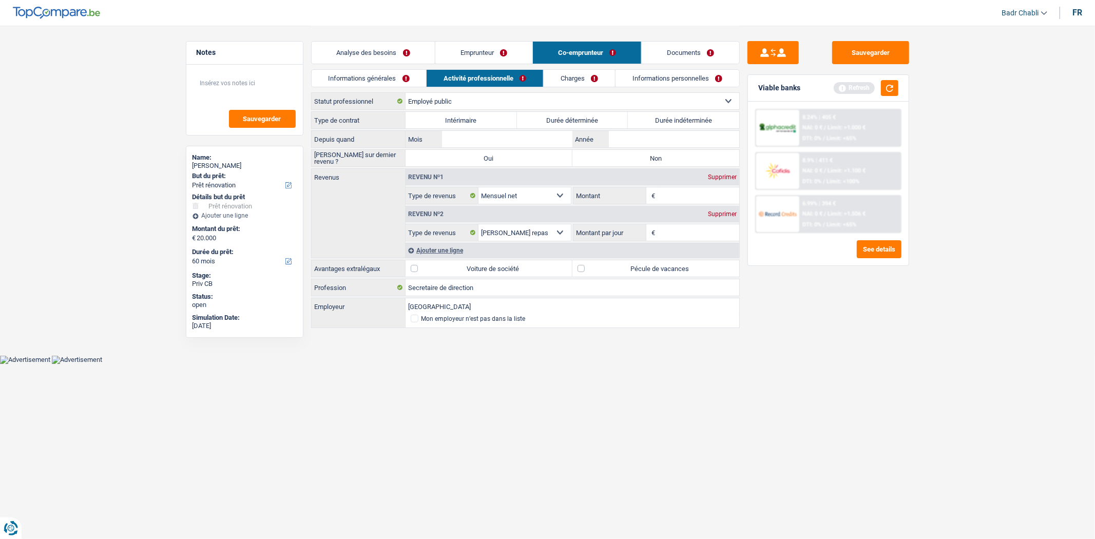
click at [406, 93] on select "Ouvrier Employé privé Employé public Invalide Indépendant Pensionné Chômeur Mut…" at bounding box center [573, 101] width 334 height 16
click at [688, 119] on label "Durée indéterminée" at bounding box center [683, 120] width 111 height 16
click at [688, 119] on input "Durée indéterminée" at bounding box center [683, 120] width 111 height 16
radio input "true"
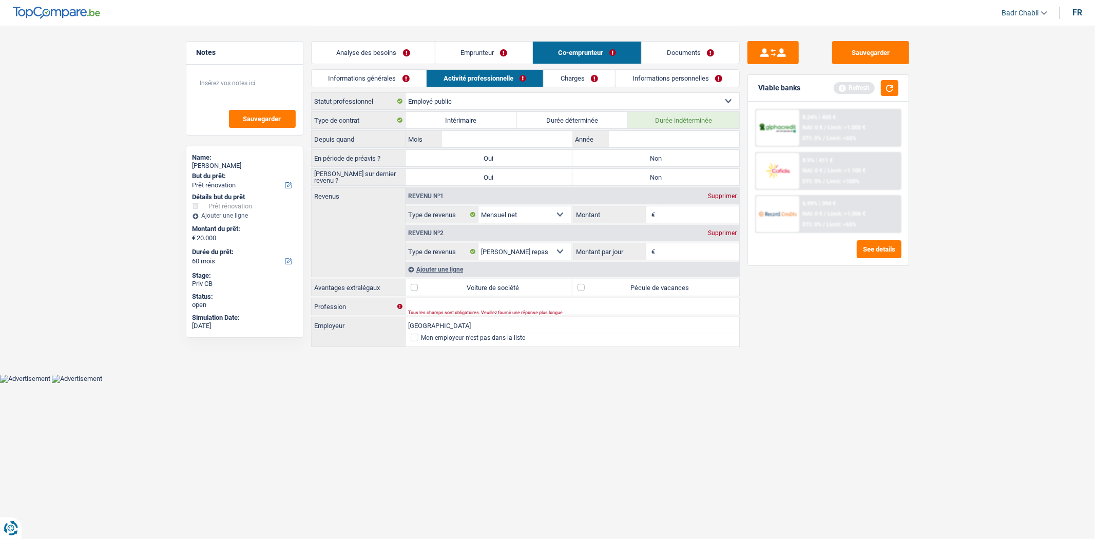
click at [658, 158] on label "Non" at bounding box center [655, 158] width 167 height 16
click at [658, 158] on input "Non" at bounding box center [655, 158] width 167 height 16
radio input "true"
click at [661, 180] on label "Non" at bounding box center [655, 177] width 167 height 16
click at [661, 180] on input "Non" at bounding box center [655, 177] width 167 height 16
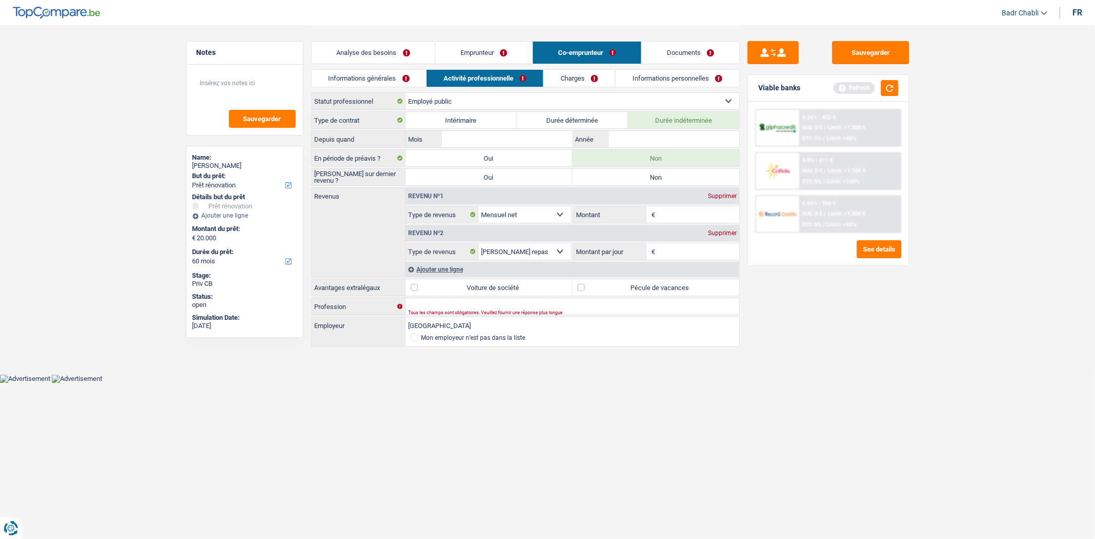
radio input "true"
click at [530, 298] on div "Type de contrat Intérimaire Durée déterminée Durée indéterminée Depuis quand Mo…" at bounding box center [525, 229] width 429 height 237
click at [529, 302] on input "Profession" at bounding box center [573, 306] width 334 height 16
type input "Assistante de direction"
click at [530, 139] on input "Mois" at bounding box center [507, 139] width 130 height 16
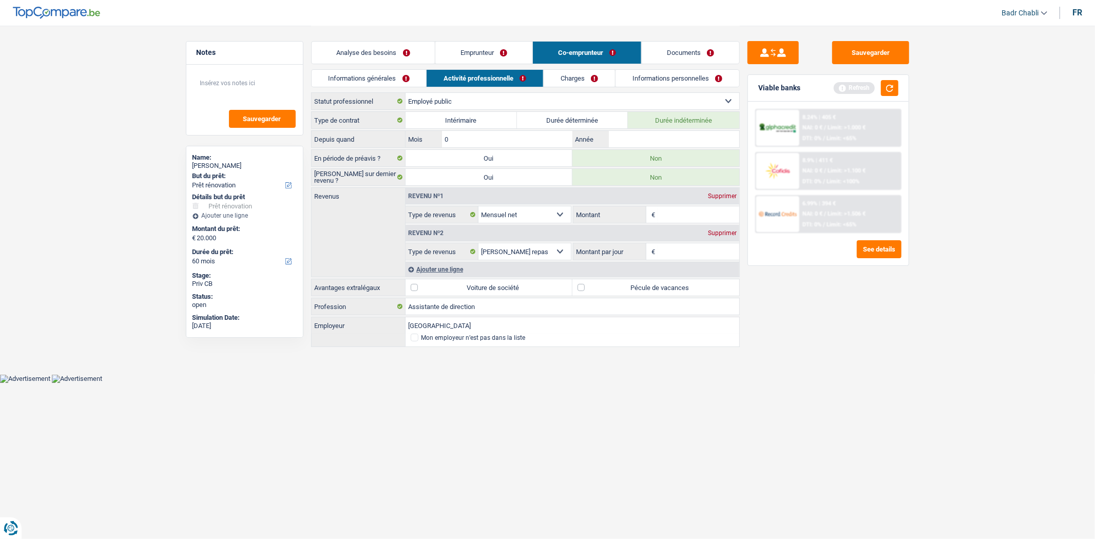
type input "01"
type input "2010"
click at [617, 281] on label "Pécule de vacances" at bounding box center [655, 287] width 167 height 16
click at [617, 281] on input "Pécule de vacances" at bounding box center [655, 287] width 167 height 16
checkbox input "true"
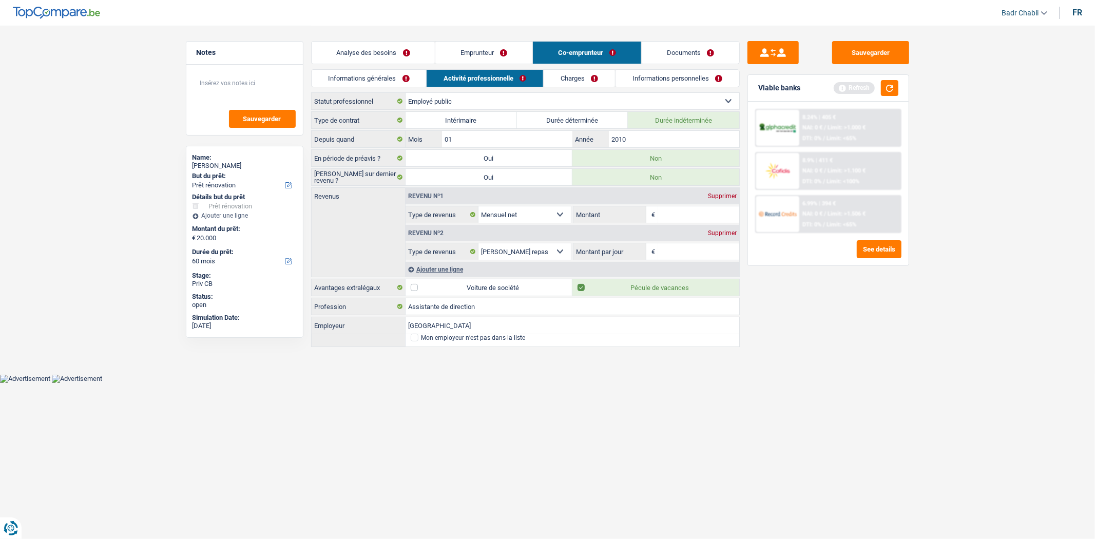
click at [683, 207] on input "Montant" at bounding box center [699, 214] width 82 height 16
type input "1.950"
click at [725, 234] on div "Supprimer" at bounding box center [722, 233] width 34 height 6
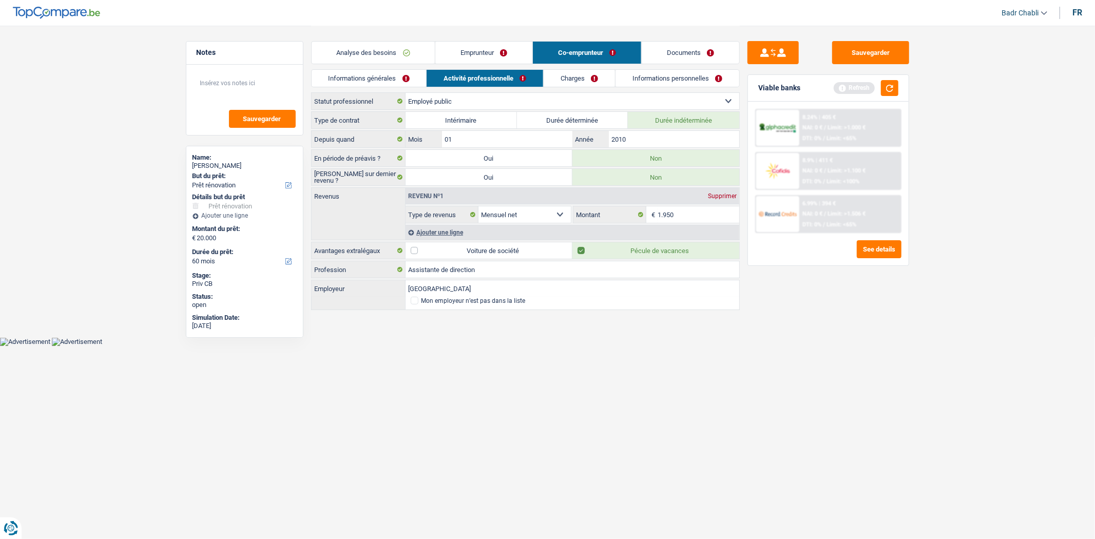
click at [583, 80] on link "Charges" at bounding box center [579, 78] width 71 height 17
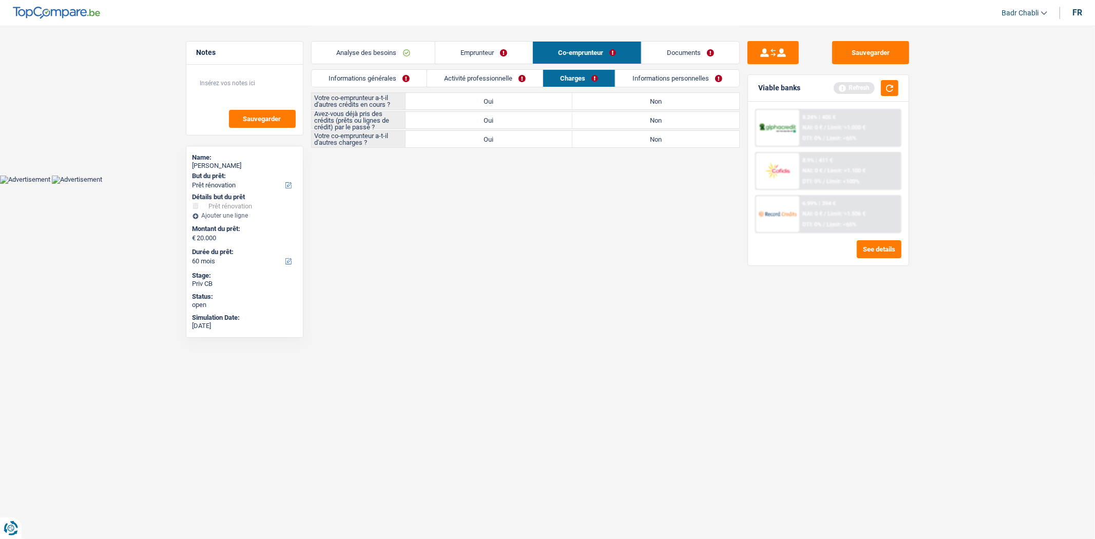
click at [663, 99] on label "Non" at bounding box center [655, 101] width 167 height 16
click at [663, 99] on input "Non" at bounding box center [655, 101] width 167 height 16
radio input "true"
click at [663, 129] on div "Votre co-emprunteur a-t-il d'autres crédits en cours ? Oui Non Avez-vous déjà p…" at bounding box center [525, 119] width 429 height 55
click at [659, 135] on label "Non" at bounding box center [655, 139] width 167 height 16
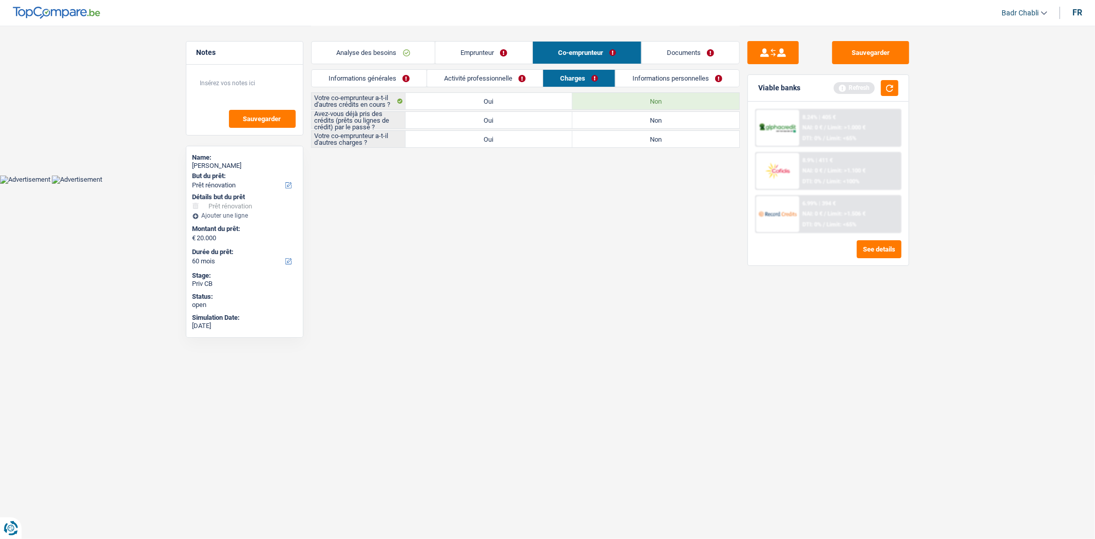
click at [659, 135] on input "Non" at bounding box center [655, 139] width 167 height 16
radio input "true"
click at [662, 123] on label "Non" at bounding box center [655, 120] width 167 height 16
click at [662, 123] on input "Non" at bounding box center [655, 120] width 167 height 16
radio input "true"
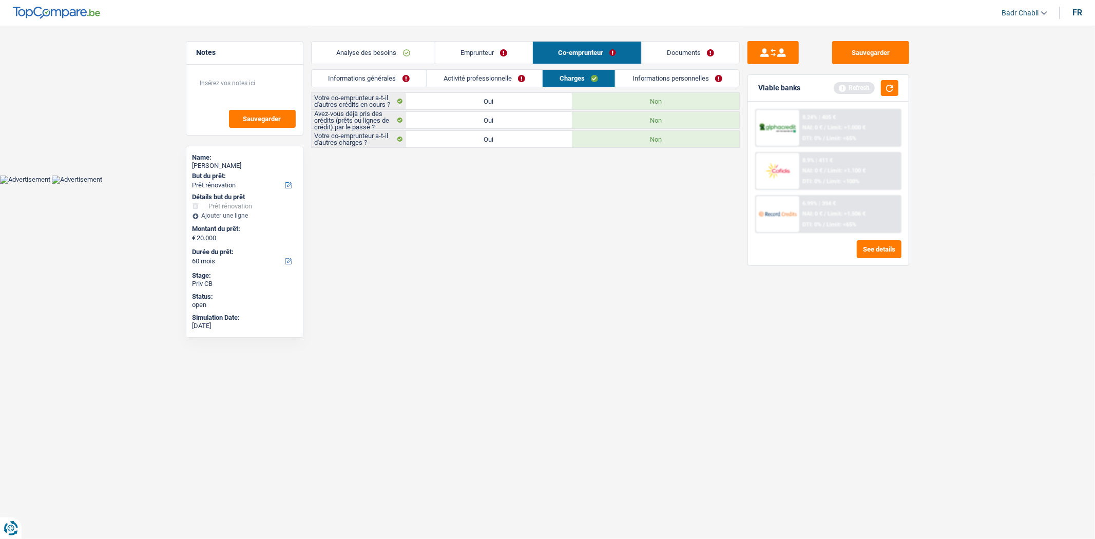
click at [660, 77] on link "Informations personnelles" at bounding box center [678, 78] width 124 height 17
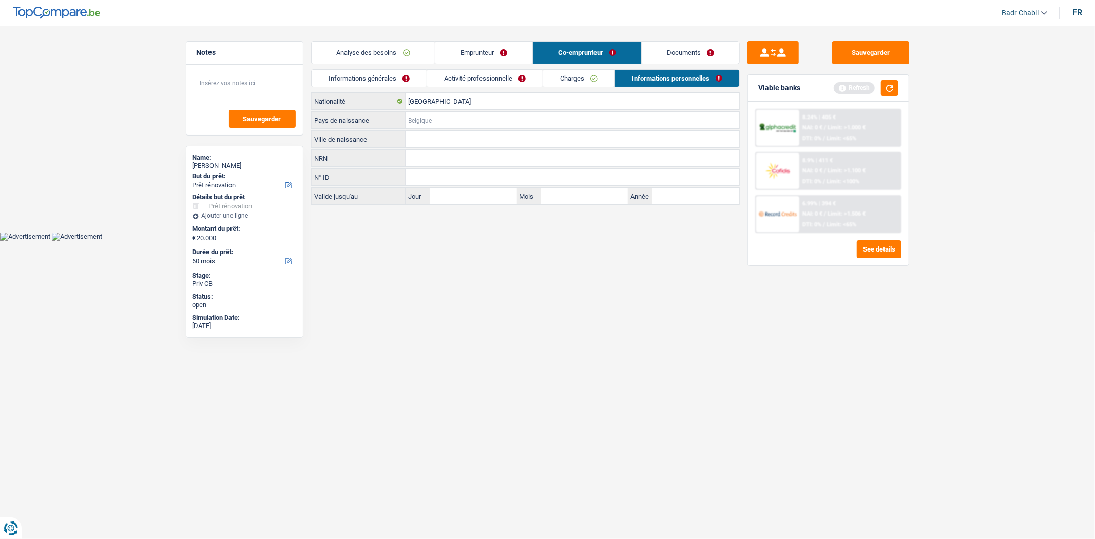
click at [470, 113] on input "Pays de naissance" at bounding box center [573, 120] width 334 height 16
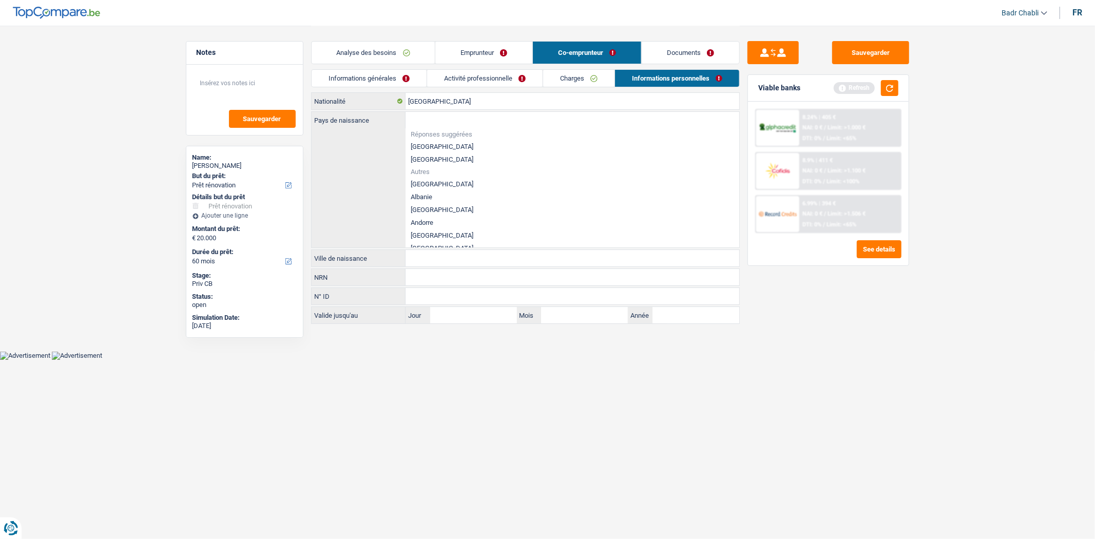
click at [437, 134] on span "Réponses suggérées" at bounding box center [572, 134] width 323 height 7
click at [437, 140] on li "[GEOGRAPHIC_DATA]" at bounding box center [573, 146] width 334 height 13
type input "[GEOGRAPHIC_DATA]"
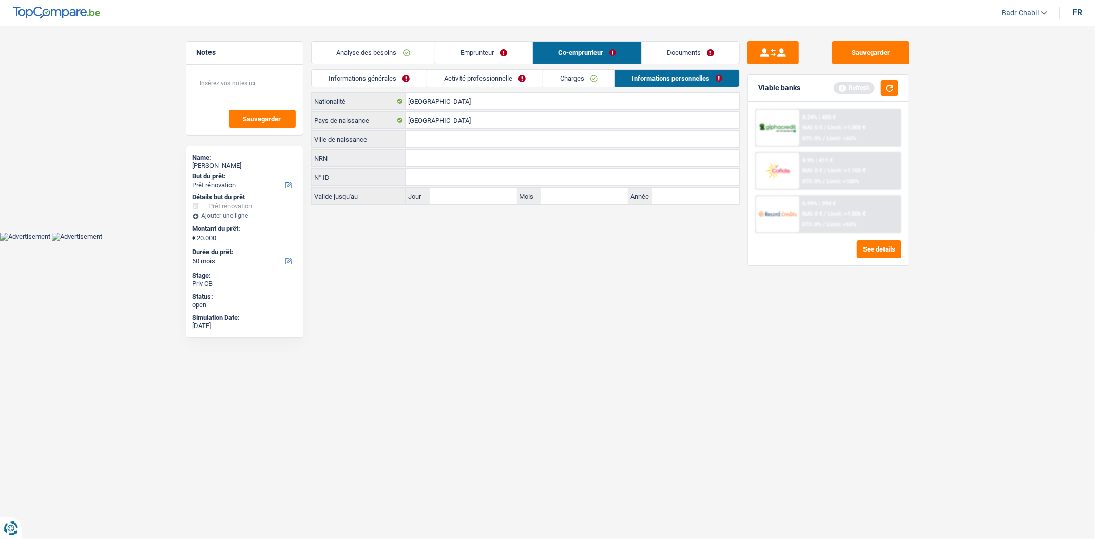
click at [440, 140] on input "Ville de naissance" at bounding box center [573, 139] width 334 height 16
type input "Mons"
click at [462, 54] on link "Emprunteur" at bounding box center [483, 53] width 97 height 22
click at [634, 70] on link "Informations personnelles" at bounding box center [677, 78] width 124 height 17
click at [608, 74] on link "Charges" at bounding box center [578, 78] width 71 height 17
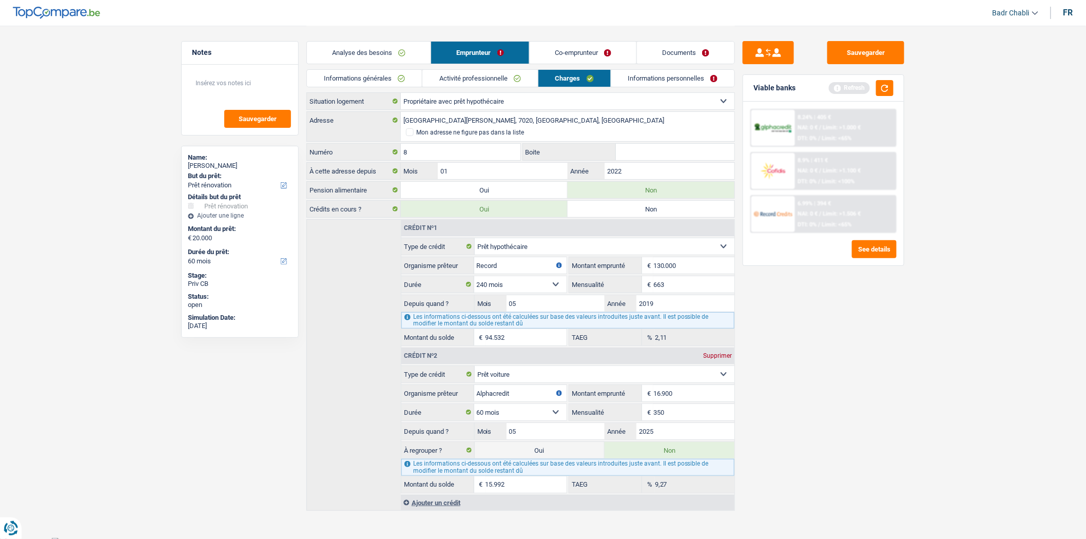
click at [643, 85] on link "Informations personnelles" at bounding box center [674, 78] width 124 height 17
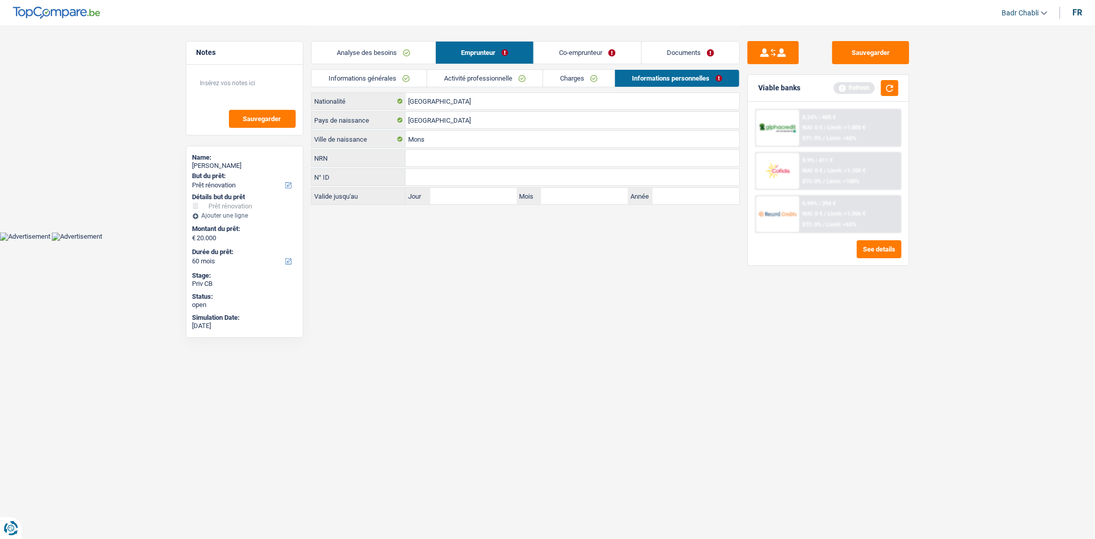
click at [479, 79] on link "Activité professionnelle" at bounding box center [485, 78] width 116 height 17
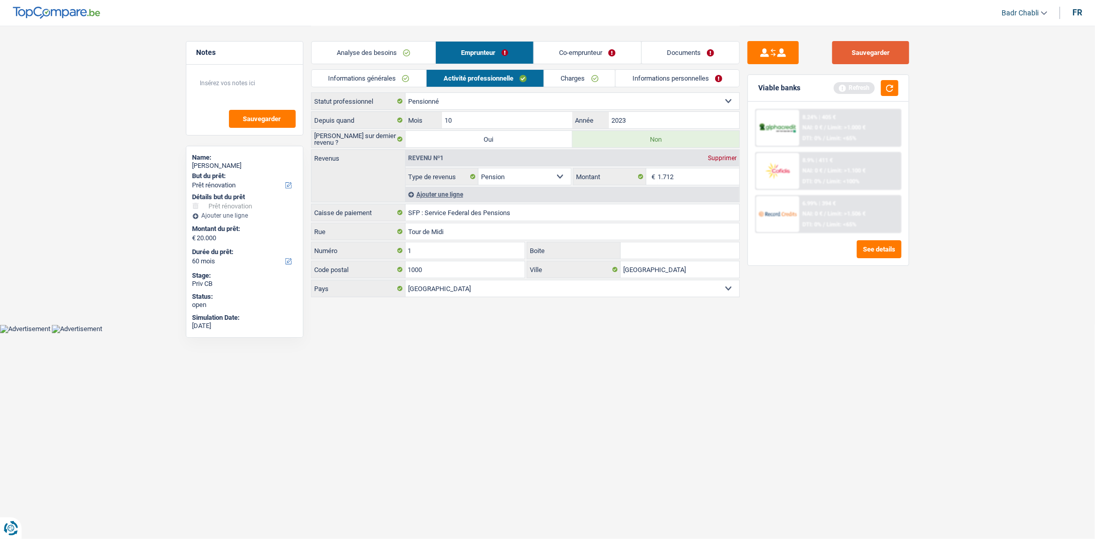
click at [863, 49] on button "Sauvegarder" at bounding box center [870, 52] width 77 height 23
click at [352, 75] on link "Informations générales" at bounding box center [369, 78] width 115 height 17
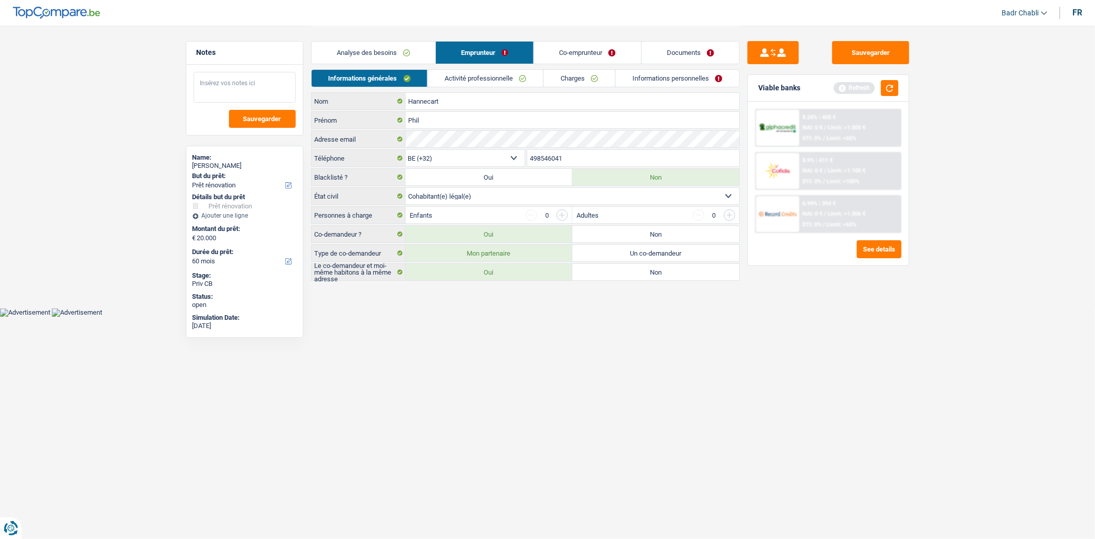
click at [226, 92] on textarea at bounding box center [245, 87] width 102 height 31
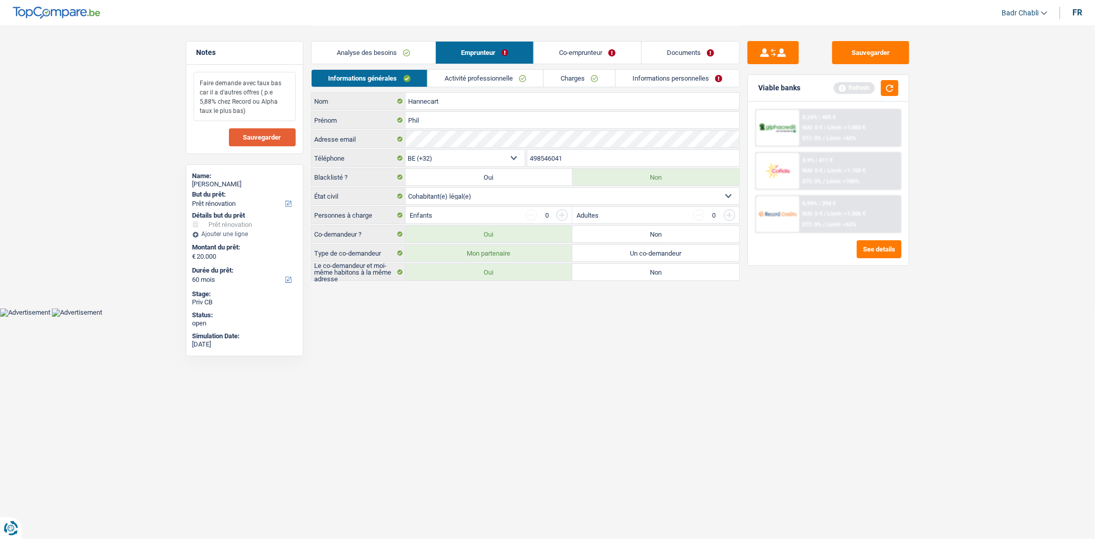
type textarea "Faire demande avec taux bas car il a d'autres offres ( p.e 5,88% chez Record ou…"
click at [262, 135] on span "Sauvegarder" at bounding box center [262, 137] width 38 height 7
click at [901, 46] on button "Sauvegarder" at bounding box center [870, 52] width 77 height 23
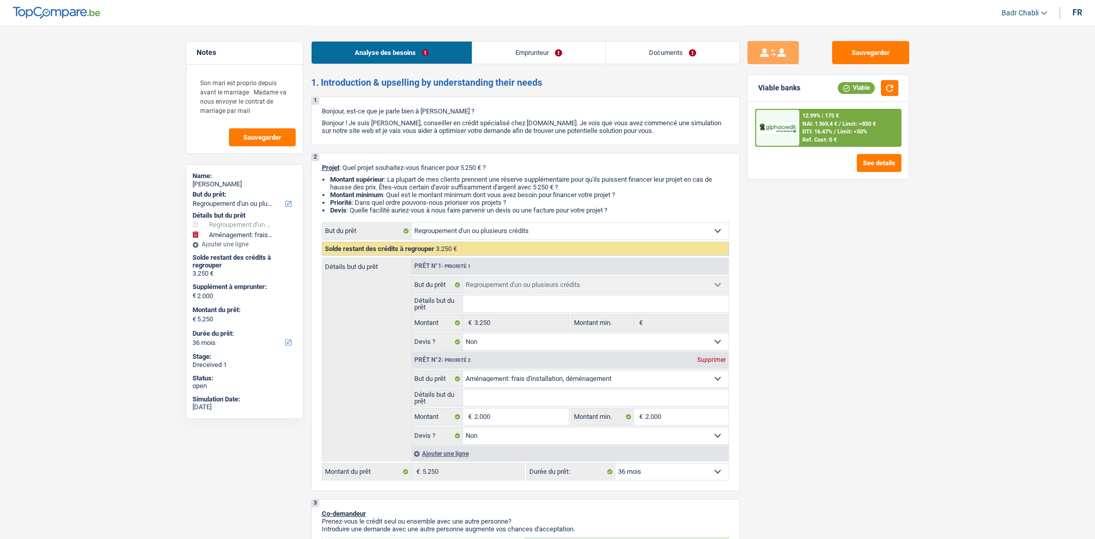
select select "refinancing"
select select "movingOrInstallation"
select select "36"
select select "refinancing"
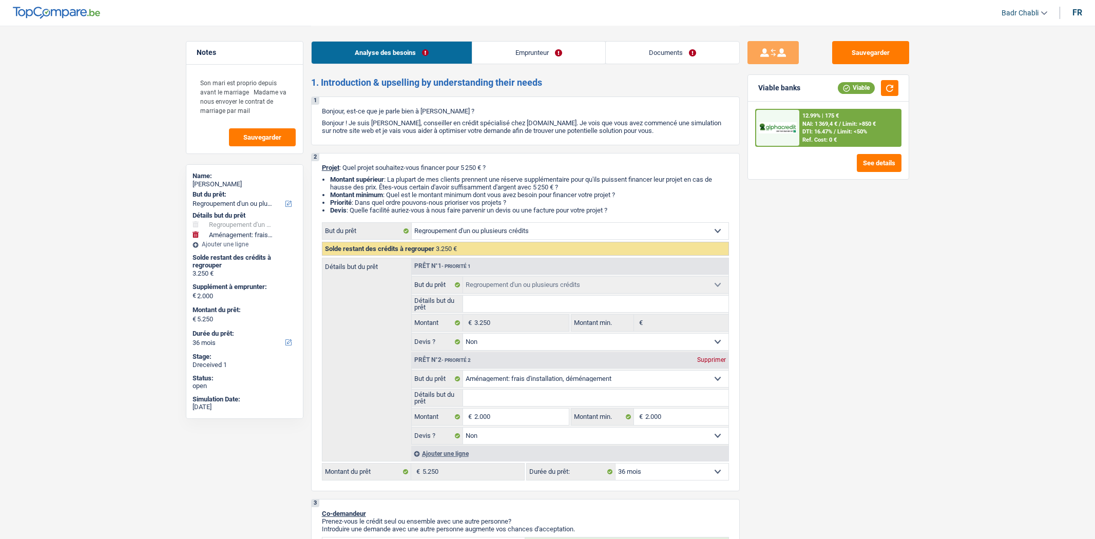
select select "refinancing"
select select "false"
select select "movingOrInstallation"
select select "false"
select select "36"
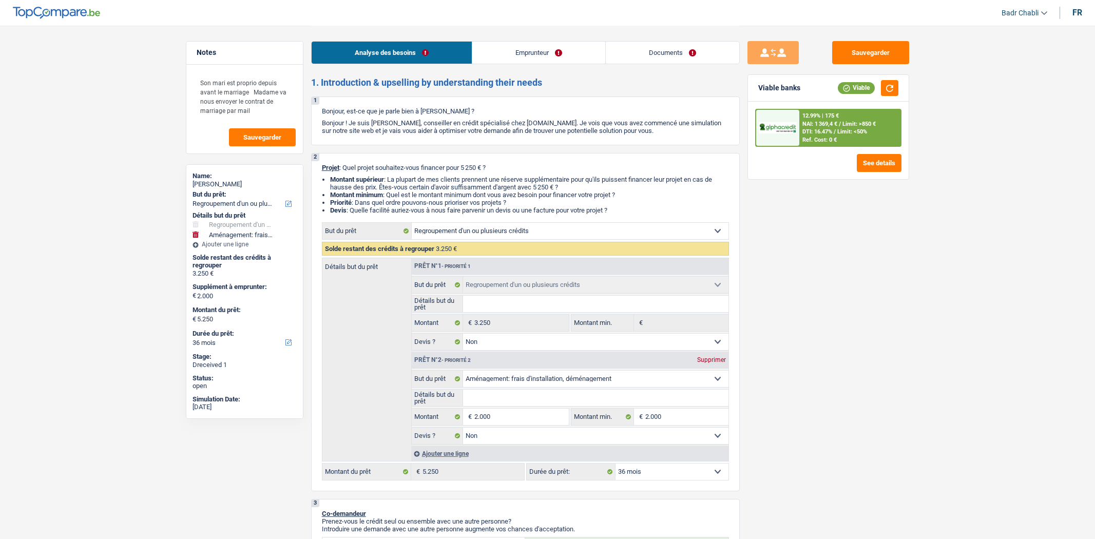
select select "privateEmployee"
select select "familyAllowances"
select select "netSalary"
select select "mealVouchers"
select select "liveWithParents"
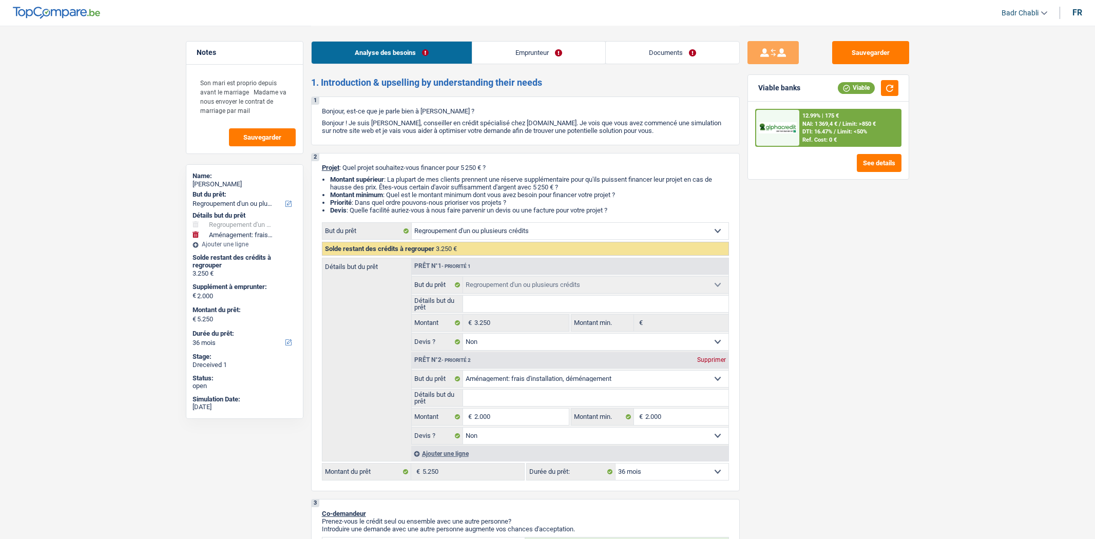
select select "cardOrCredit"
select select "refinancing"
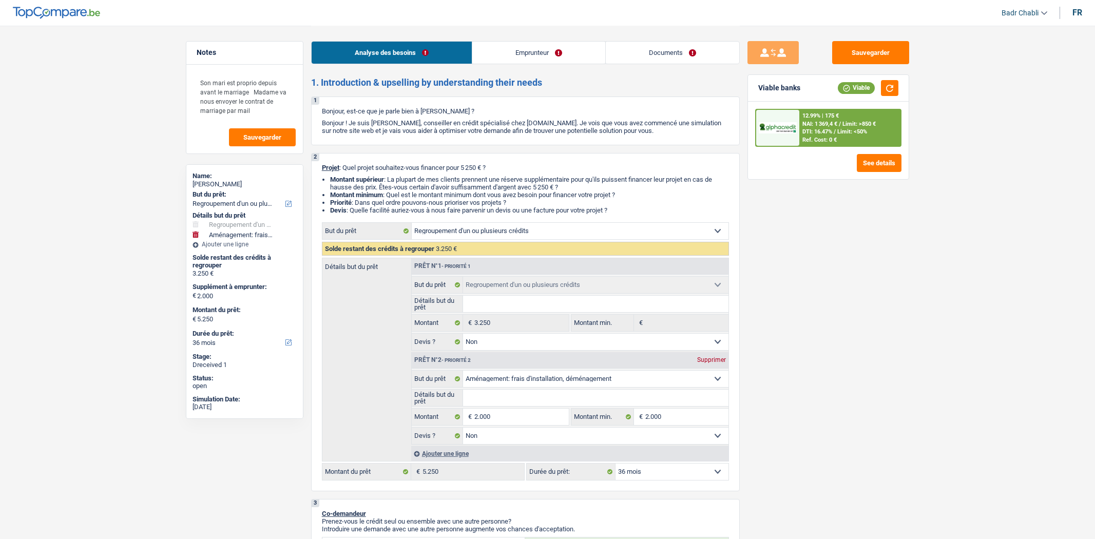
select select "false"
select select "movingOrInstallation"
select select "false"
select select "36"
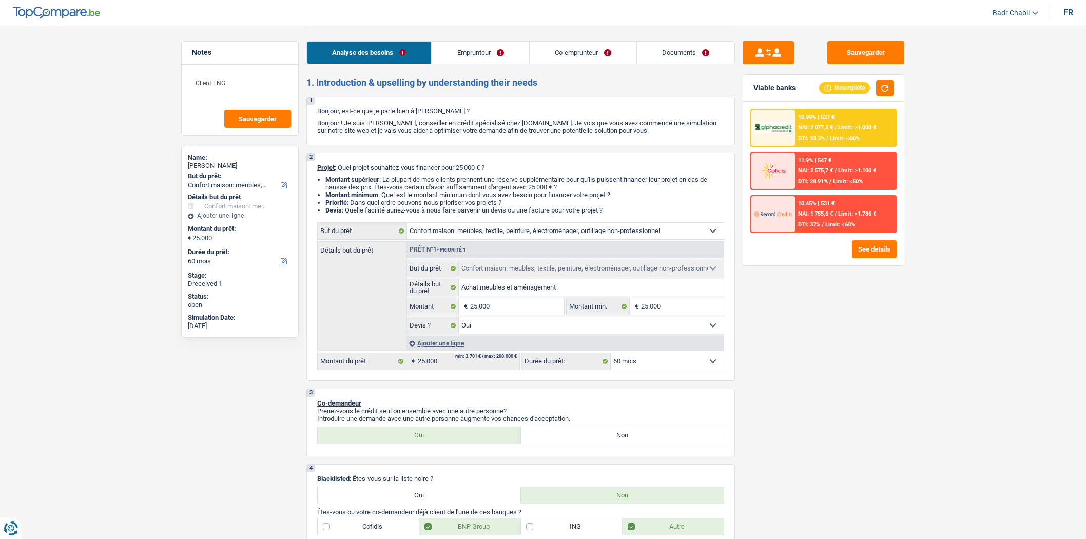
select select "household"
select select "60"
select select "household"
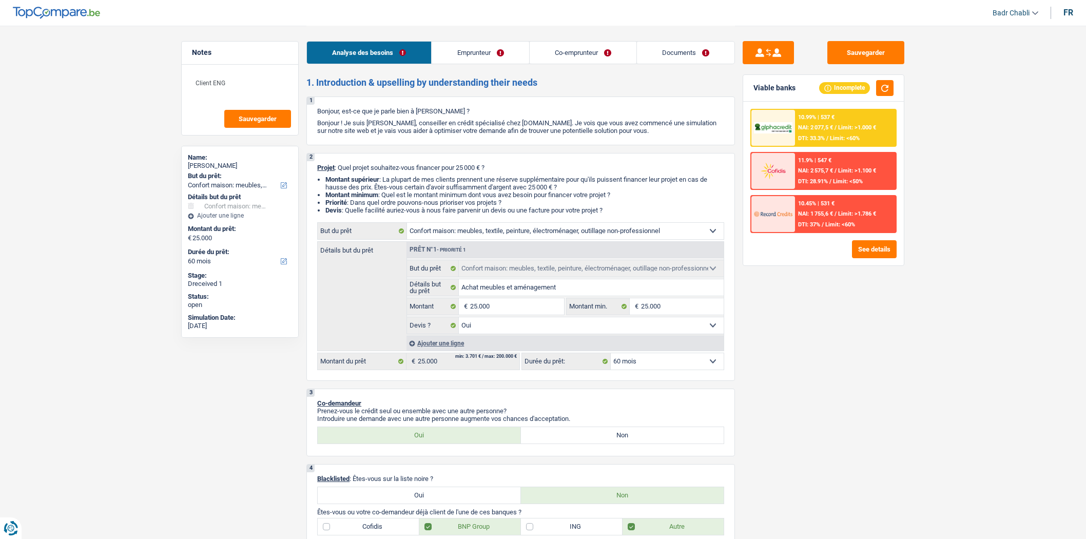
select select "yes"
select select "60"
select select "independent"
select select "privateEmployee"
select select "netSalary"
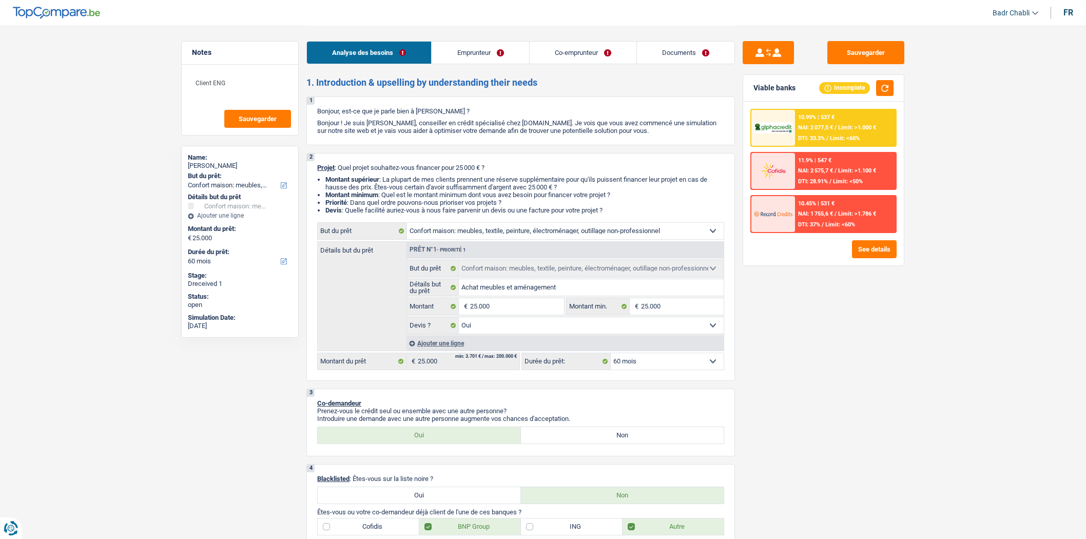
select select "familyAllowances"
select select "netSalary"
select select "familyAllowances"
select select "mealVouchers"
select select "rents"
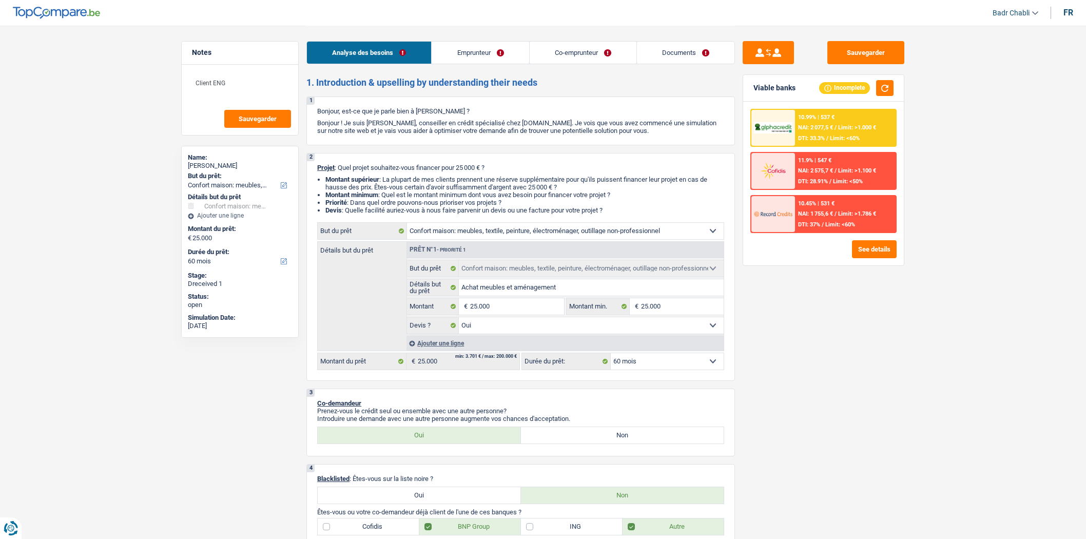
select select "household"
select select "yes"
select select "60"
select select "privateEmployee"
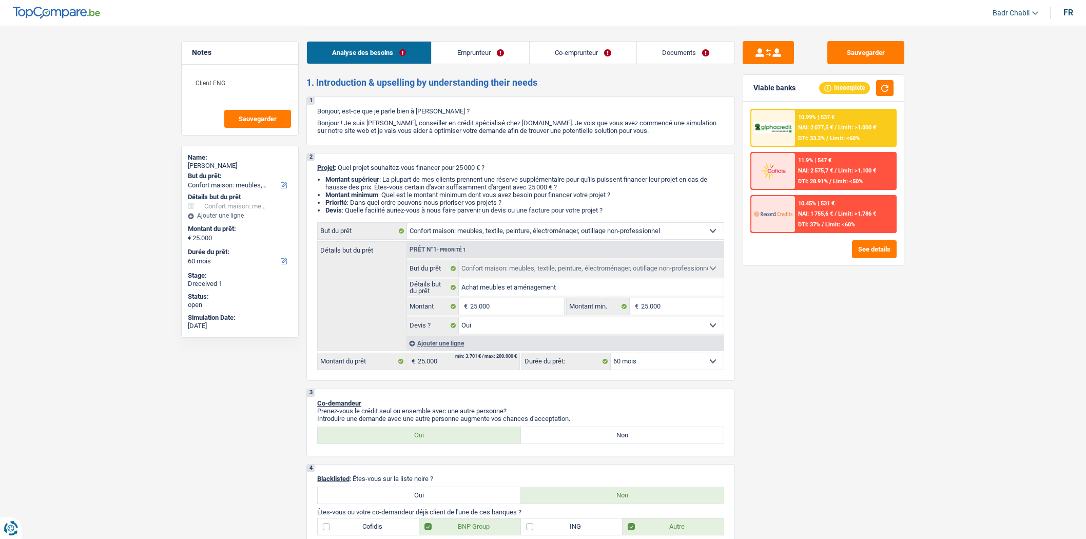
select select "netSalary"
select select "familyAllowances"
select select "mealVouchers"
click at [496, 56] on link "Emprunteur" at bounding box center [480, 53] width 97 height 22
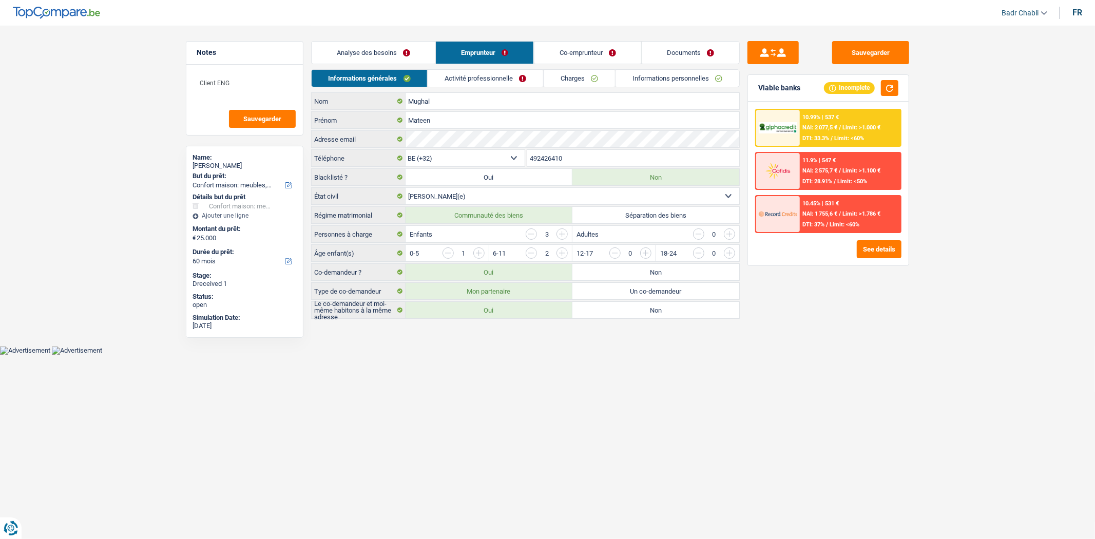
click at [496, 78] on link "Activité professionnelle" at bounding box center [486, 78] width 116 height 17
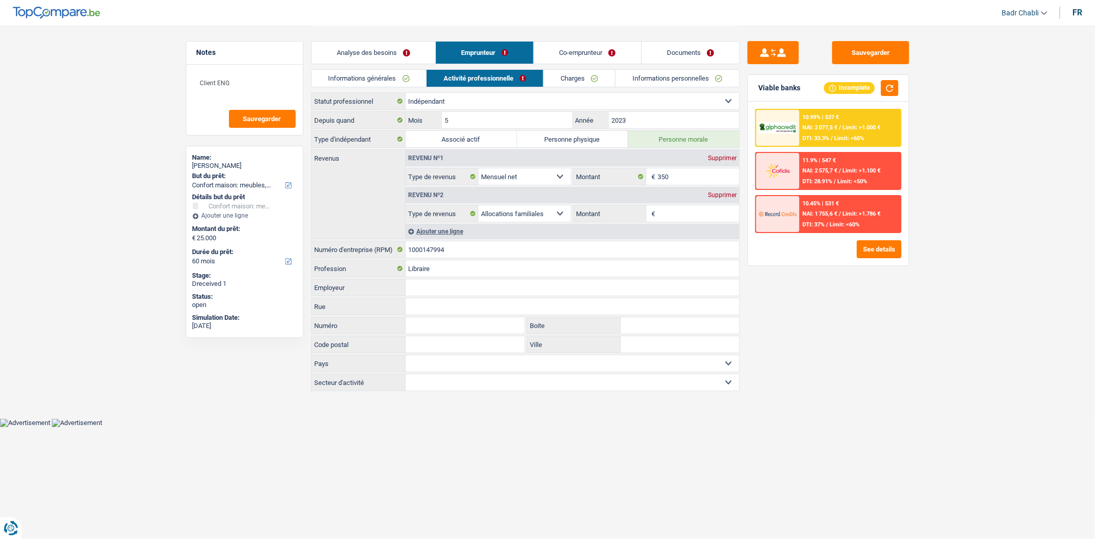
click at [578, 71] on link "Charges" at bounding box center [579, 78] width 71 height 17
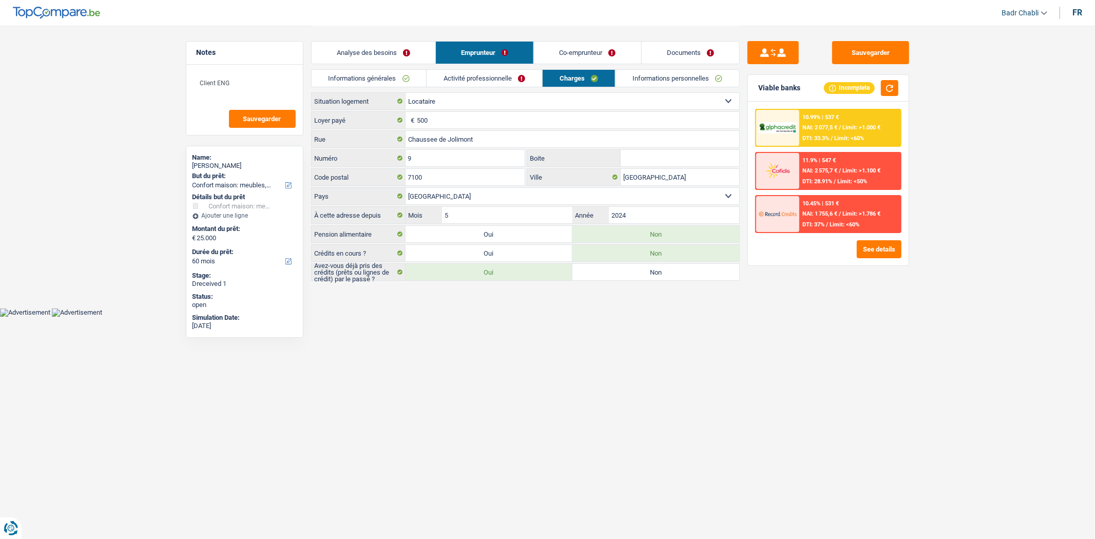
click at [596, 49] on link "Co-emprunteur" at bounding box center [587, 53] width 107 height 22
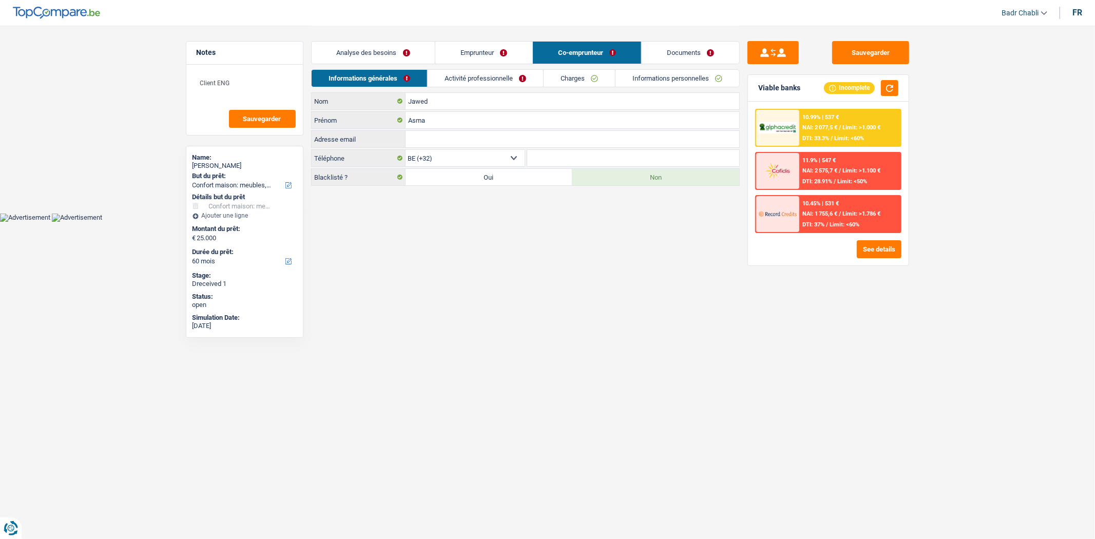
click at [490, 78] on link "Activité professionnelle" at bounding box center [486, 78] width 116 height 17
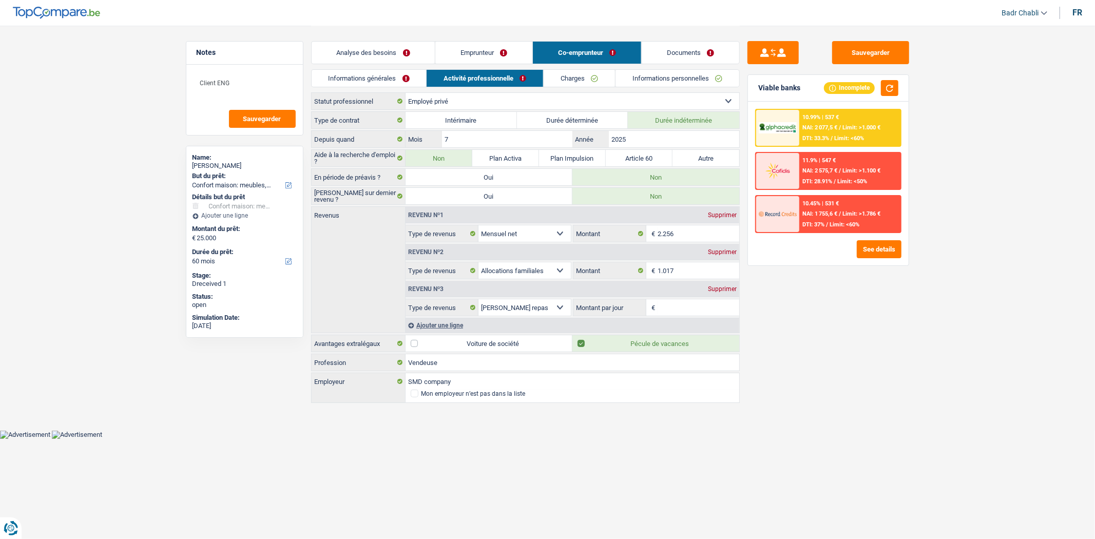
click at [685, 42] on link "Documents" at bounding box center [691, 53] width 98 height 22
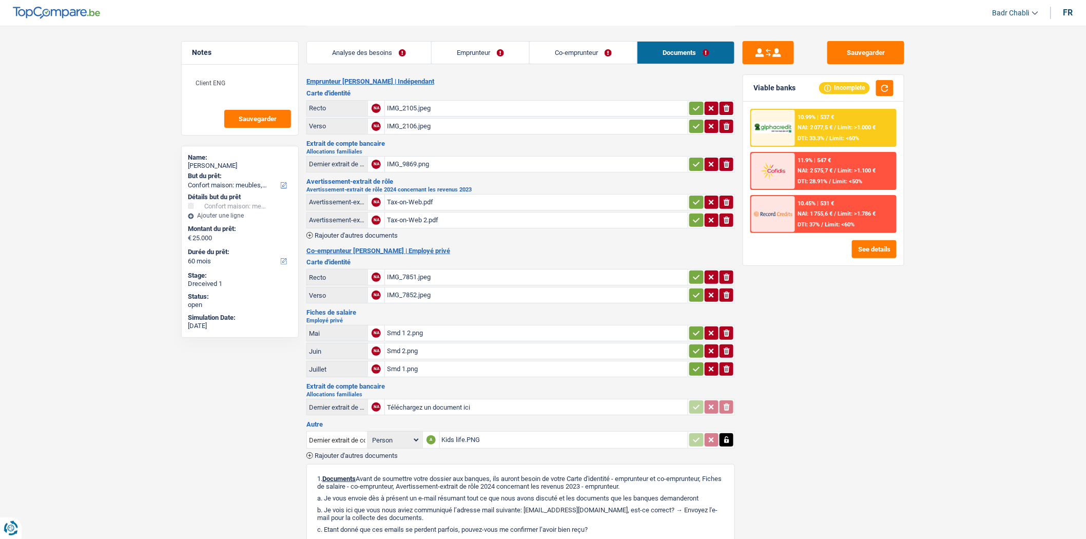
click at [406, 349] on div "Smd 2.png" at bounding box center [536, 350] width 299 height 15
click at [407, 367] on div "Smd 1.png" at bounding box center [536, 368] width 299 height 15
click at [409, 330] on div "Smd 1 2.png" at bounding box center [536, 333] width 299 height 15
click at [576, 76] on div "Analyse des besoins Emprunteur Co-emprunteur Documents 1. Introduction & upsell…" at bounding box center [521, 343] width 429 height 634
click at [593, 45] on link "Co-emprunteur" at bounding box center [583, 53] width 107 height 22
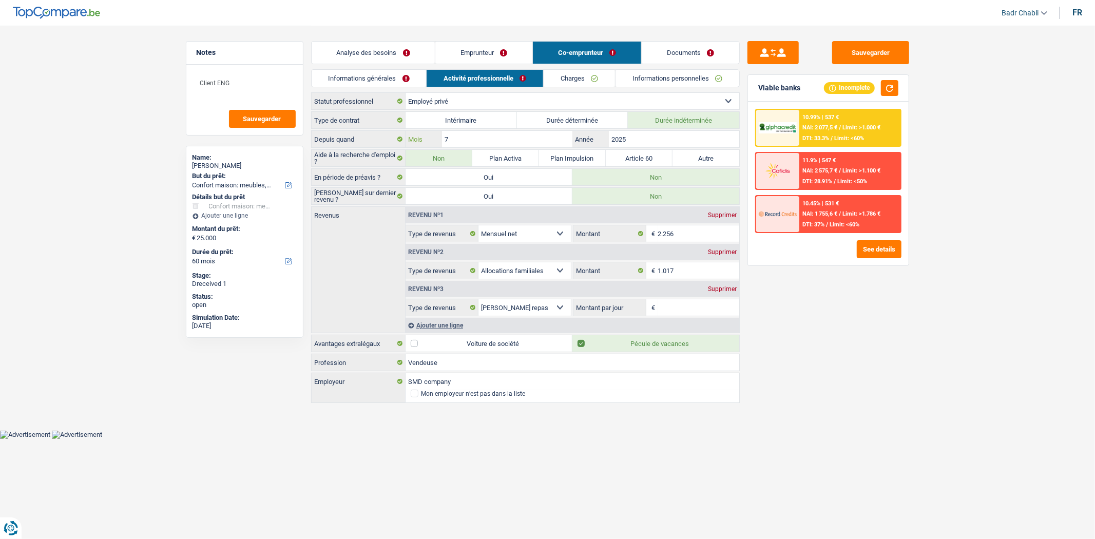
click at [553, 141] on input "7" at bounding box center [507, 139] width 130 height 16
click at [884, 48] on button "Sauvegarder" at bounding box center [870, 52] width 77 height 23
click at [702, 58] on link "Documents" at bounding box center [691, 53] width 98 height 22
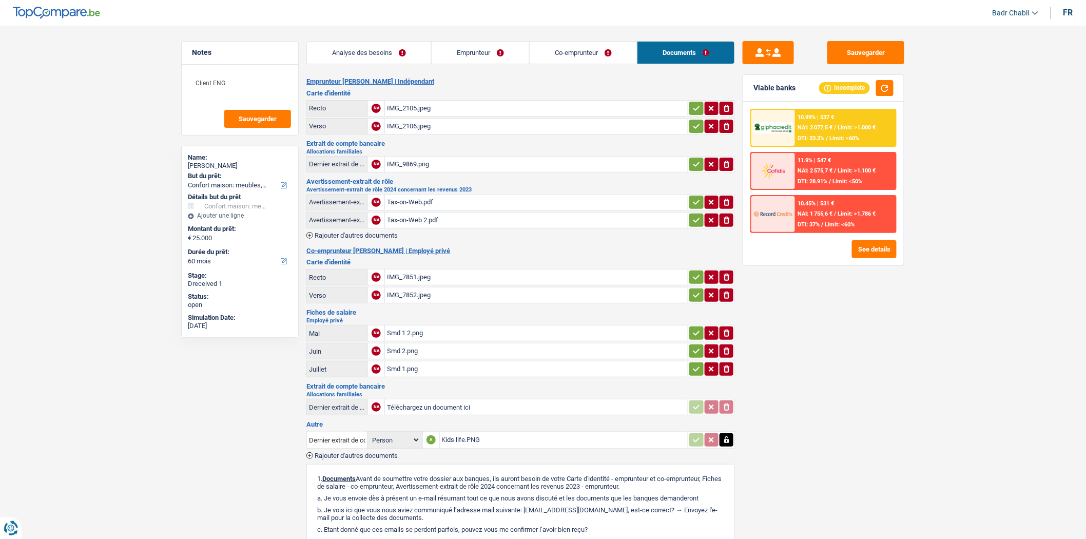
click at [572, 52] on link "Co-emprunteur" at bounding box center [583, 53] width 107 height 22
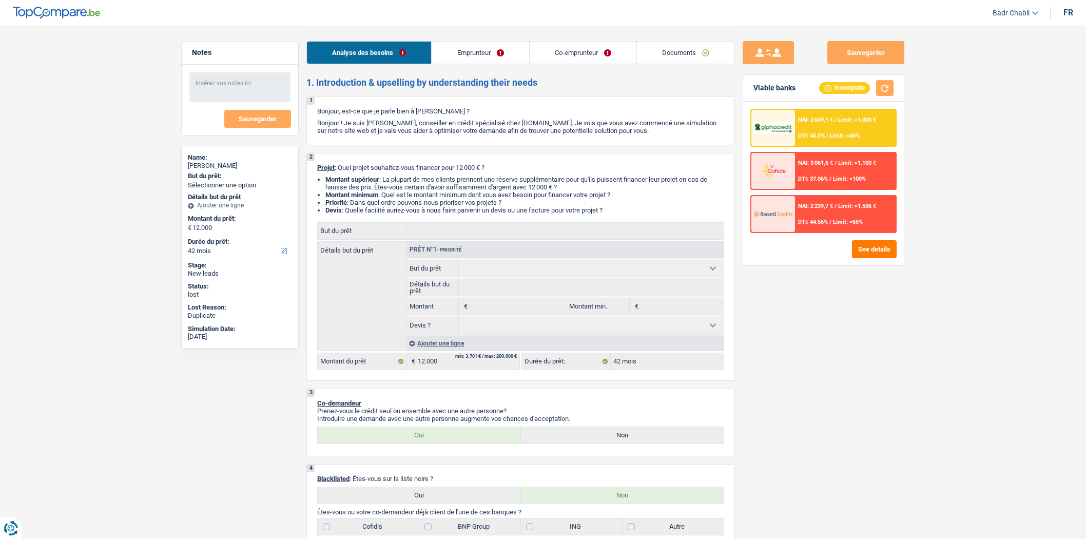
select select "42"
select select "32"
click at [567, 44] on link "Co-emprunteur" at bounding box center [583, 53] width 107 height 22
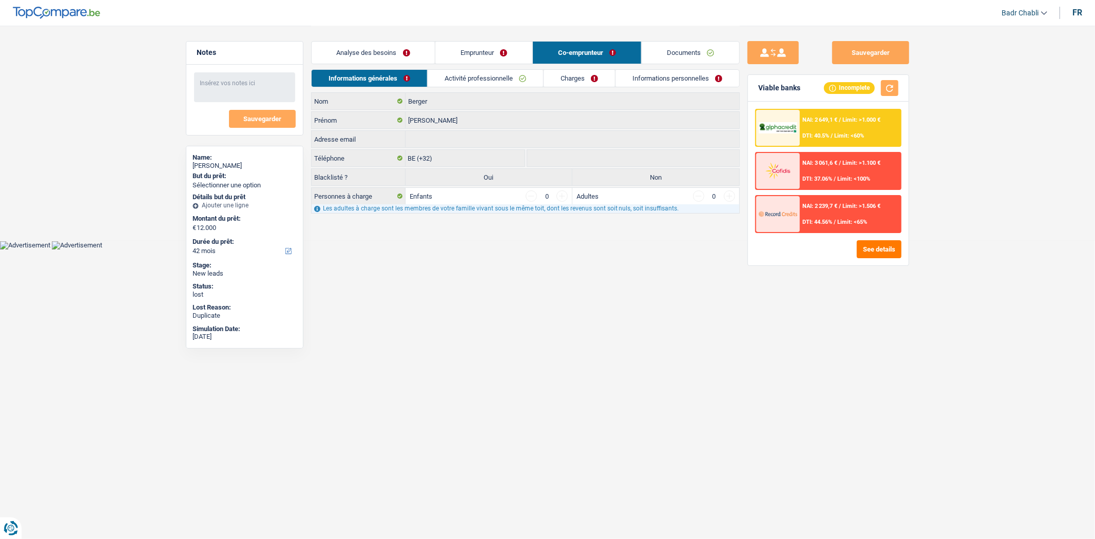
click at [467, 52] on link "Emprunteur" at bounding box center [483, 53] width 97 height 22
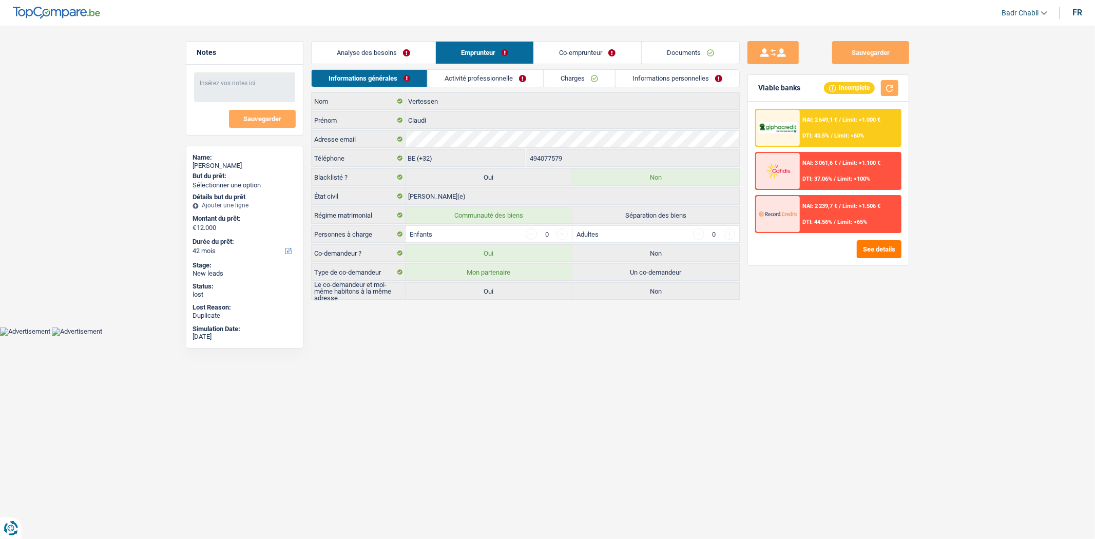
click at [615, 47] on link "Co-emprunteur" at bounding box center [587, 53] width 107 height 22
